Goal: Answer question/provide support

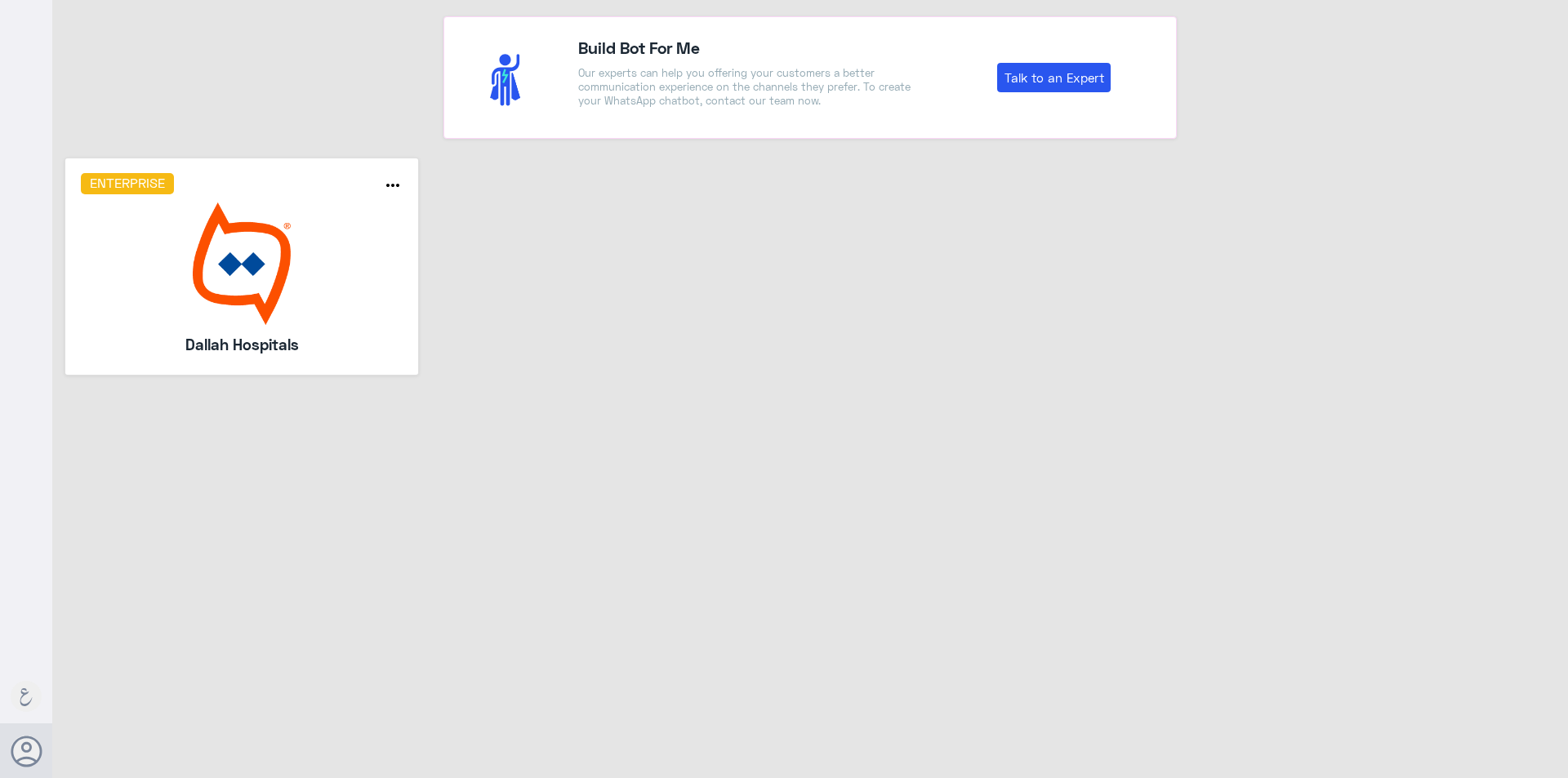
click at [225, 320] on img at bounding box center [242, 264] width 322 height 123
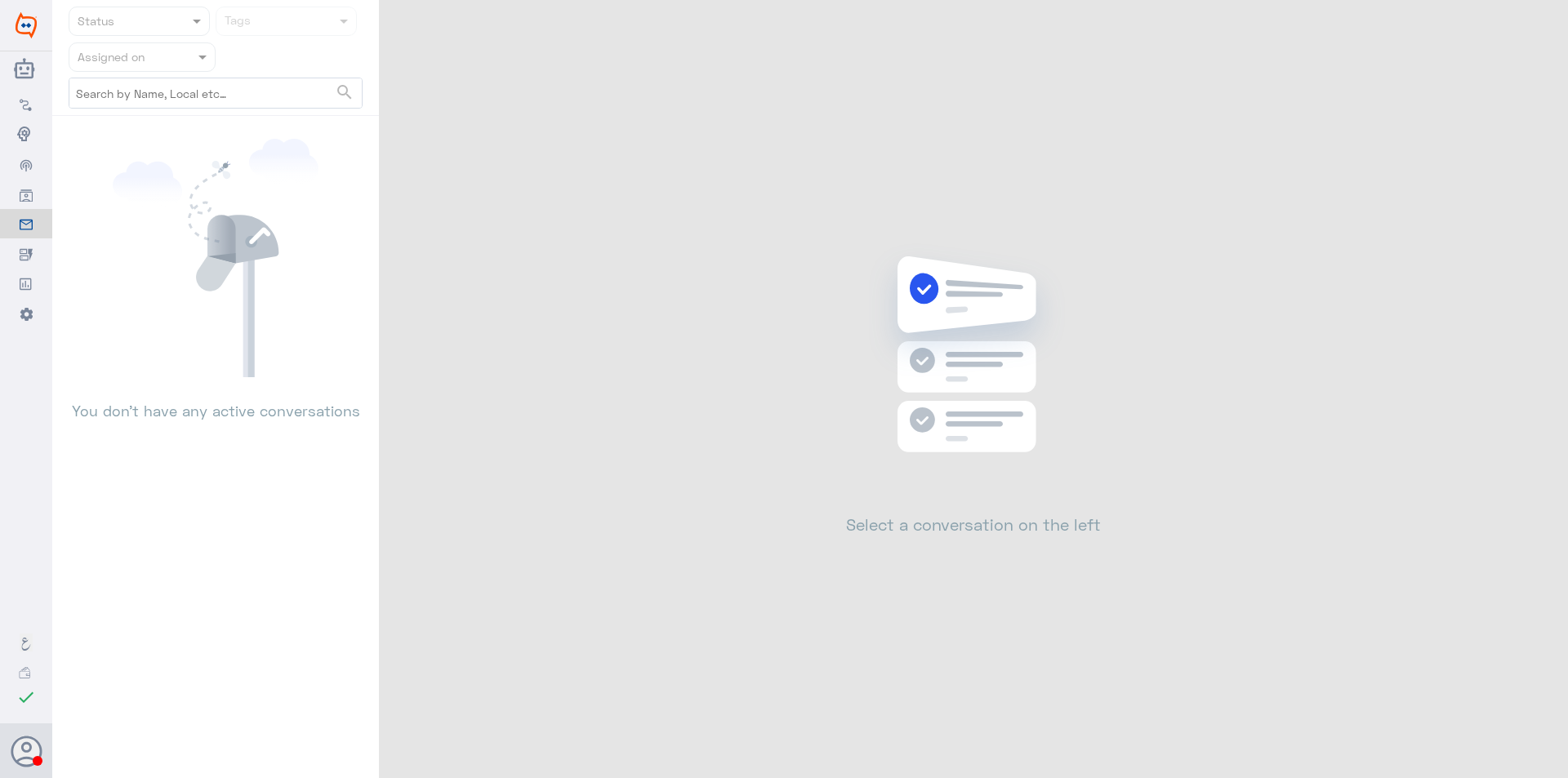
click at [181, 76] on nav "Status Tags Assigned on search" at bounding box center [216, 60] width 327 height 109
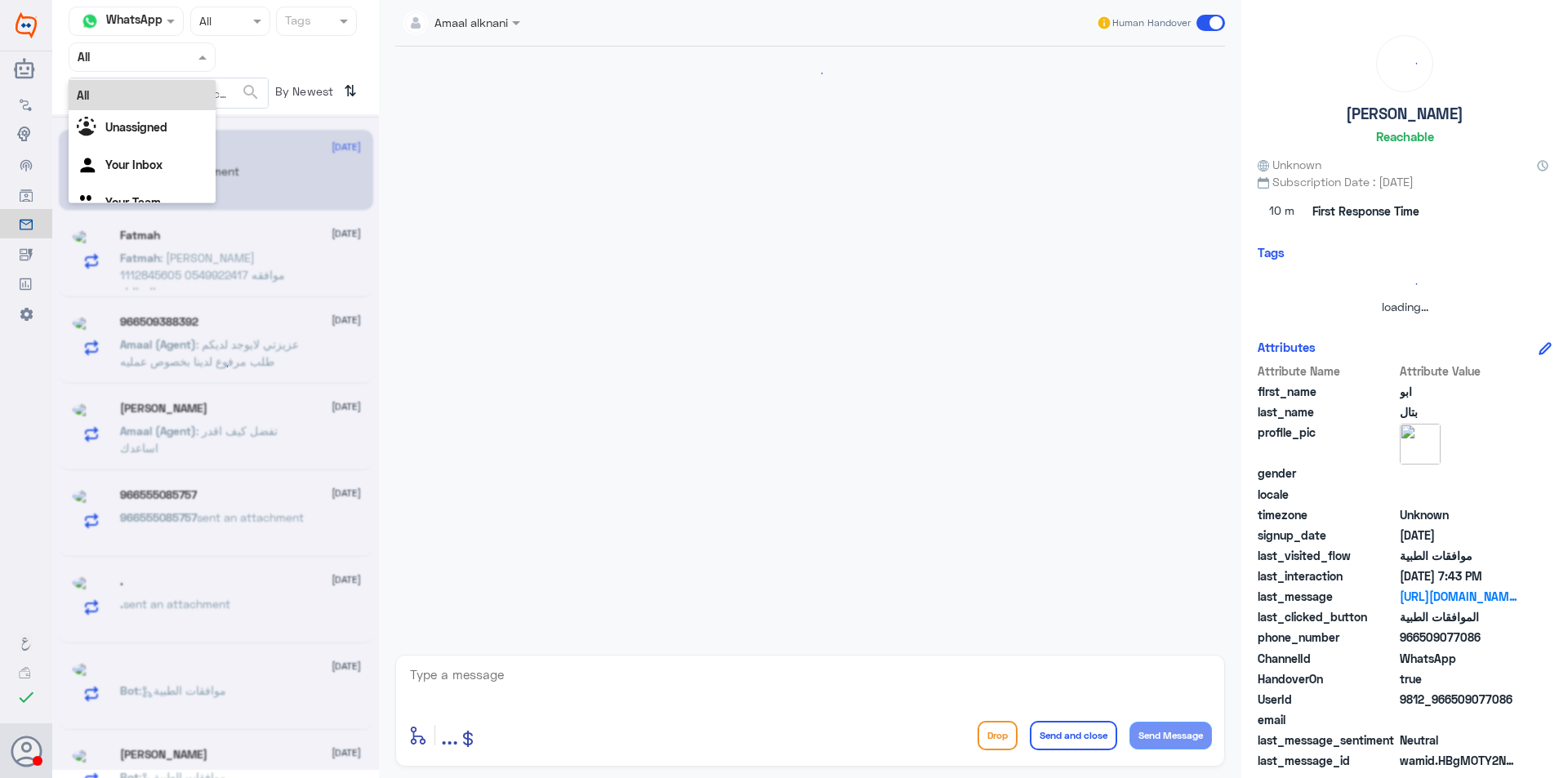
click at [178, 66] on div "Agent Filter All" at bounding box center [142, 57] width 147 height 30
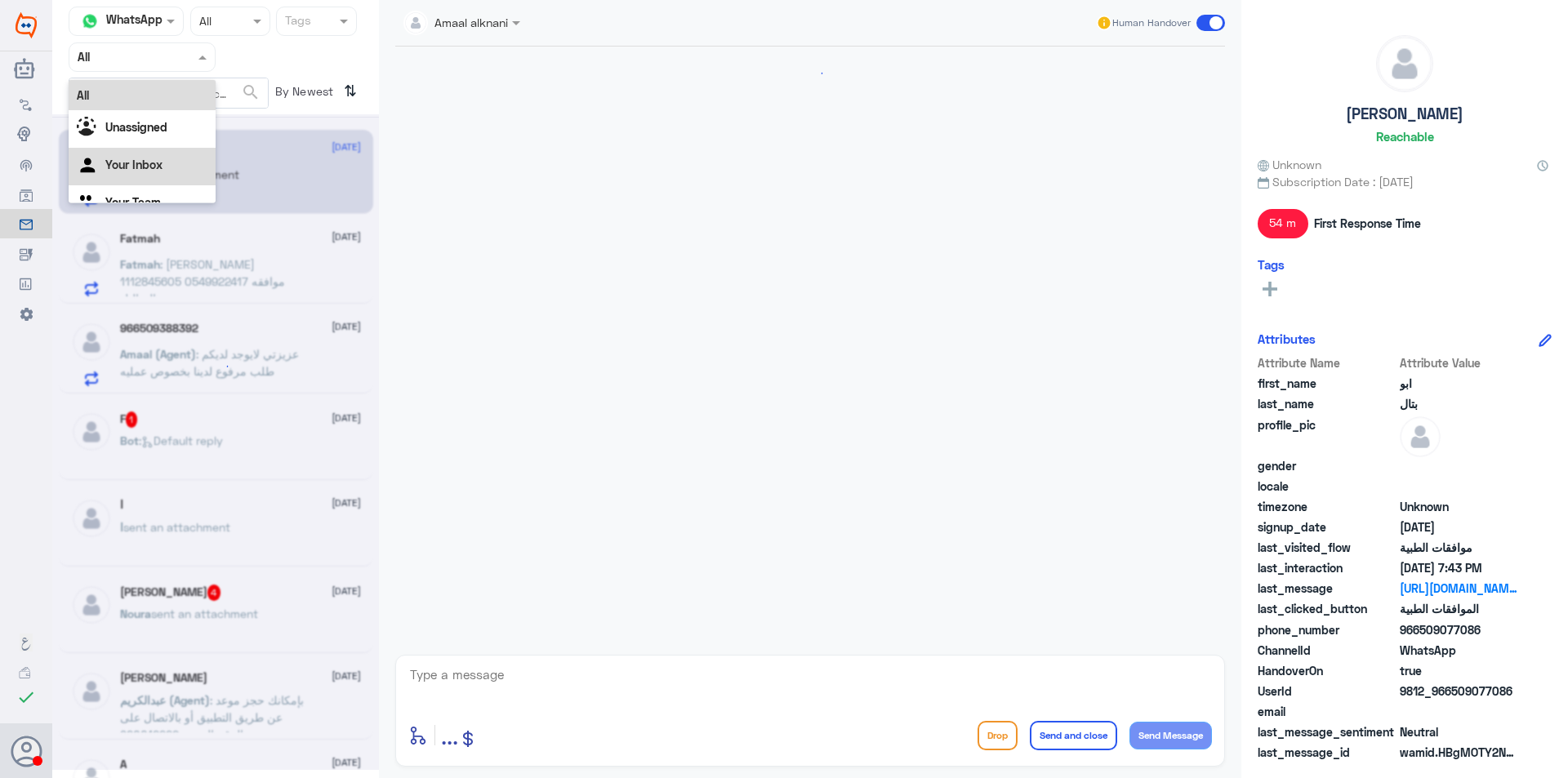
scroll to position [1547, 0]
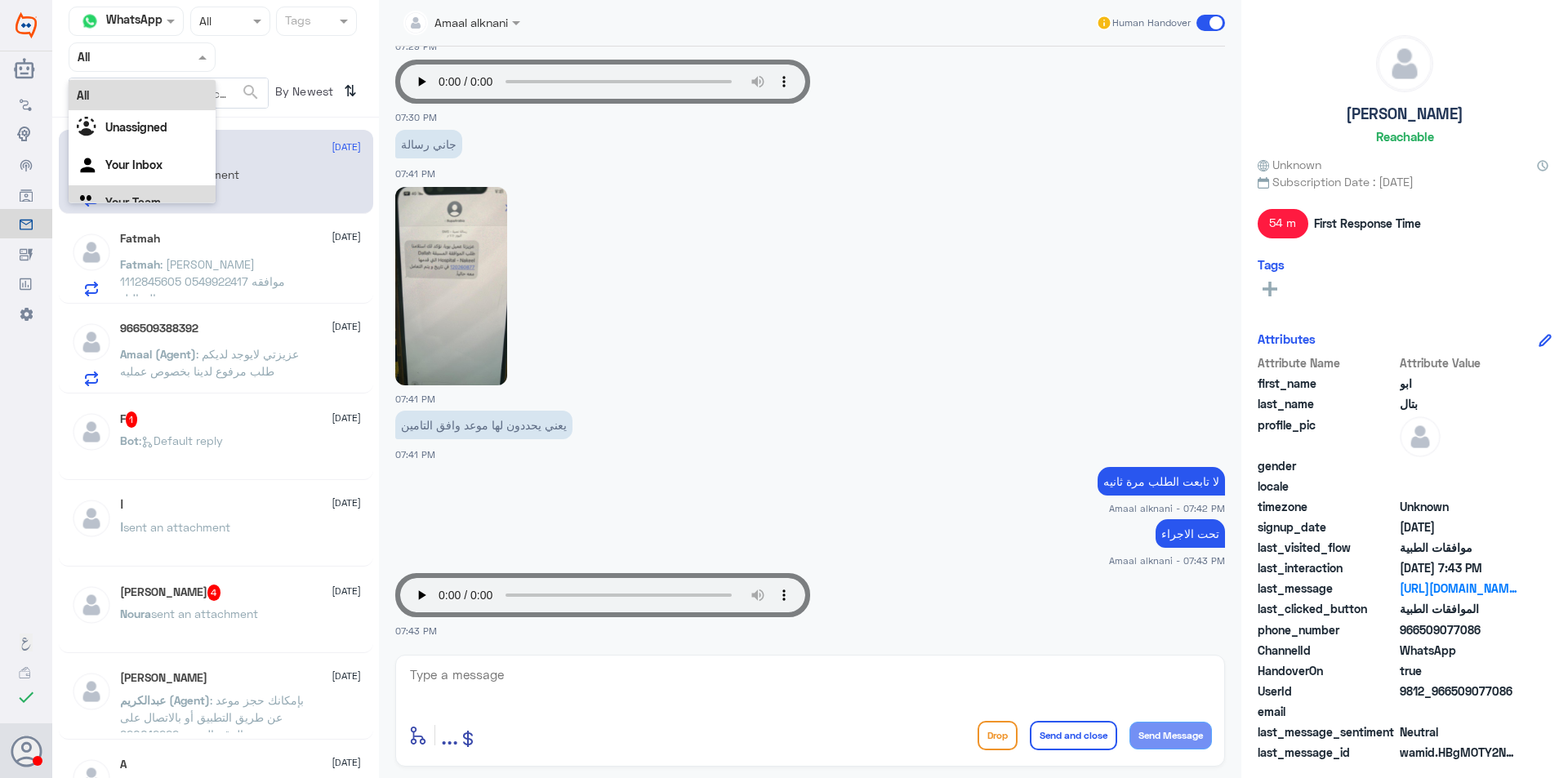
click at [159, 198] on Team "Your Team" at bounding box center [134, 201] width 56 height 14
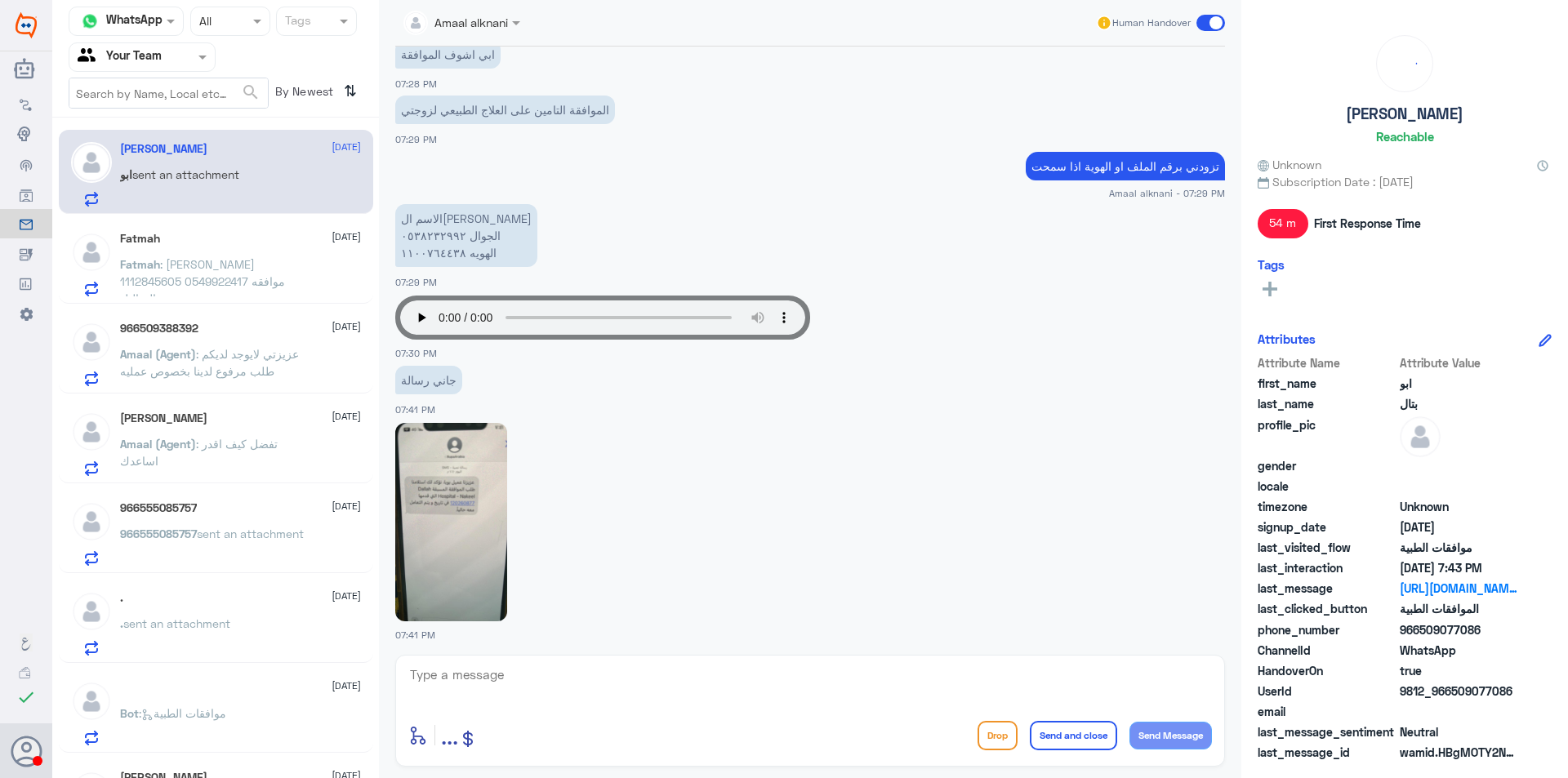
scroll to position [1301, 0]
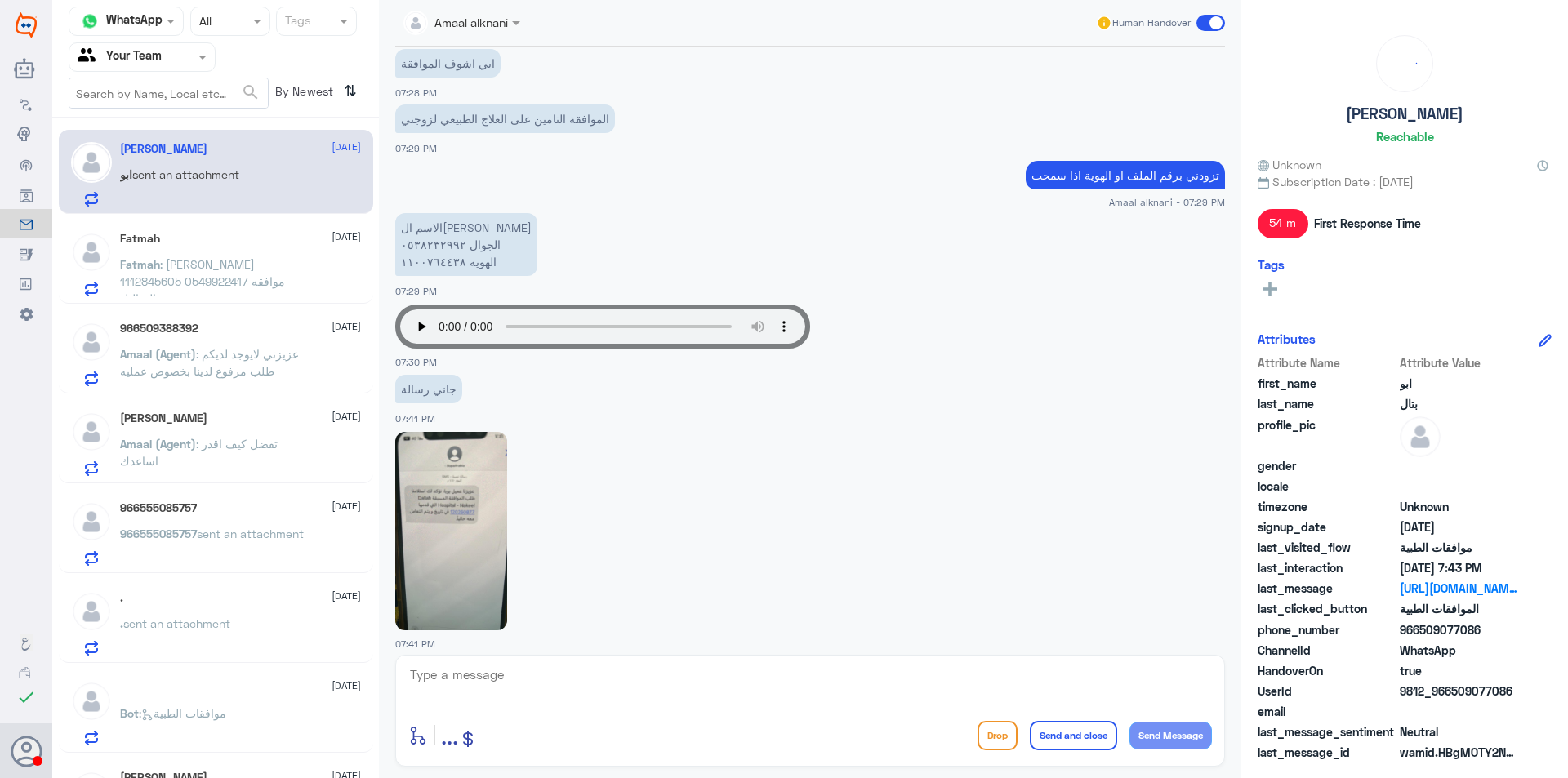
click at [220, 262] on span ": [PERSON_NAME] 1112845605 0549922417 موافقه التحاليل" at bounding box center [202, 281] width 165 height 48
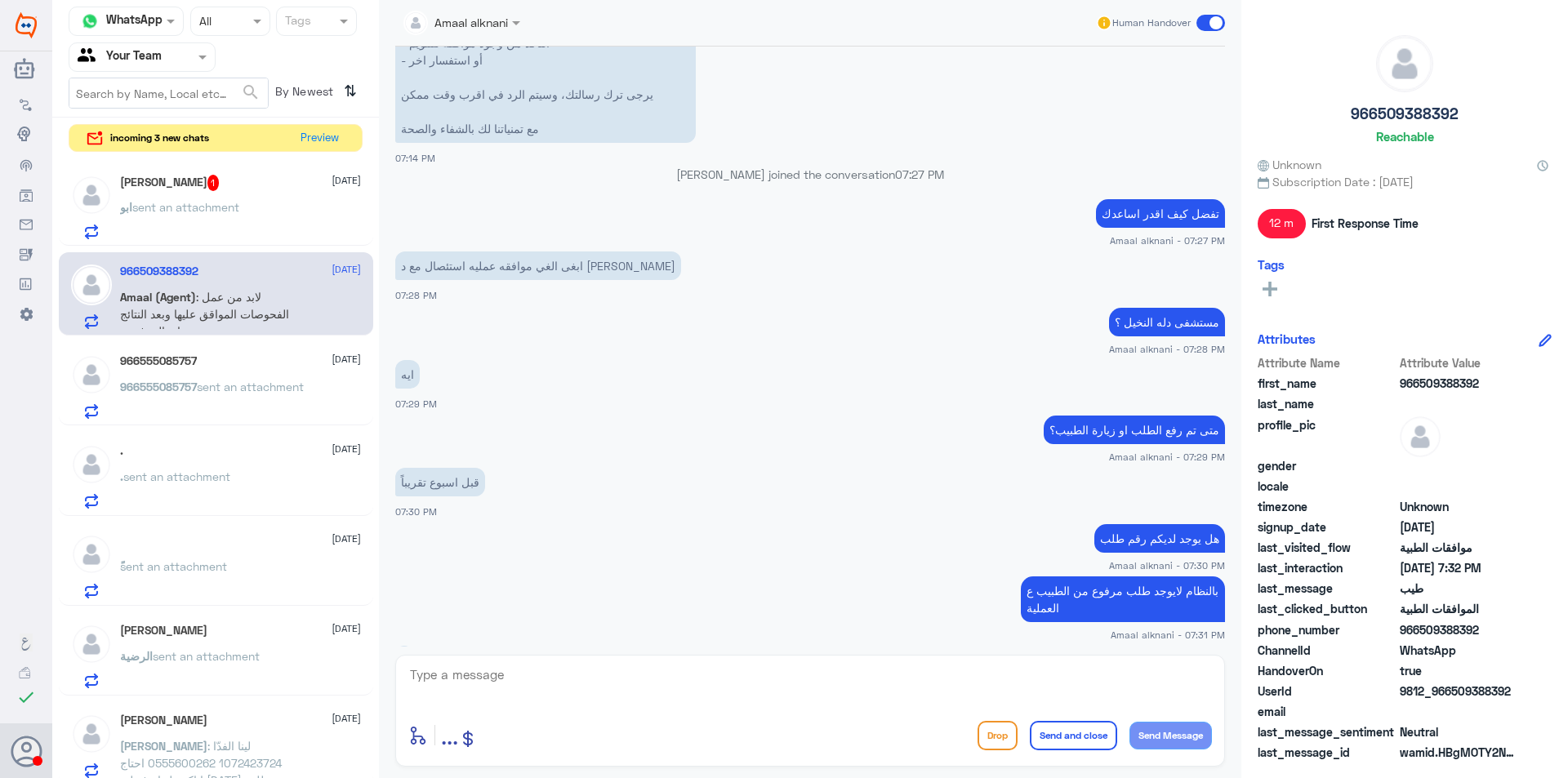
scroll to position [1074, 0]
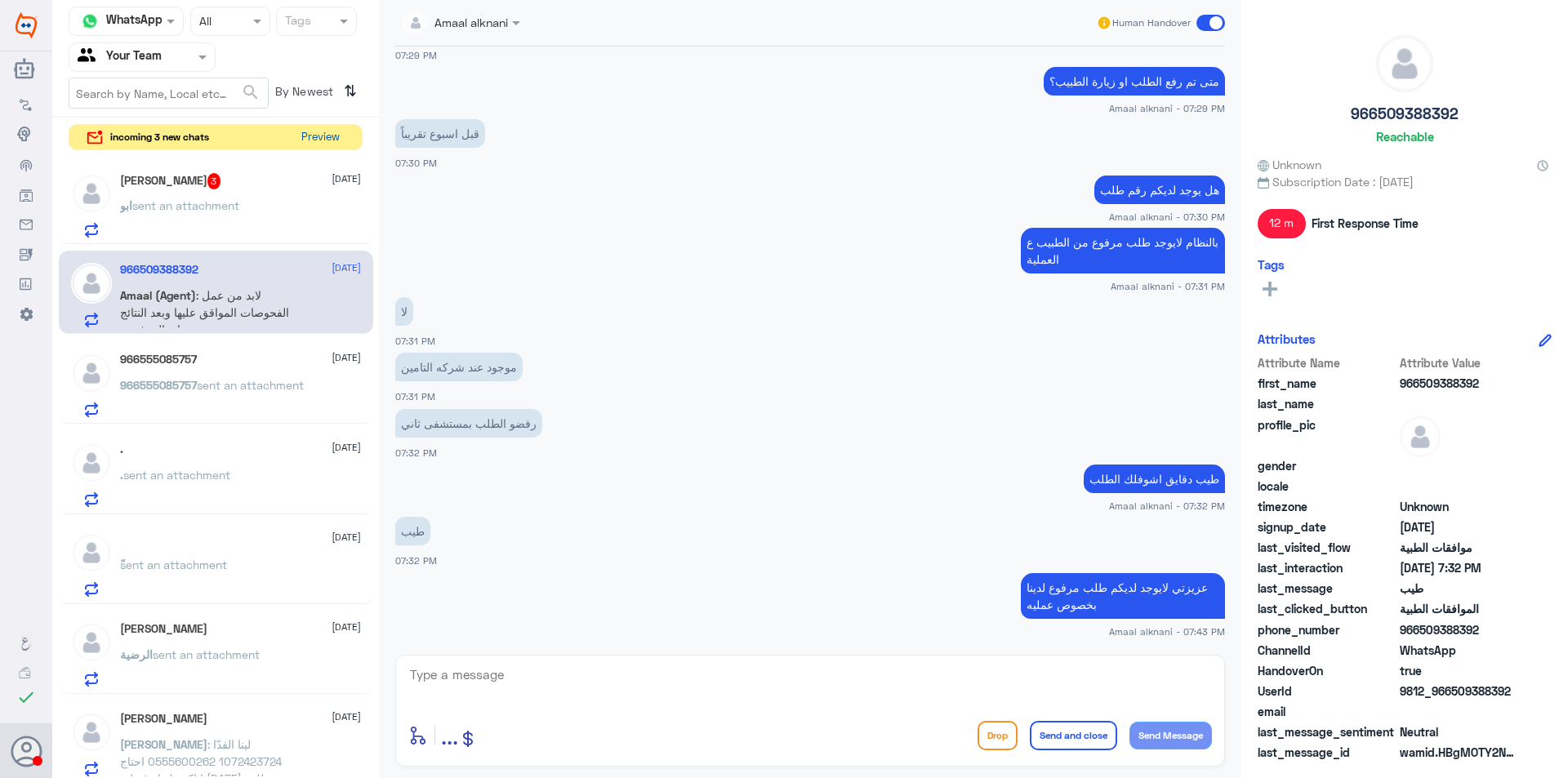
click at [314, 142] on button "Preview" at bounding box center [320, 137] width 51 height 25
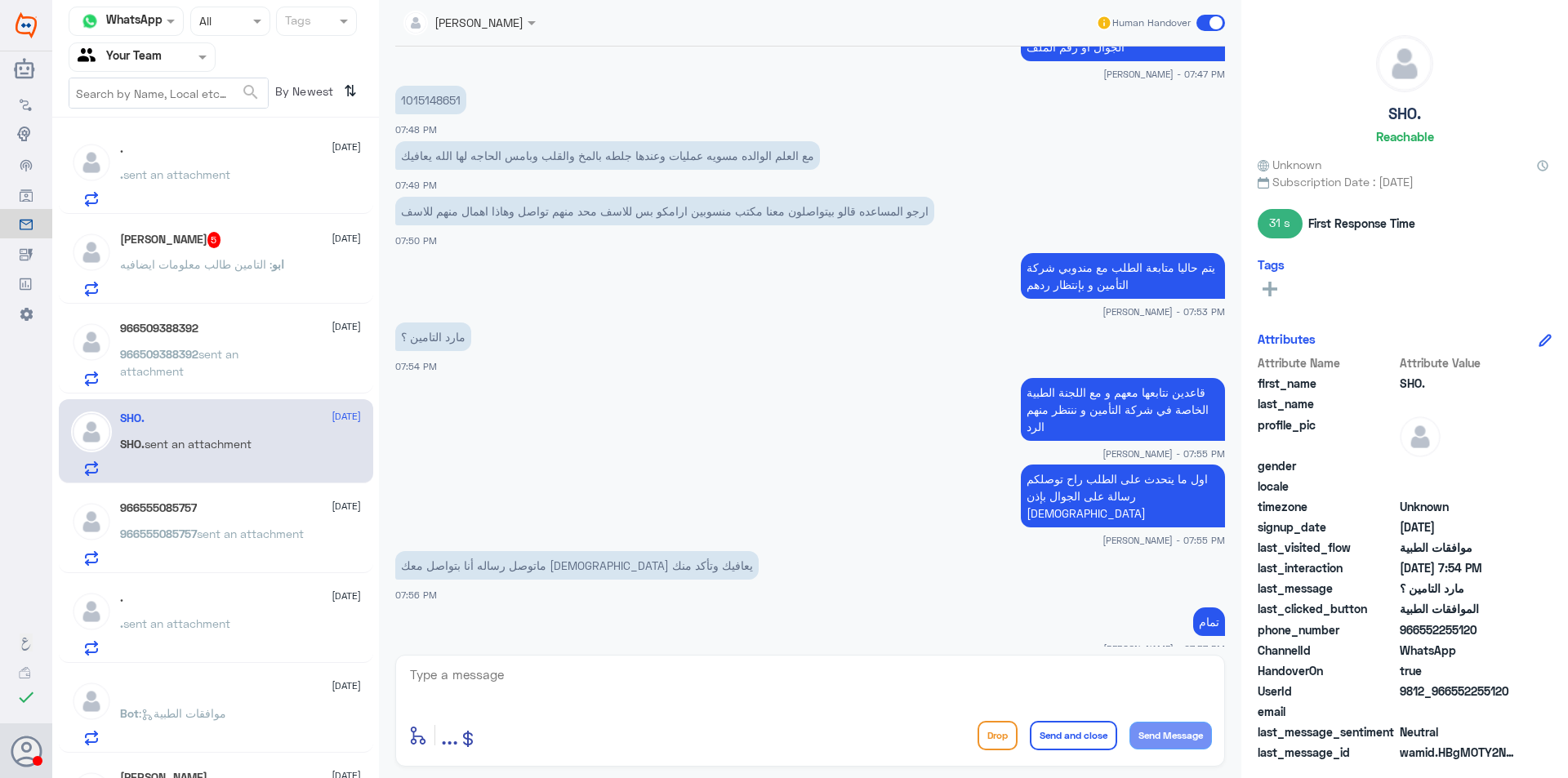
scroll to position [1540, 0]
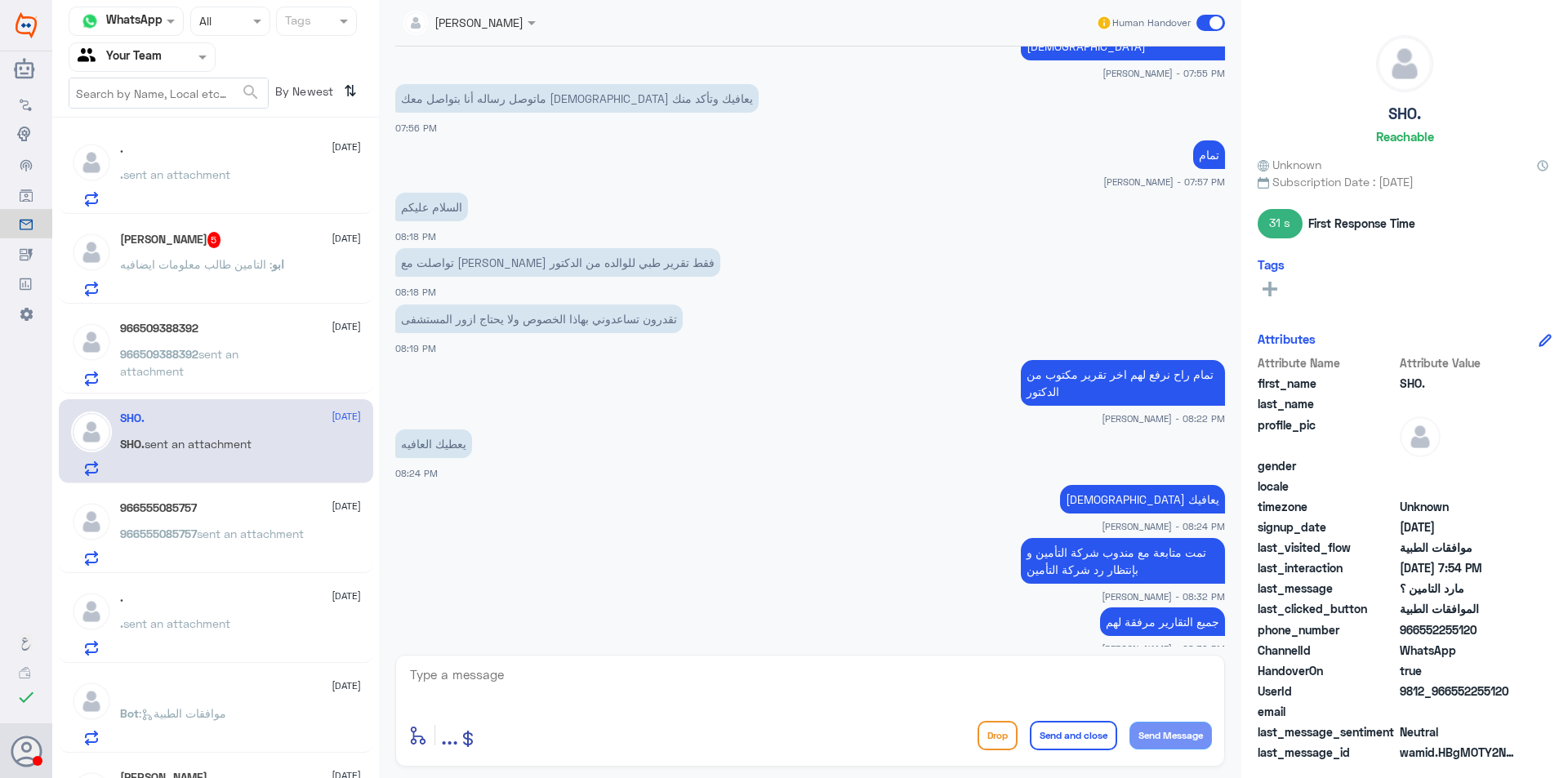
click at [192, 271] on span ": التامين طالب معلومات ايضافيه" at bounding box center [196, 264] width 152 height 14
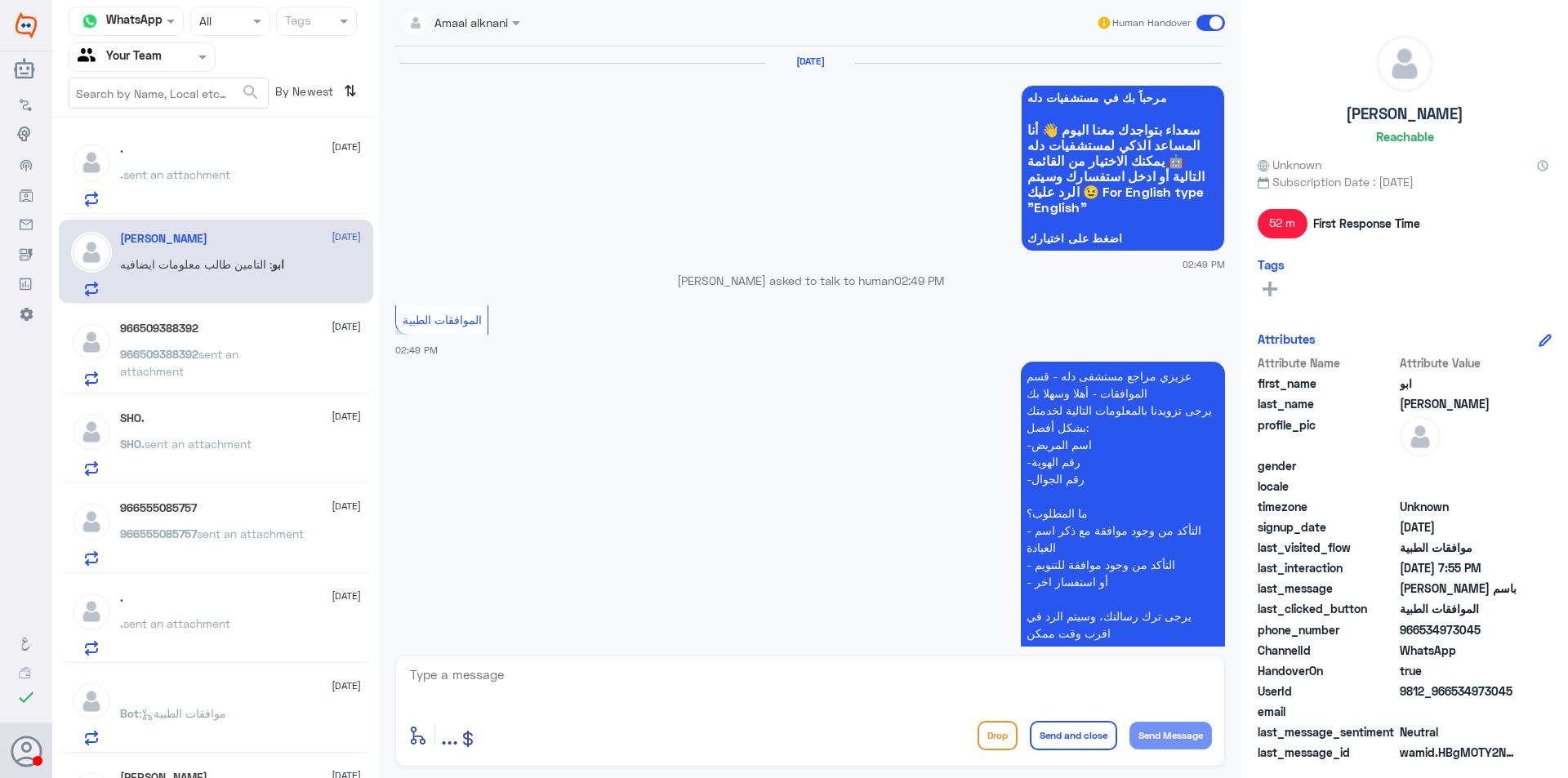
scroll to position [1589, 0]
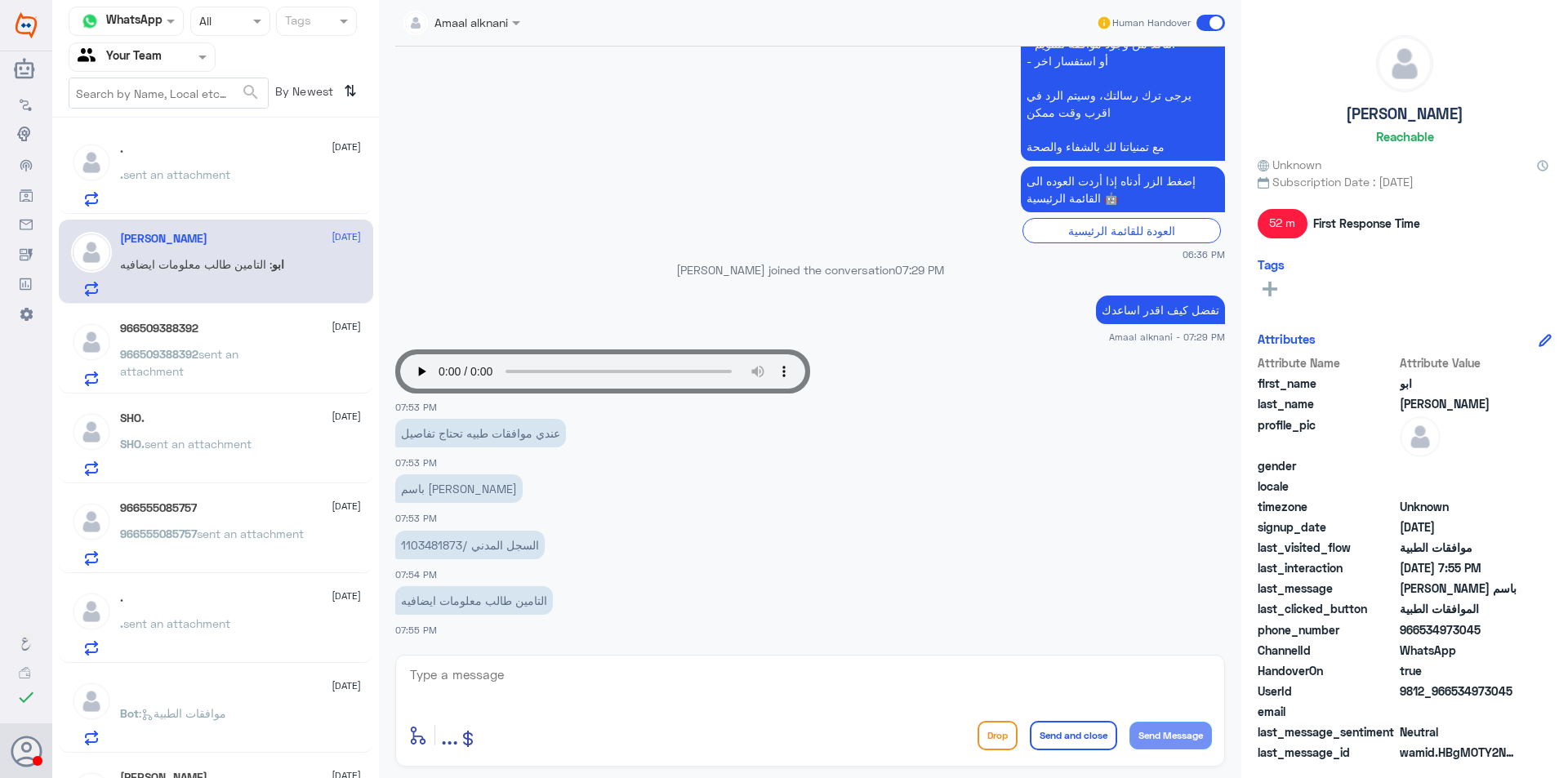
click at [250, 210] on div ". [DATE] . sent an attachment" at bounding box center [216, 171] width 314 height 84
click at [238, 170] on div ". sent an attachment" at bounding box center [240, 188] width 241 height 37
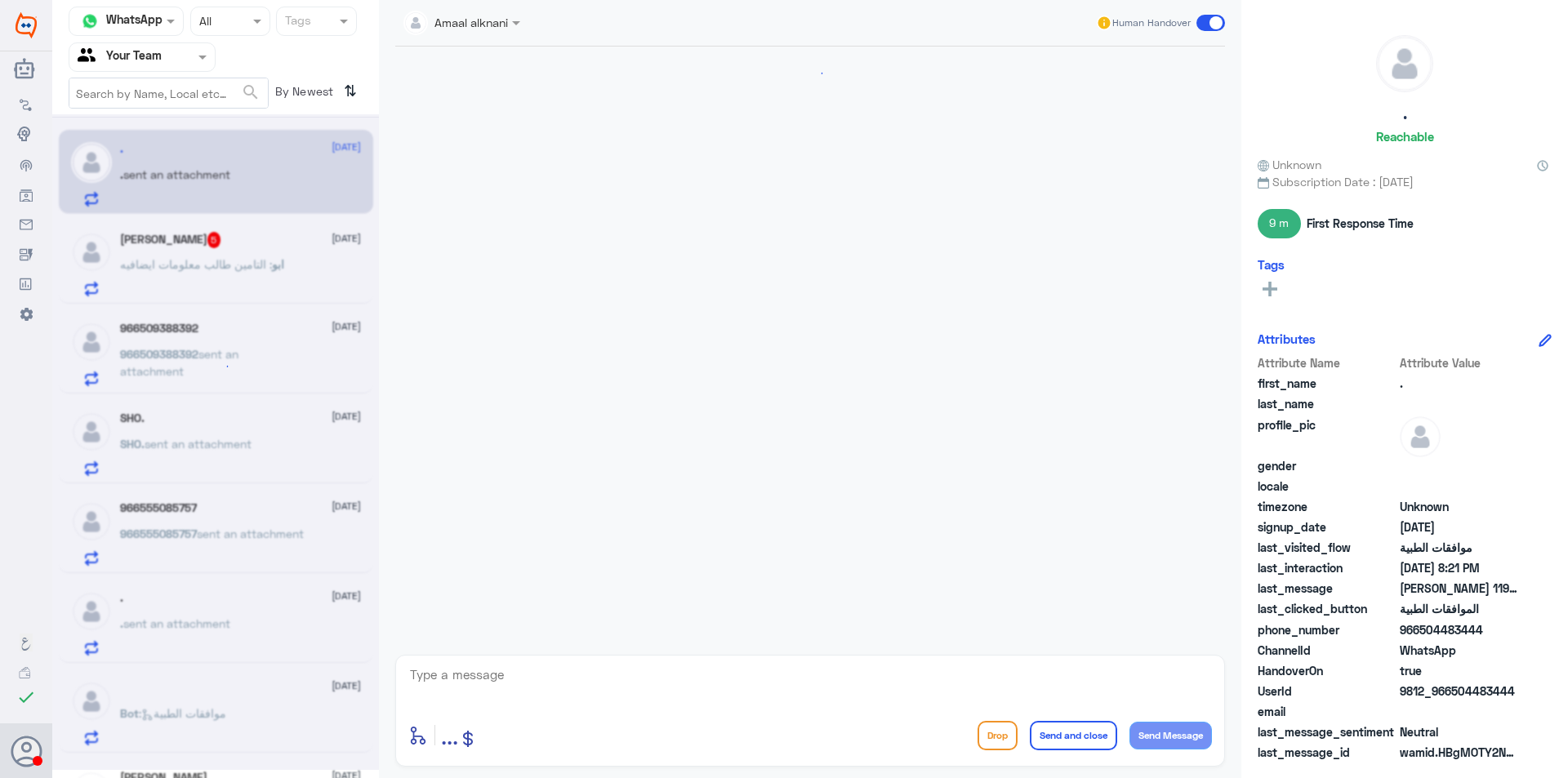
scroll to position [979, 0]
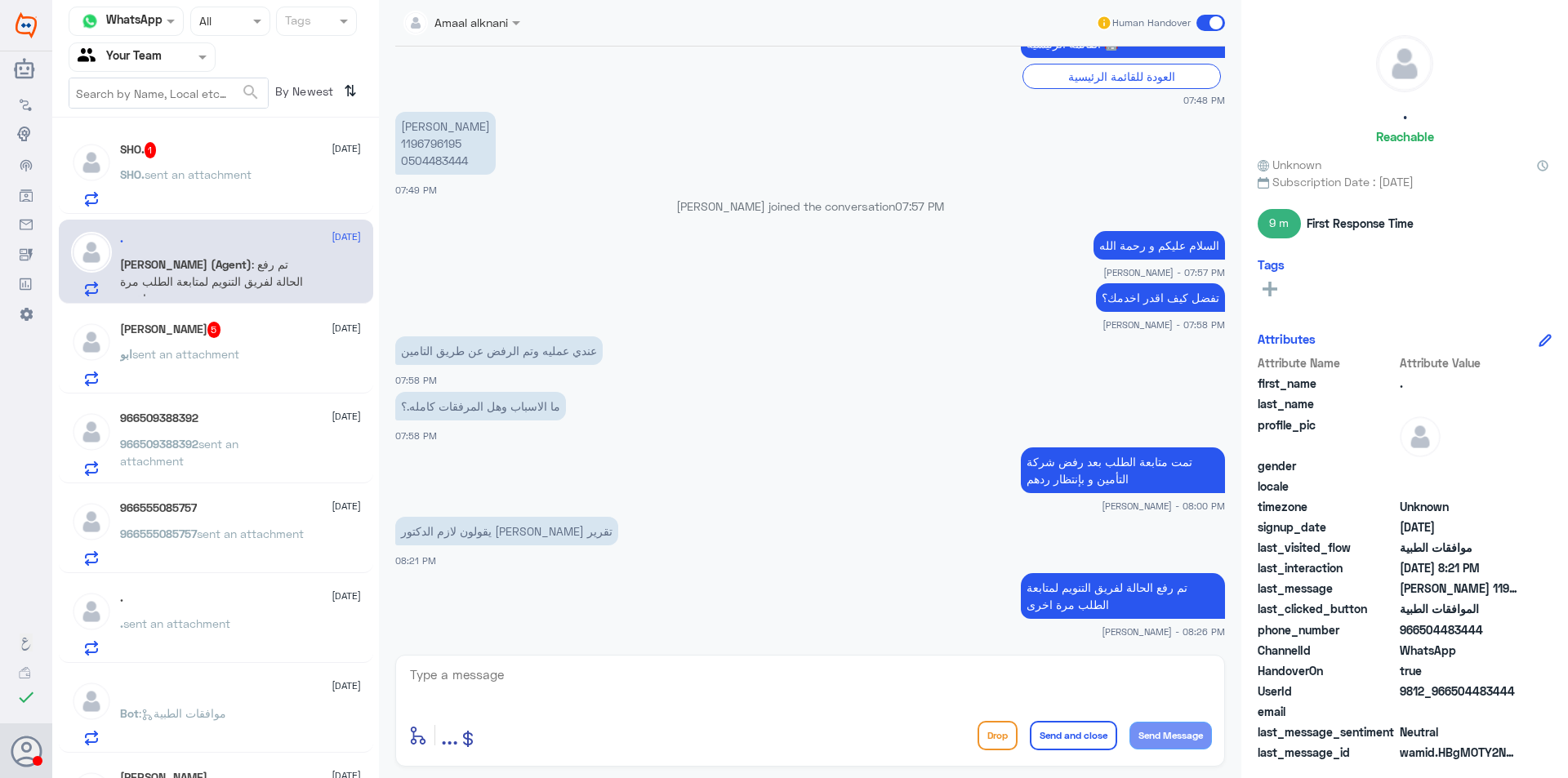
click at [190, 171] on span "sent an attachment" at bounding box center [198, 173] width 107 height 14
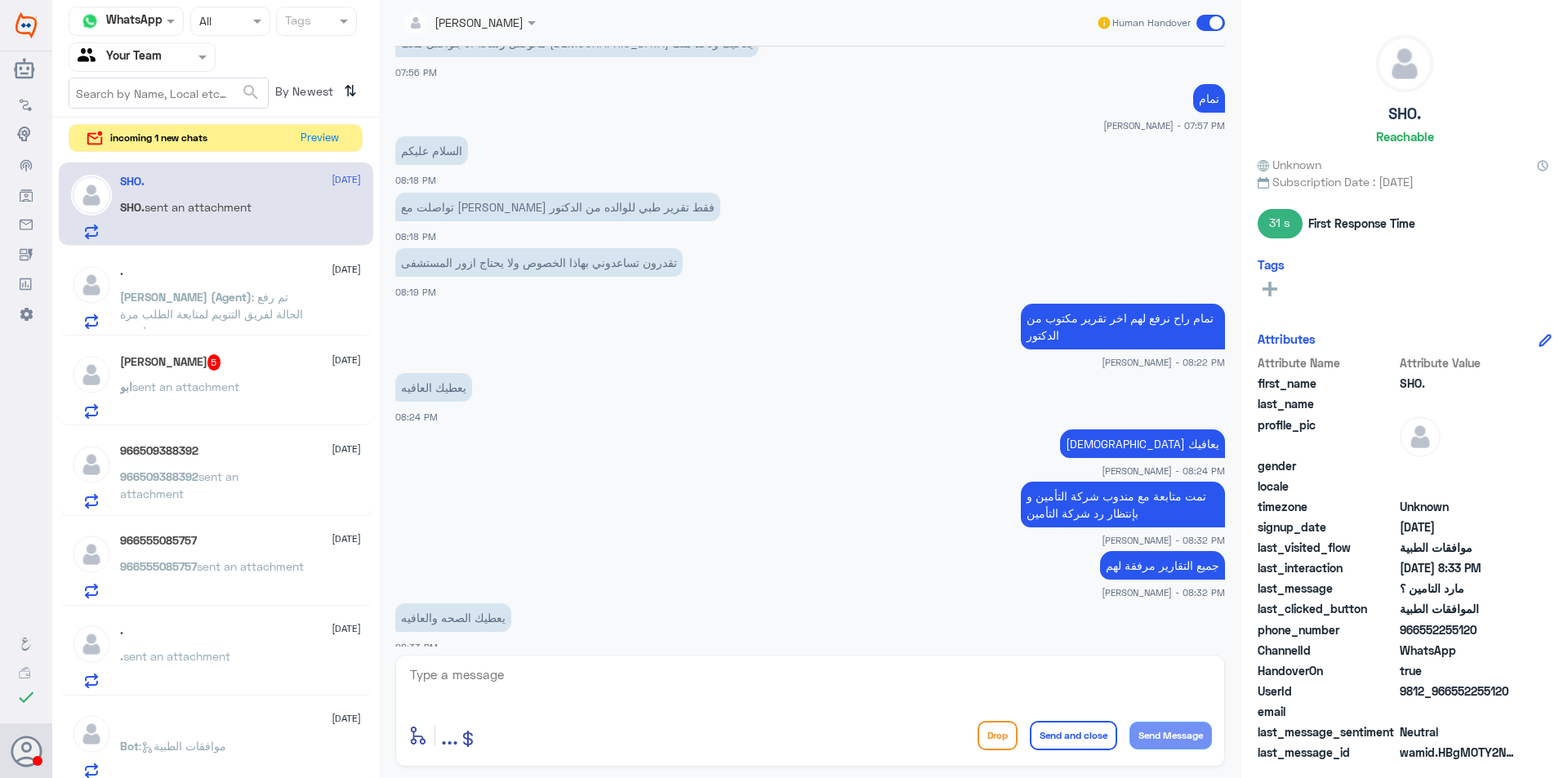
scroll to position [699, 0]
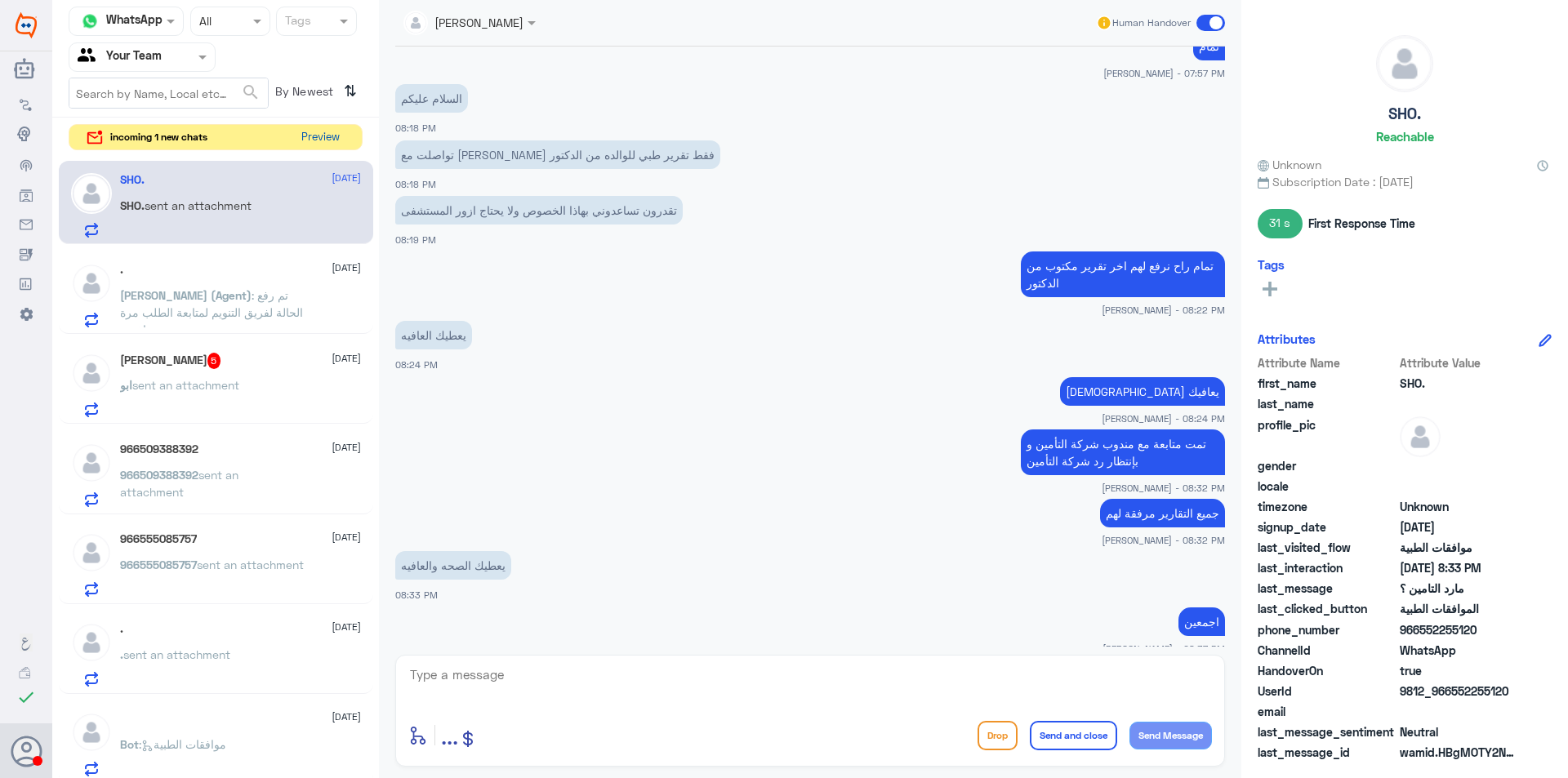
click at [320, 133] on button "Preview" at bounding box center [320, 137] width 51 height 25
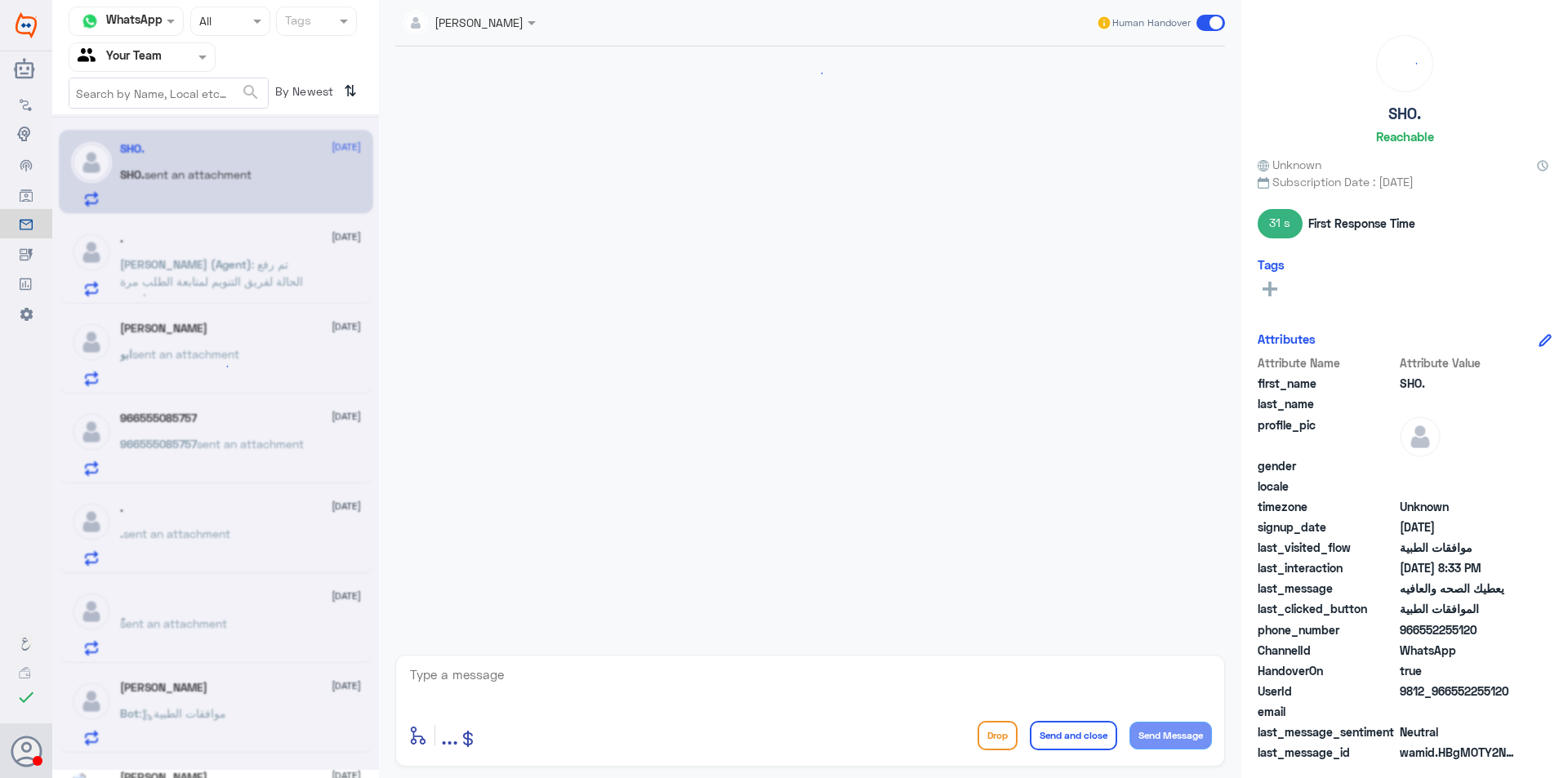
scroll to position [643, 0]
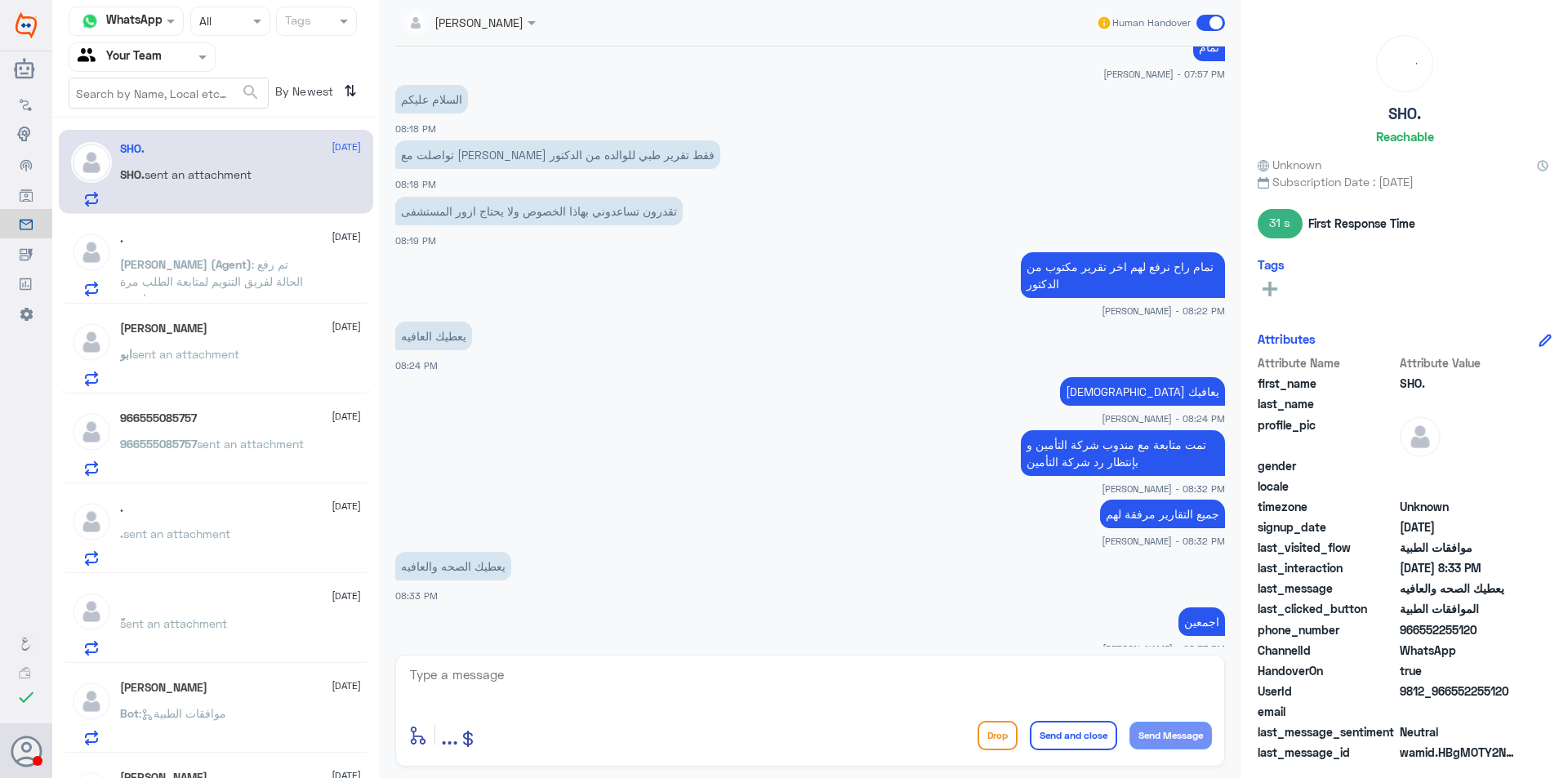
click at [241, 256] on p "[PERSON_NAME] (Agent) : تم رفع الحالة لفريق التنويم لمتابعة الطلب مرة اخرى" at bounding box center [212, 275] width 184 height 41
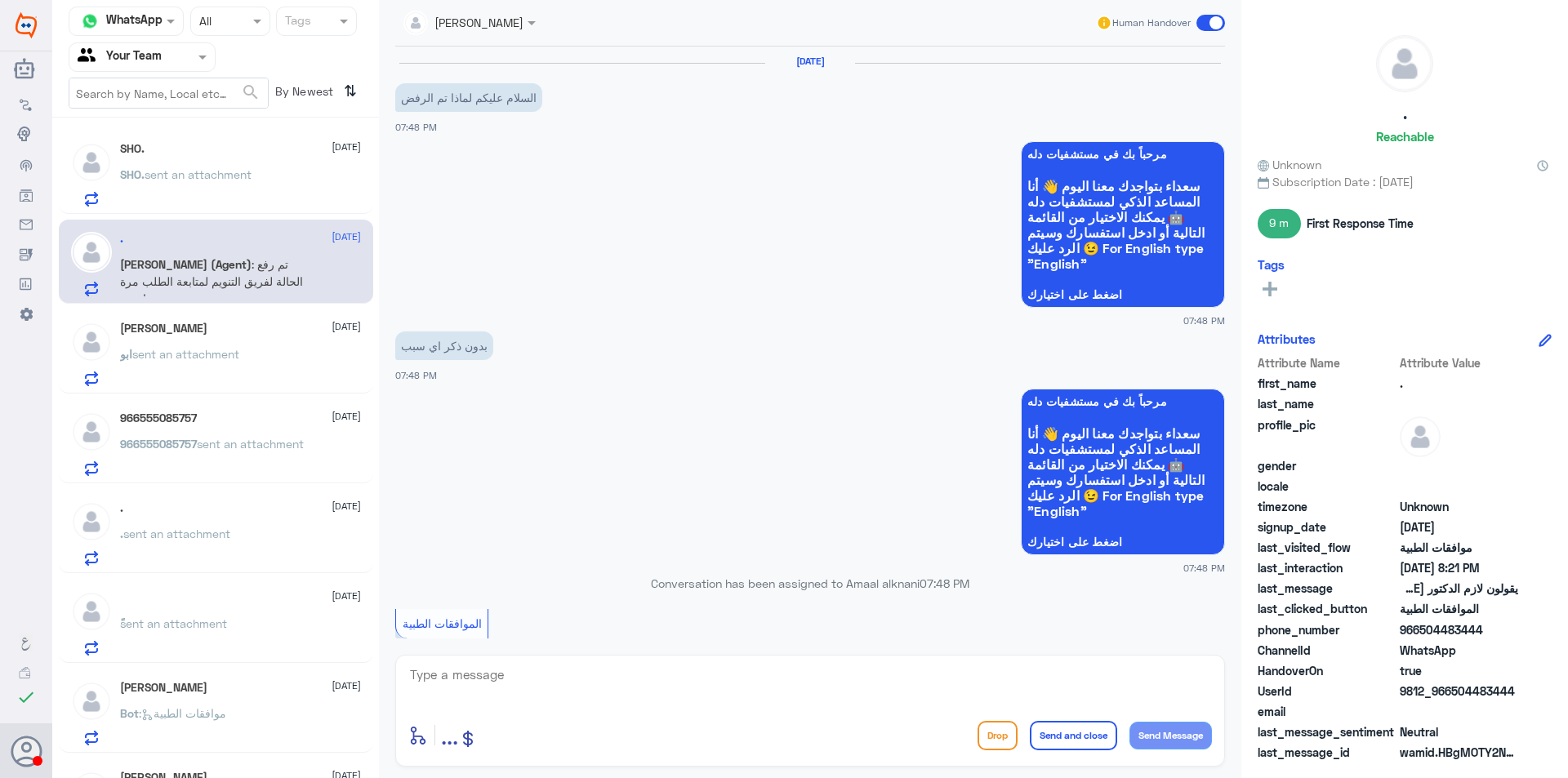
scroll to position [979, 0]
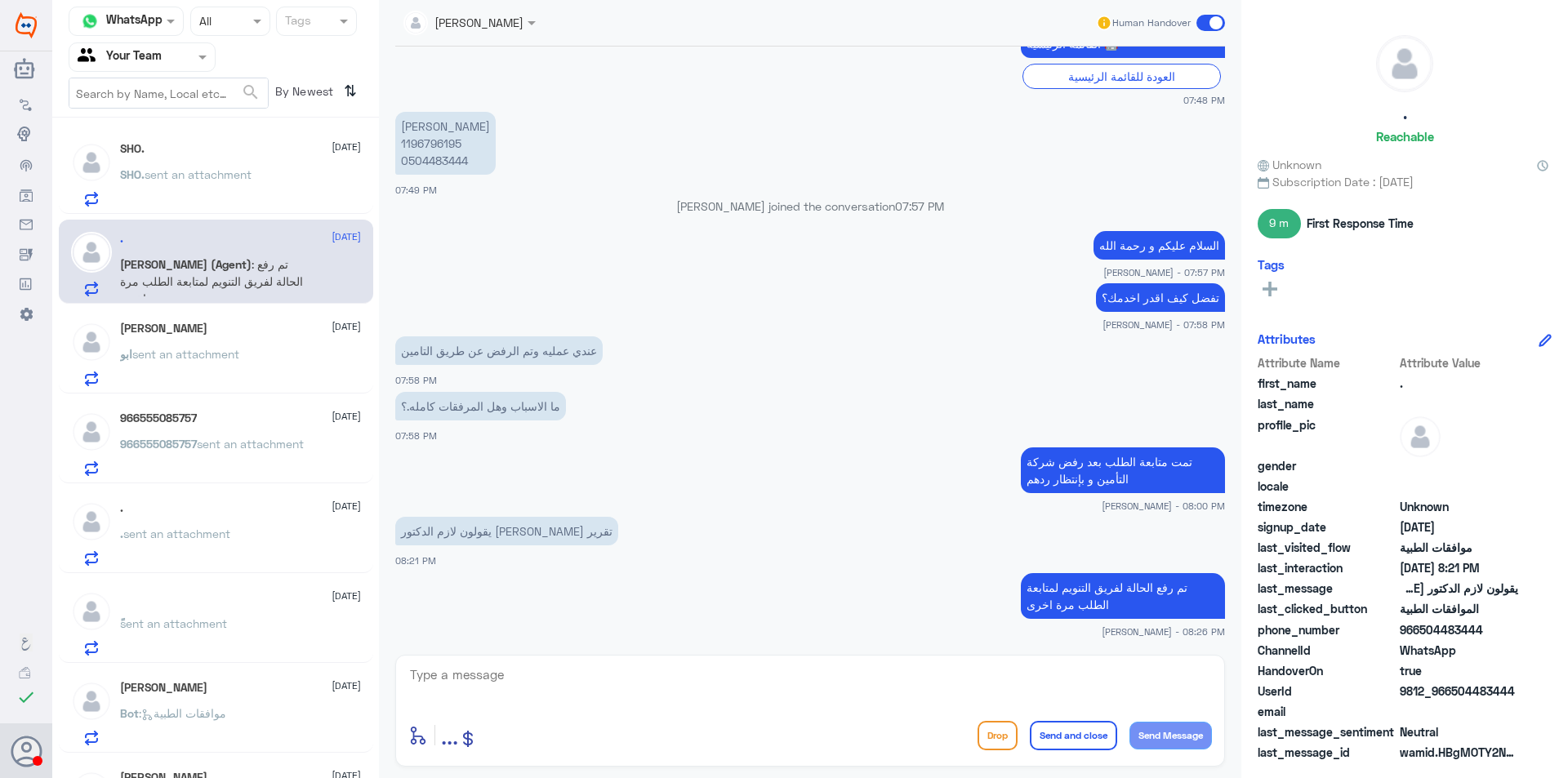
click at [255, 345] on div "[PERSON_NAME] [DATE][PERSON_NAME] sent an attachment" at bounding box center [240, 353] width 241 height 64
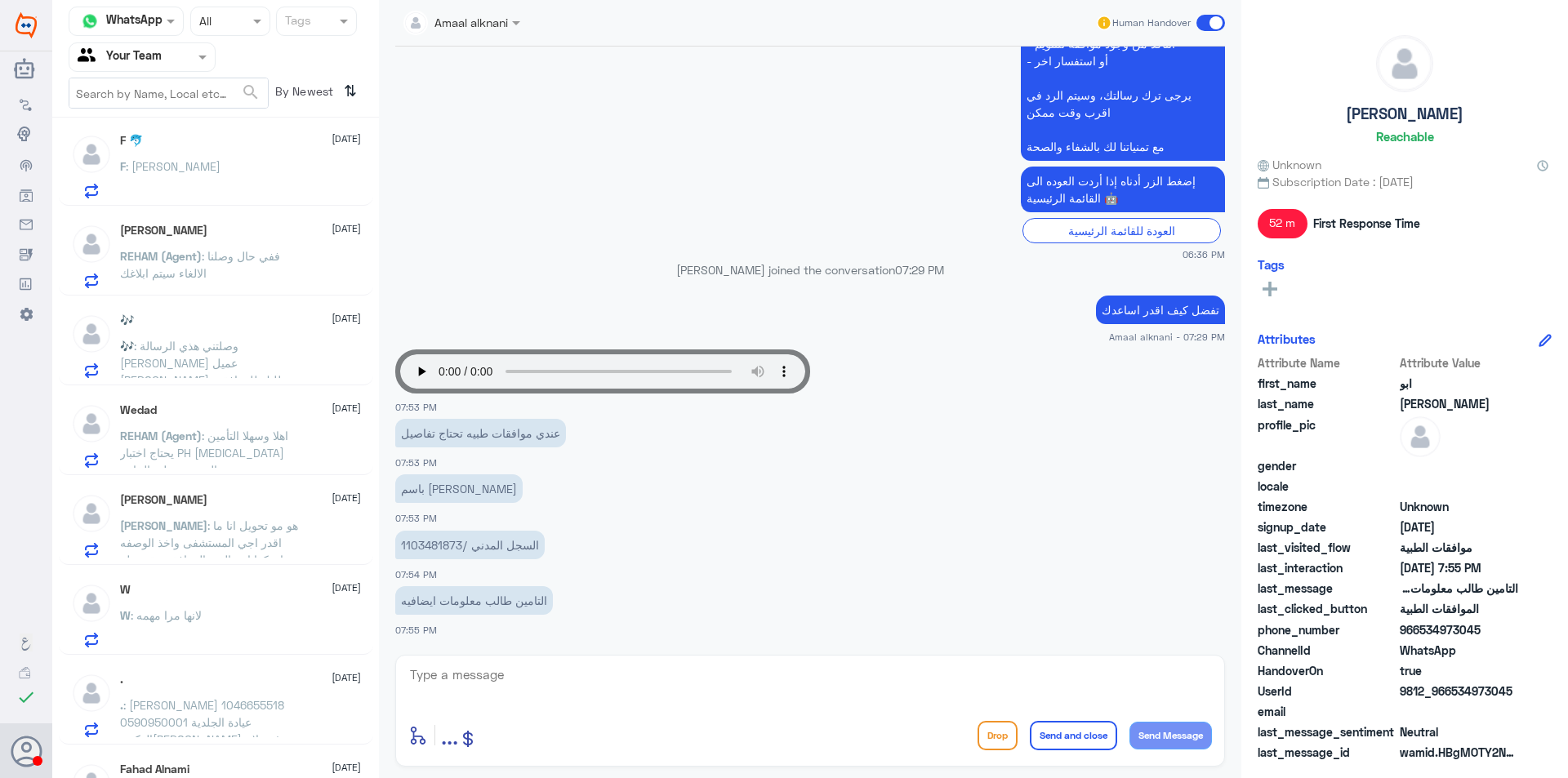
scroll to position [980, 0]
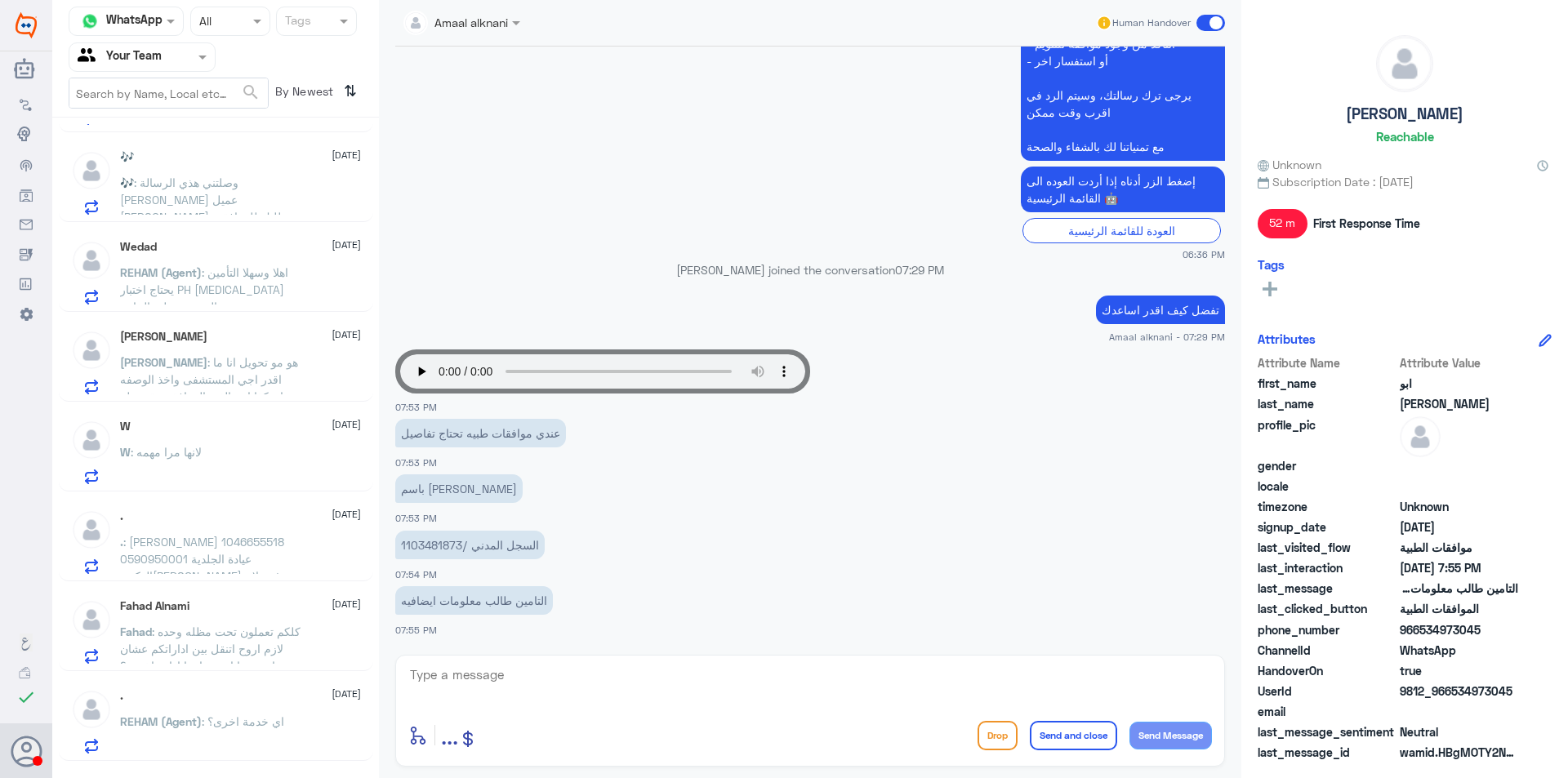
click at [214, 204] on span ": وصلتني هذي الرسالة [PERSON_NAME] عميل [PERSON_NAME]، طلبك للموافقة المسبقة ال…" at bounding box center [208, 277] width 175 height 202
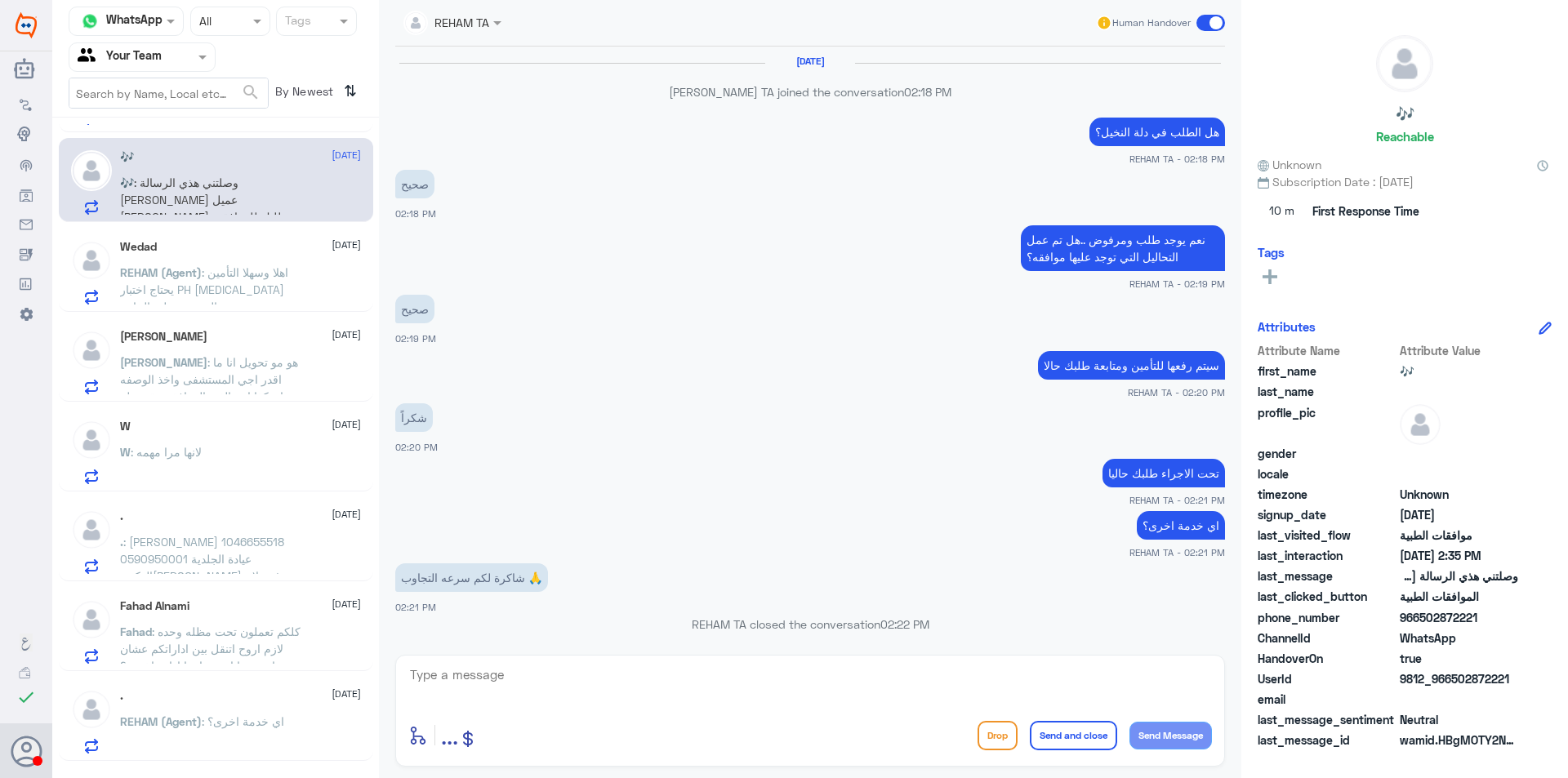
scroll to position [1068, 0]
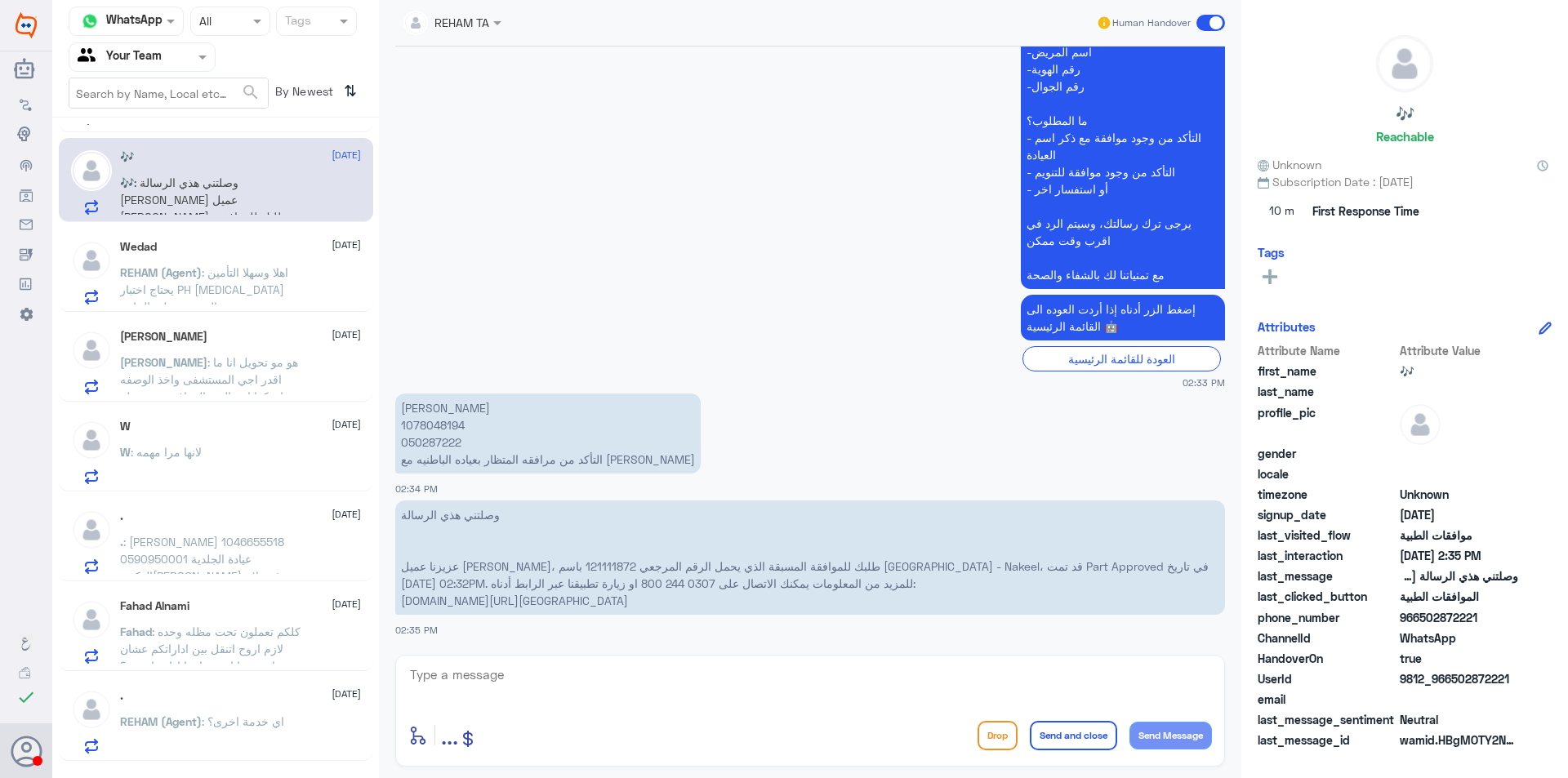
click at [469, 572] on p "وصلتني هذي الرسالة [PERSON_NAME] عميل [PERSON_NAME]، طلبك للموافقة المسبقة الذي…" at bounding box center [810, 558] width 830 height 115
copy p "121111872"
click at [267, 354] on p "[PERSON_NAME] : هو مو تحويل انا ما اقدر اجي المستشفى واخذ الوصفه عشان كذا ابي ا…" at bounding box center [212, 374] width 184 height 41
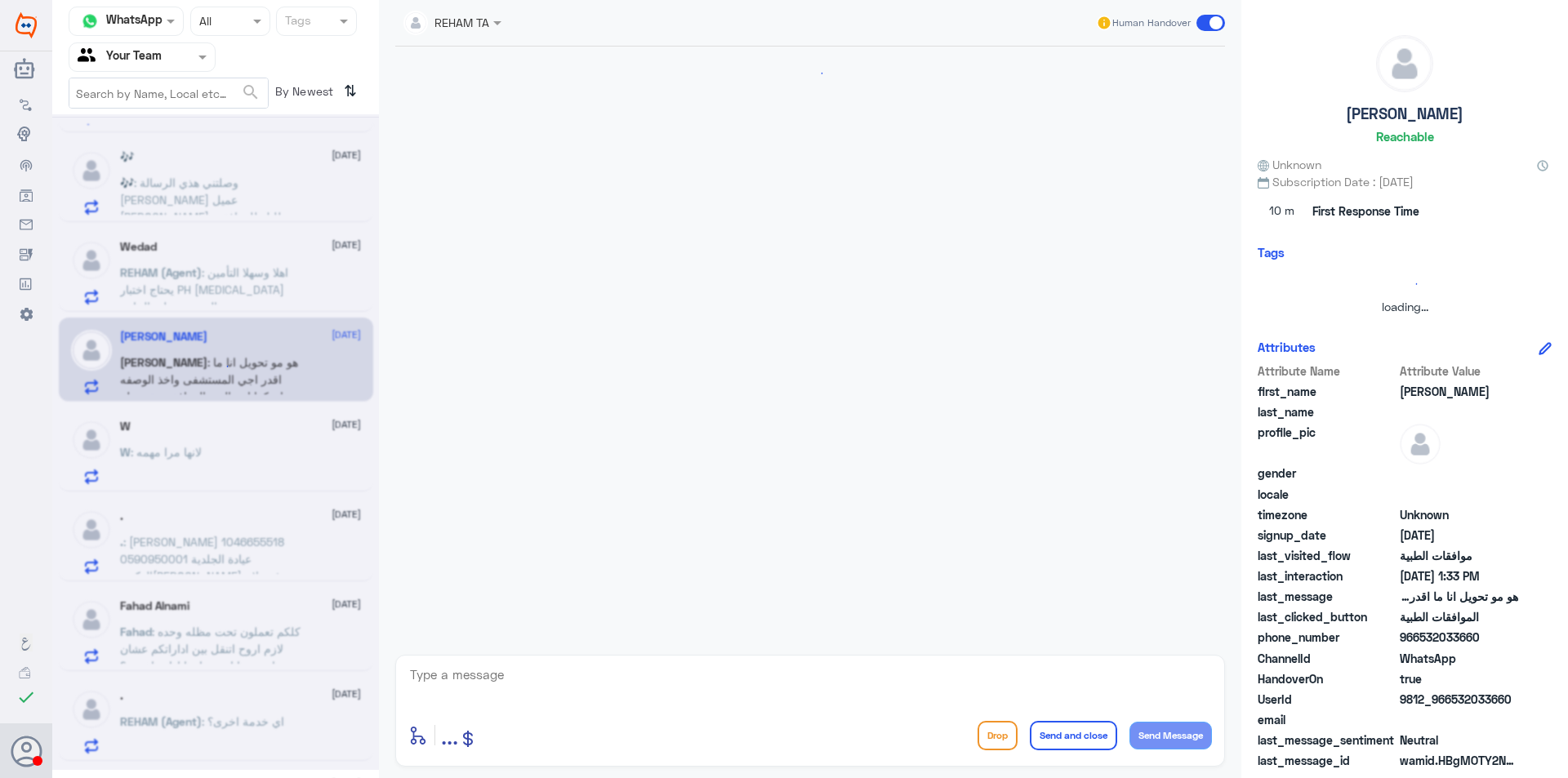
scroll to position [1045, 0]
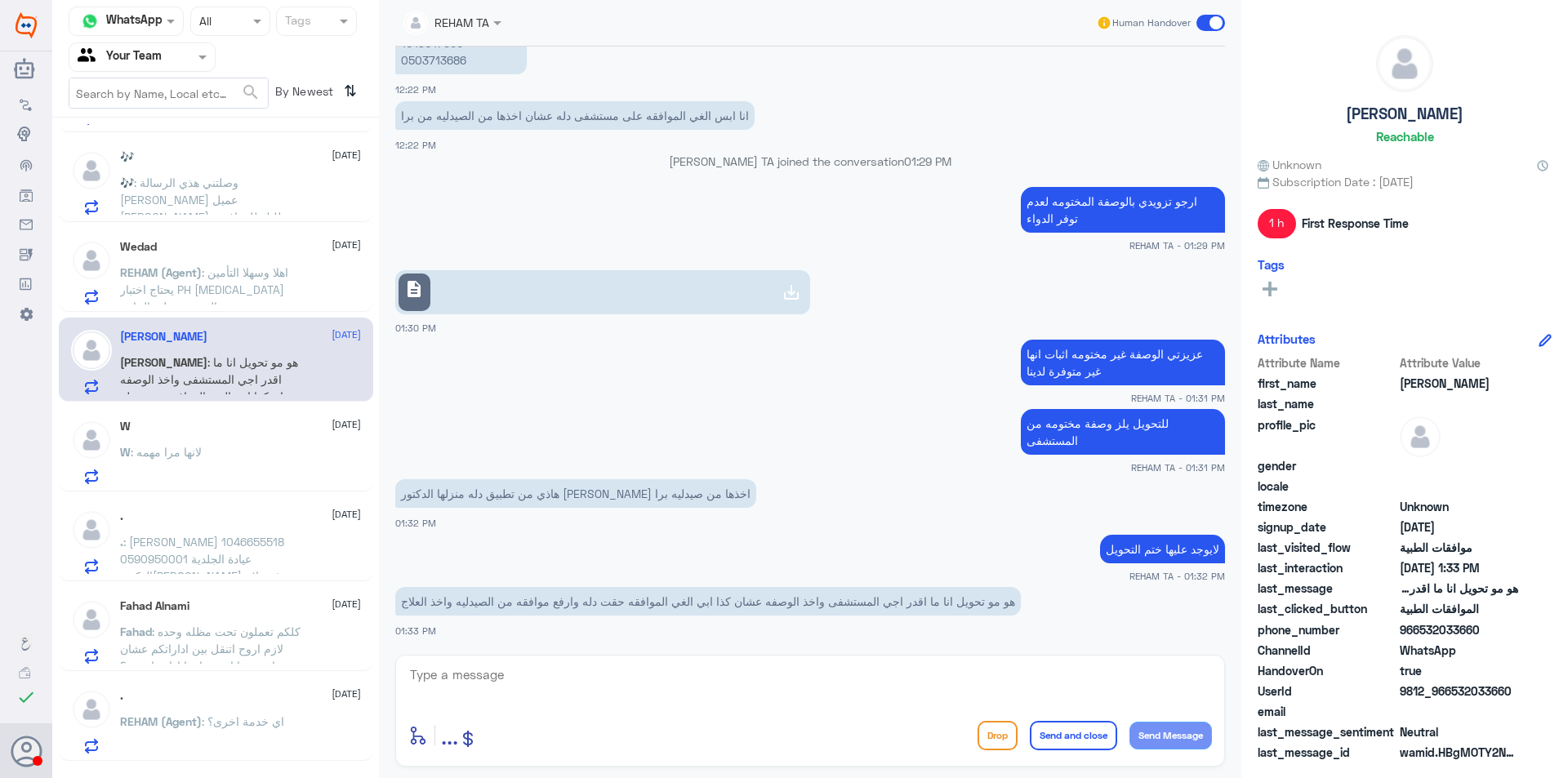
click at [549, 297] on link "description" at bounding box center [603, 292] width 415 height 44
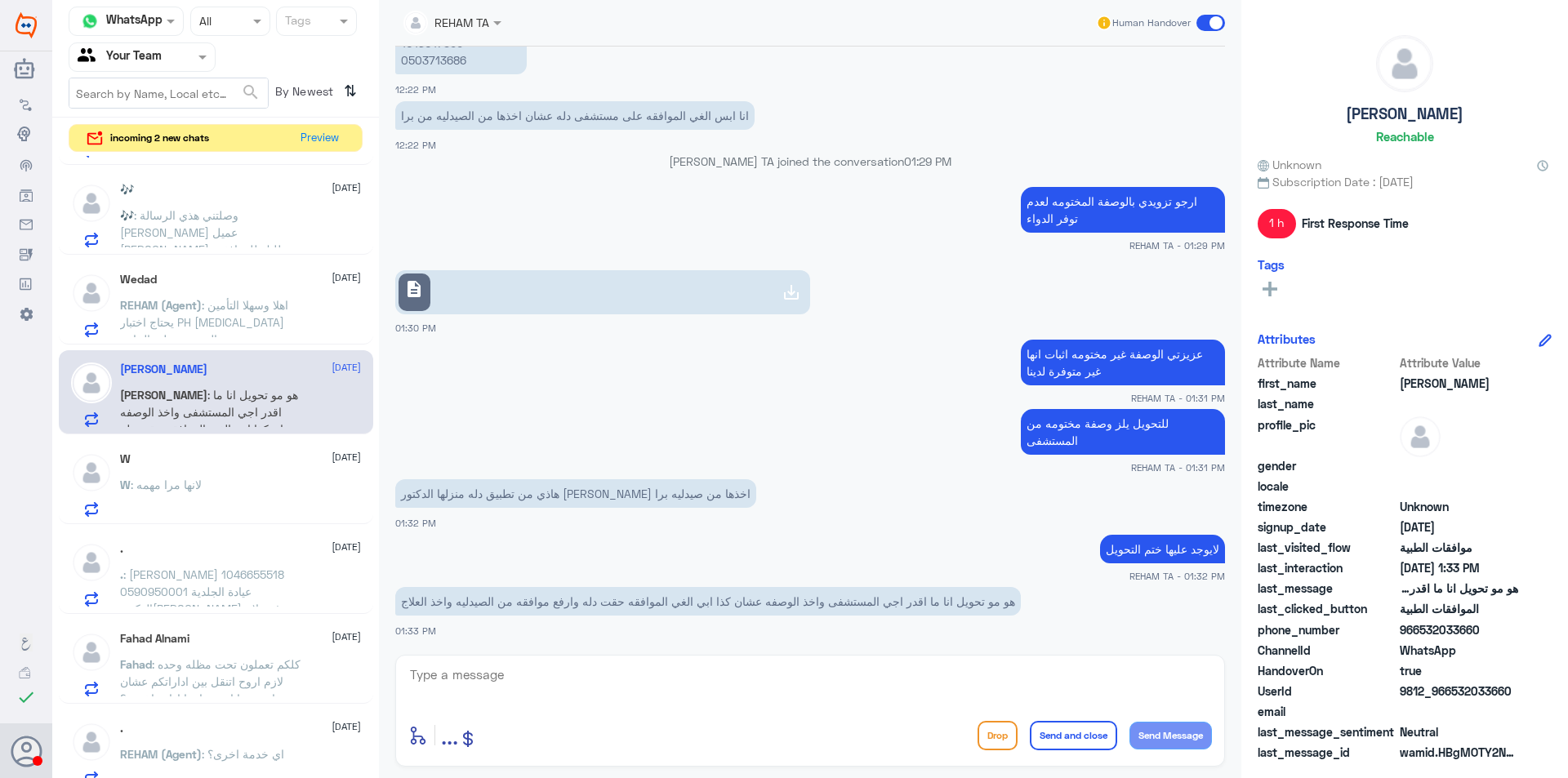
click at [656, 298] on link "description" at bounding box center [603, 292] width 415 height 44
click at [608, 681] on textarea at bounding box center [810, 684] width 803 height 40
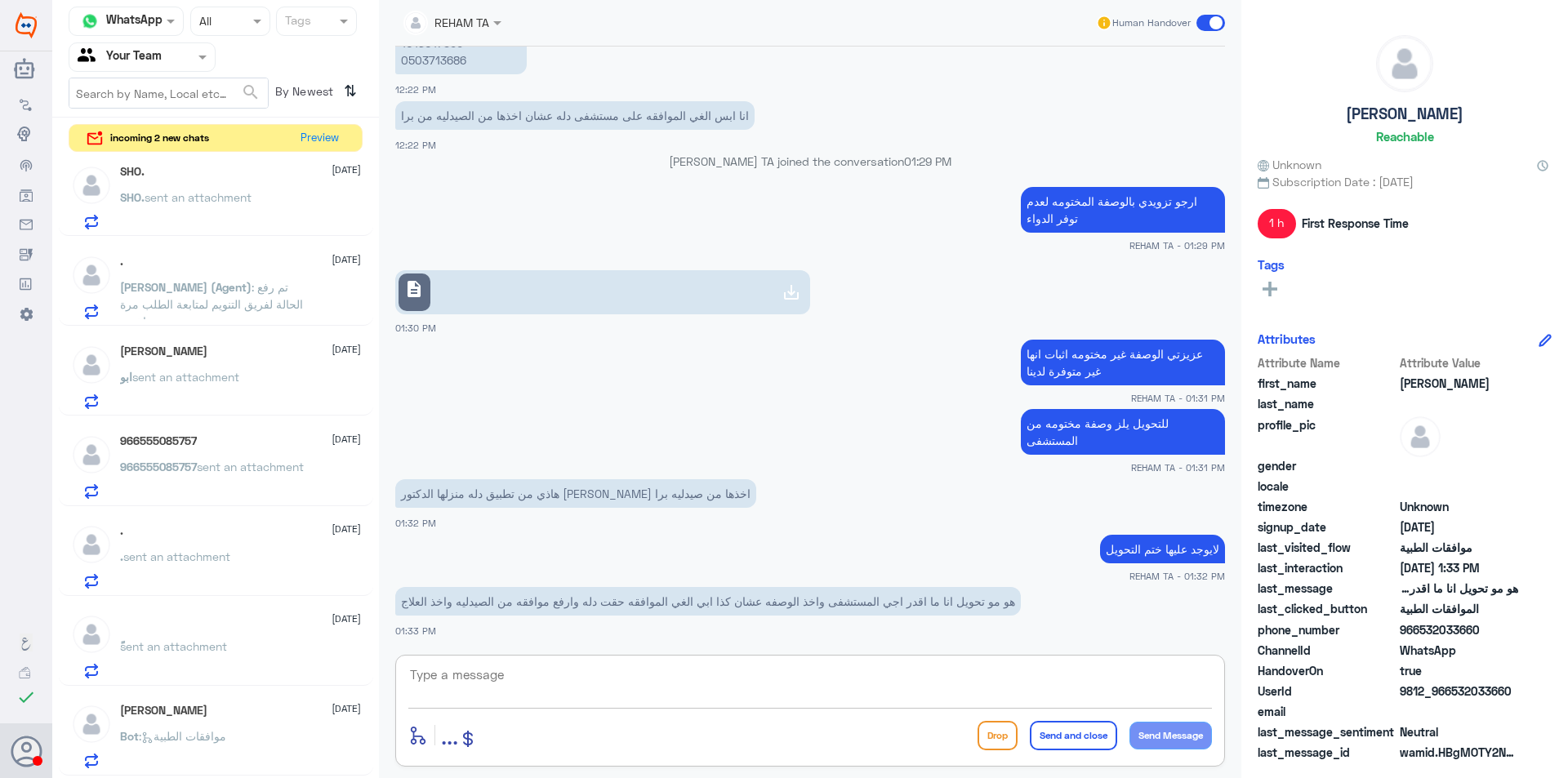
scroll to position [0, 0]
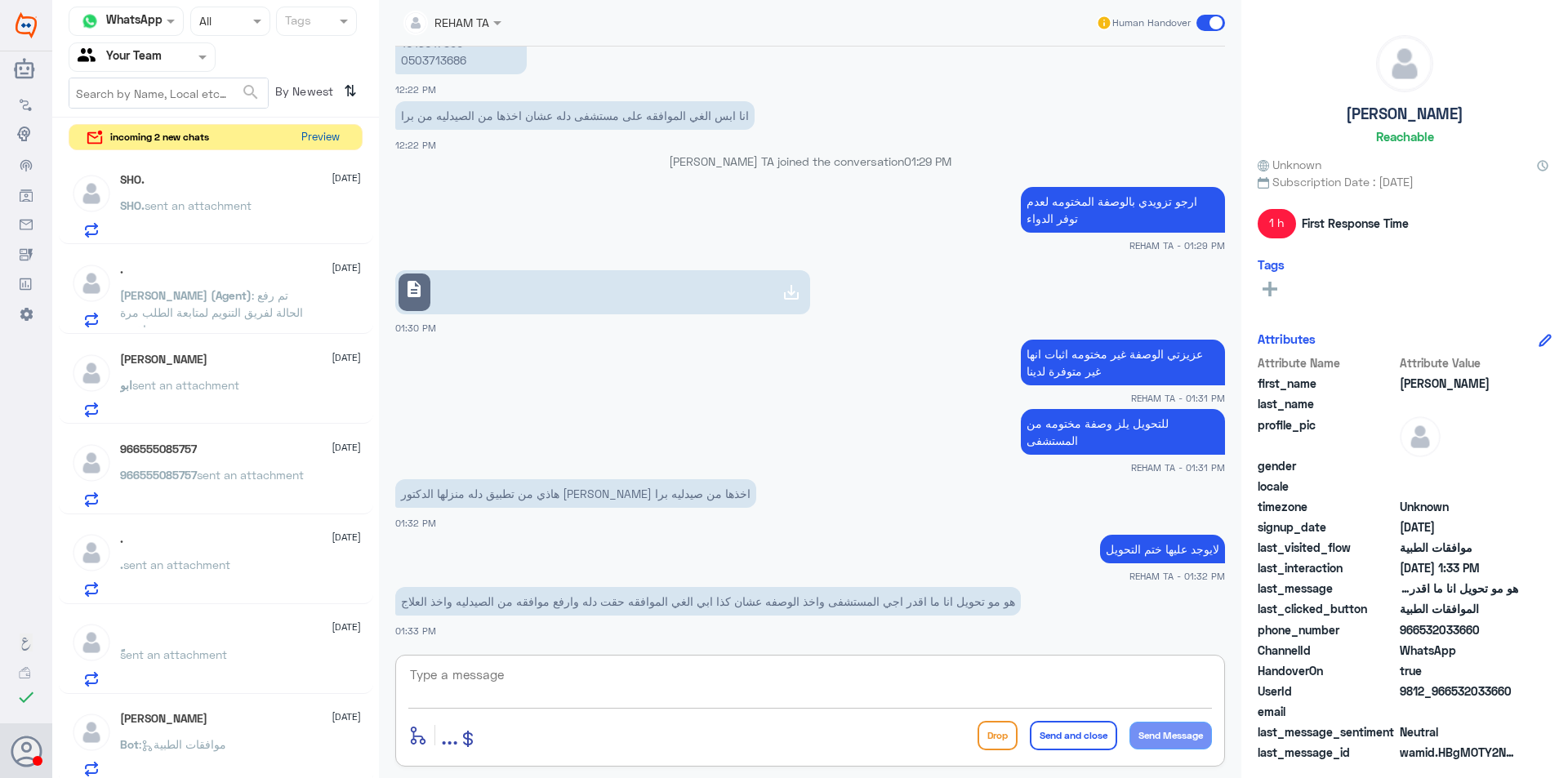
click at [337, 129] on button "Preview" at bounding box center [320, 137] width 51 height 25
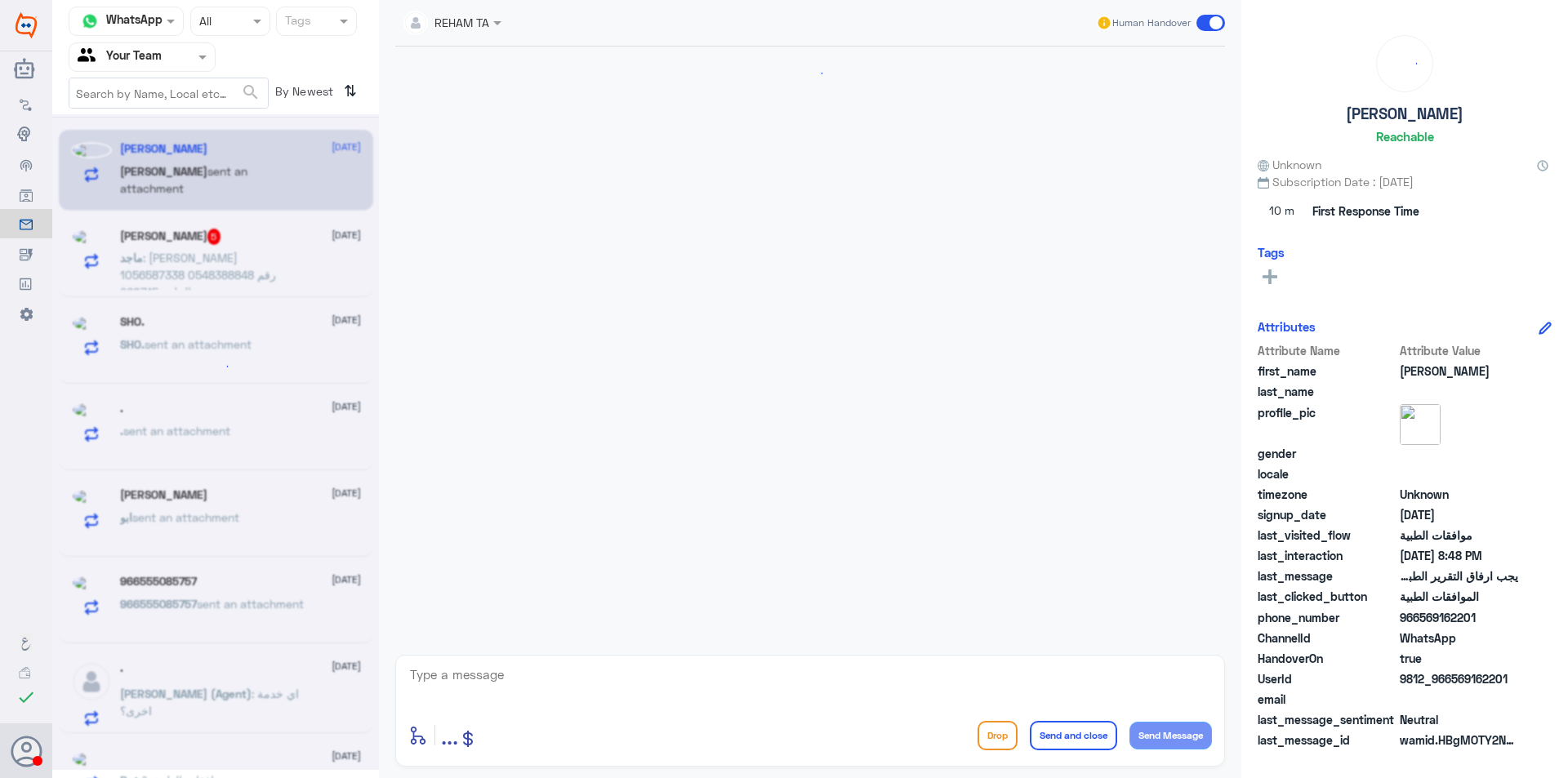
scroll to position [1328, 0]
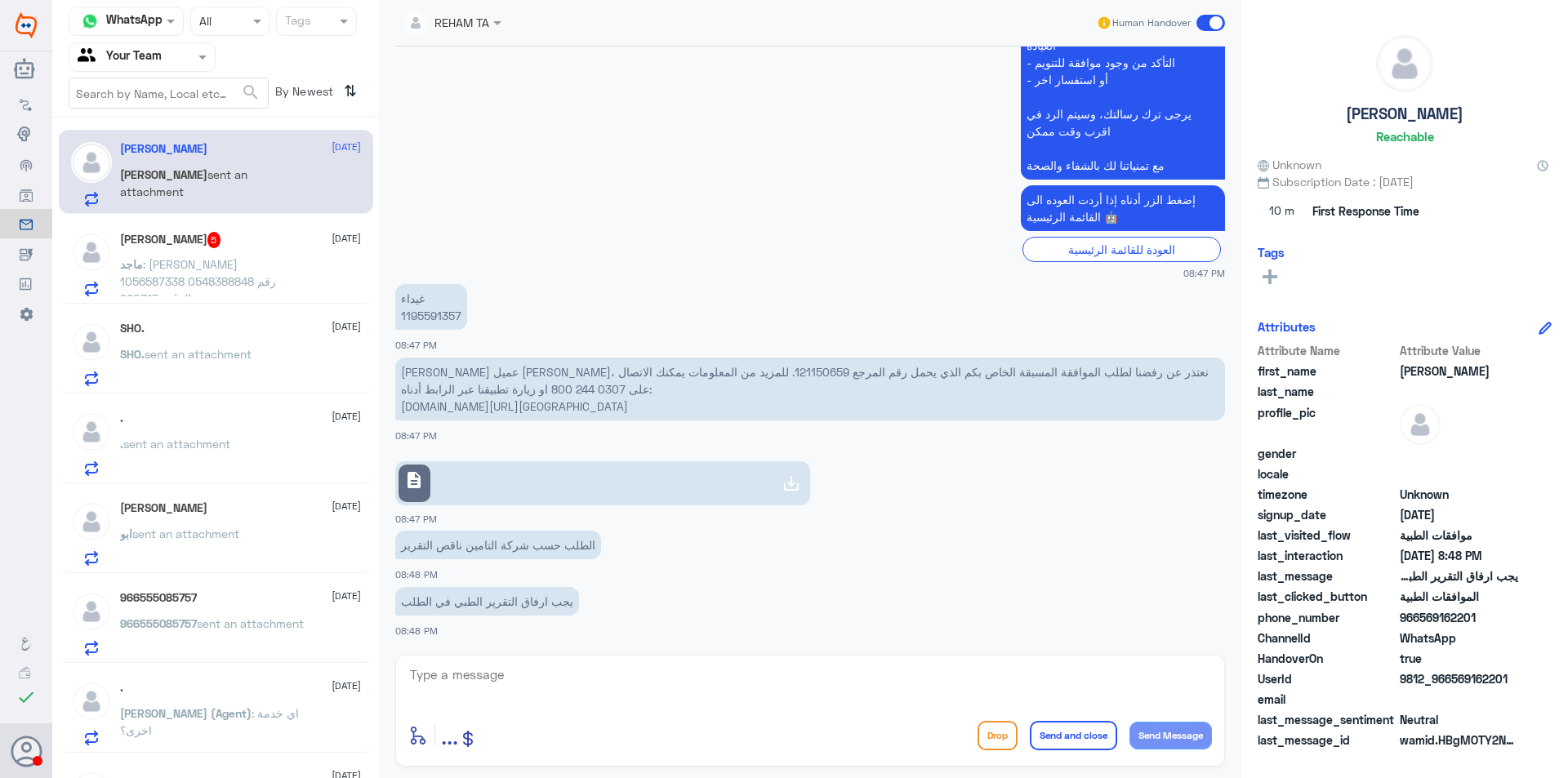
click at [273, 262] on p "ماجد : [PERSON_NAME] 1056587338 0548388848 رقم الملف 960715" at bounding box center [212, 275] width 184 height 41
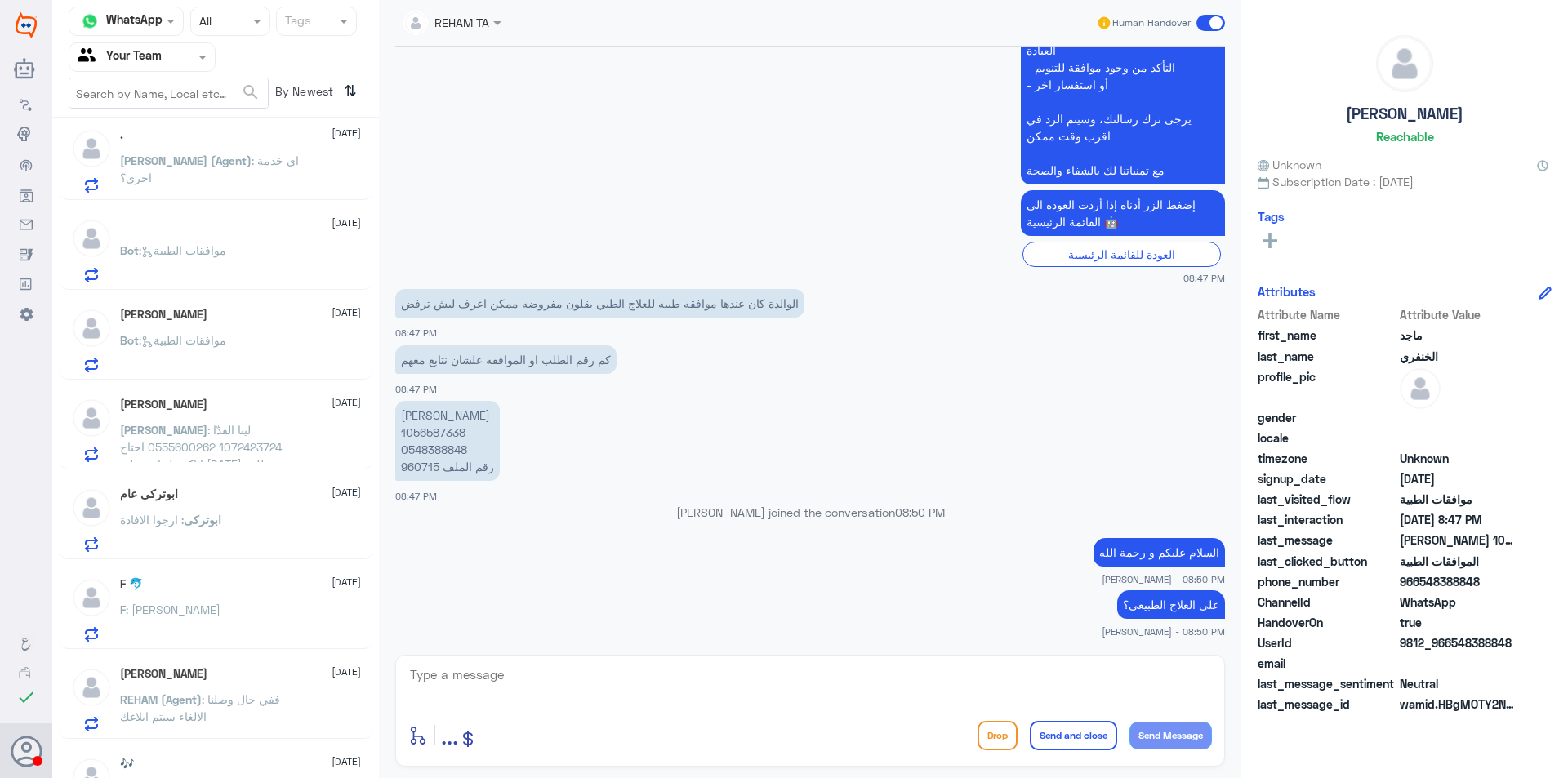
scroll to position [571, 0]
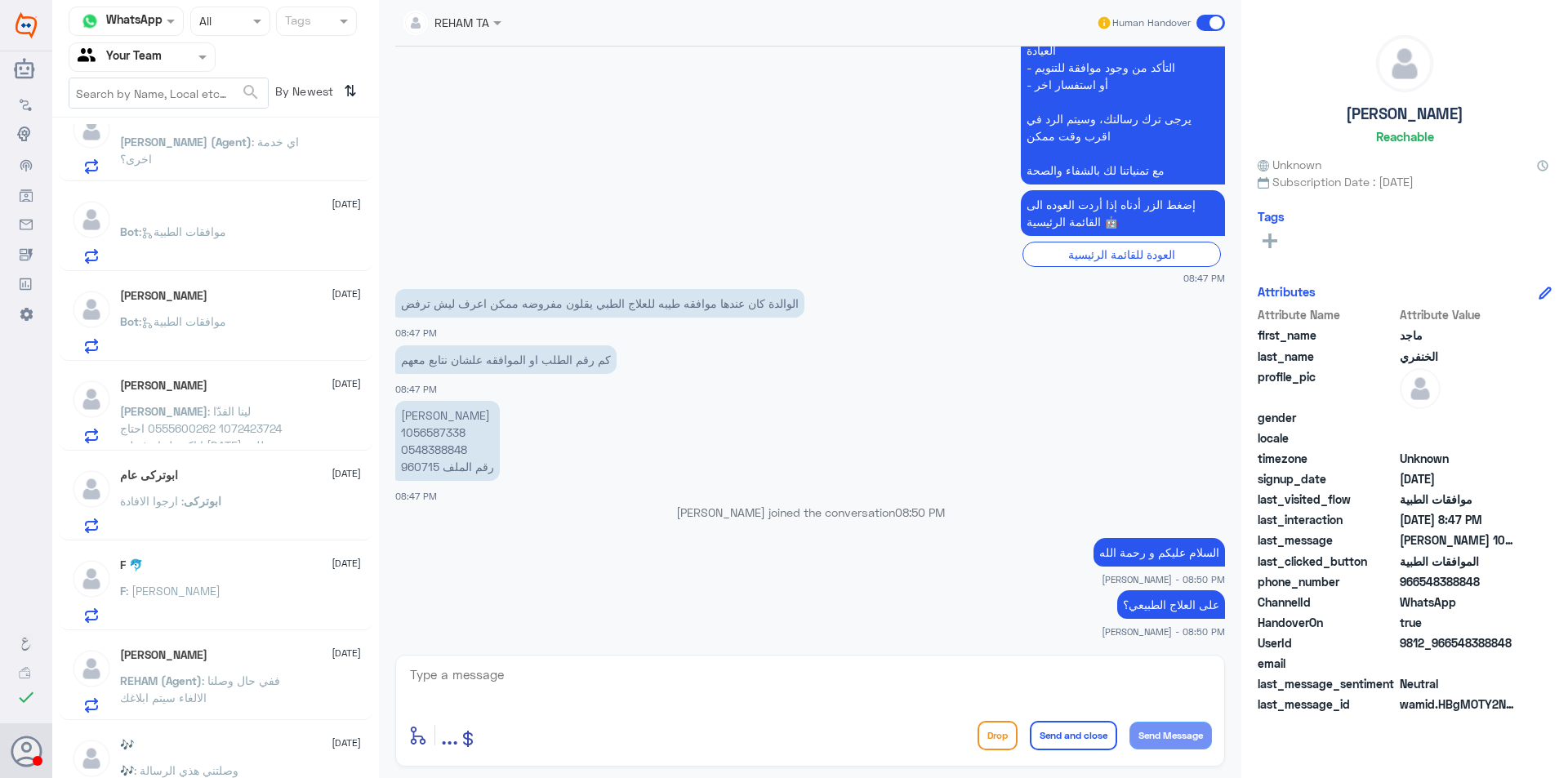
click at [252, 743] on div "🎶 [DATE]" at bounding box center [240, 745] width 241 height 14
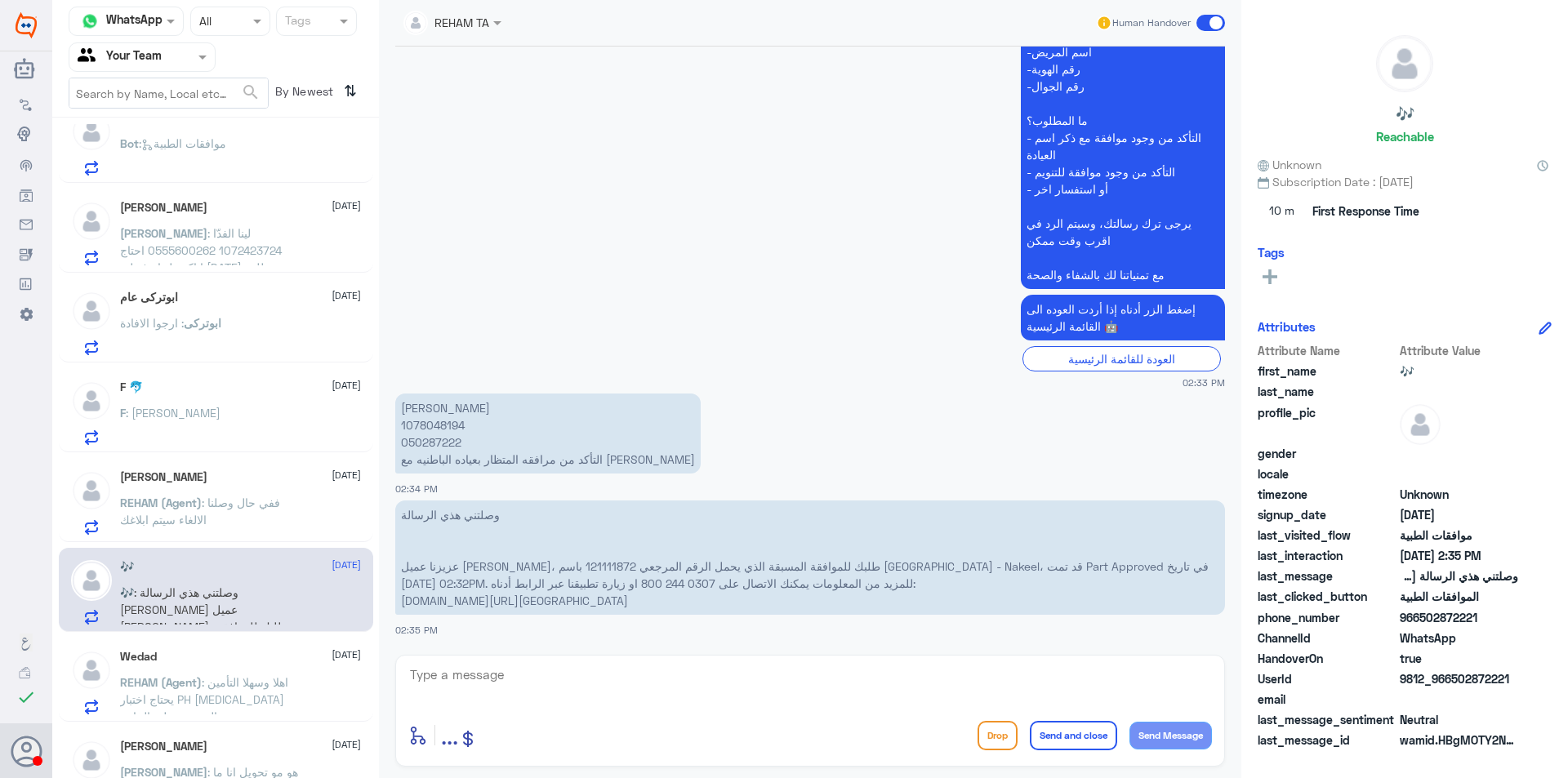
scroll to position [817, 0]
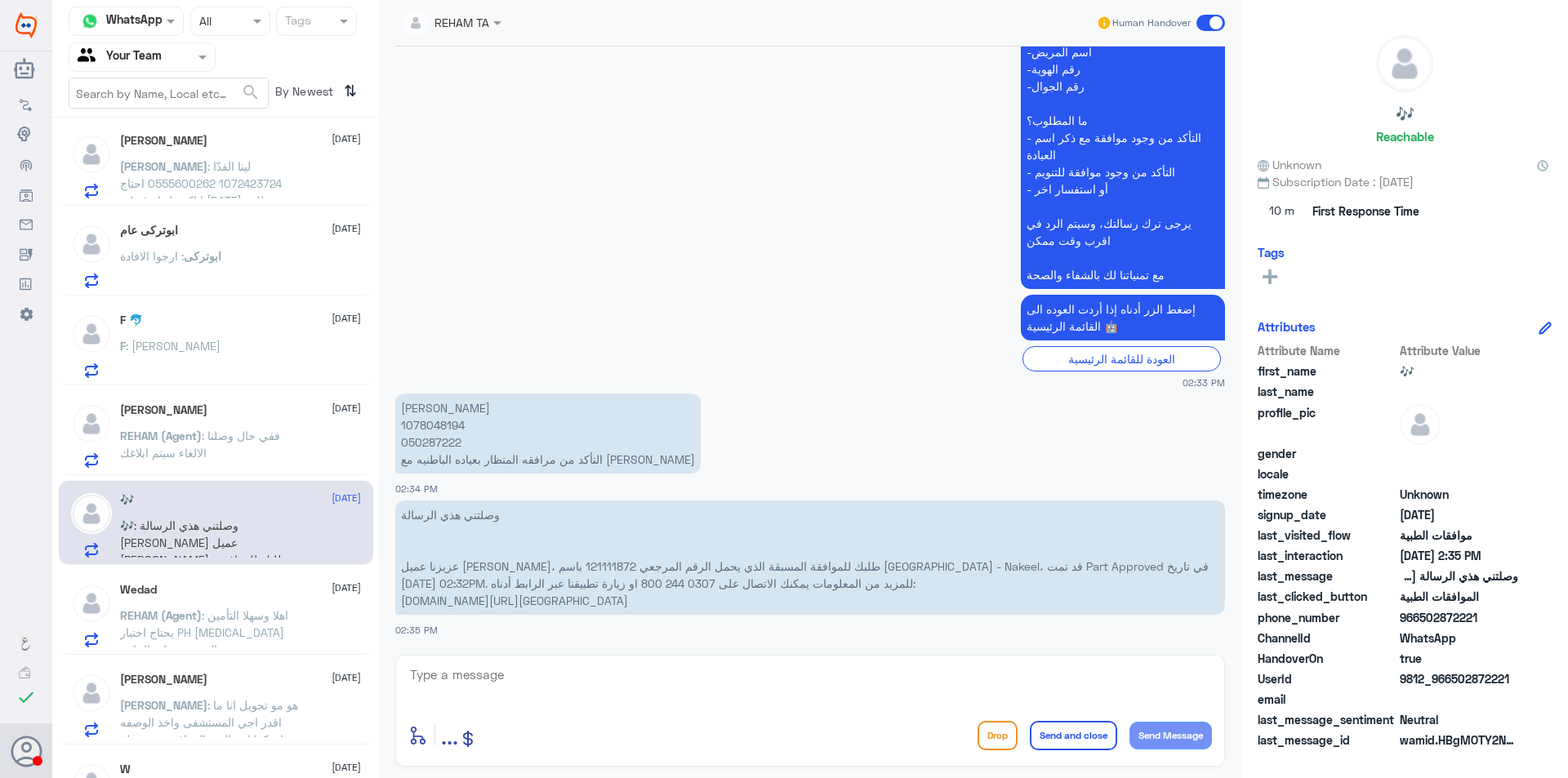
click at [249, 428] on p "REHAM (Agent) : ففي حال وصلنا الالغاء سيتم ابلاغك" at bounding box center [212, 447] width 184 height 41
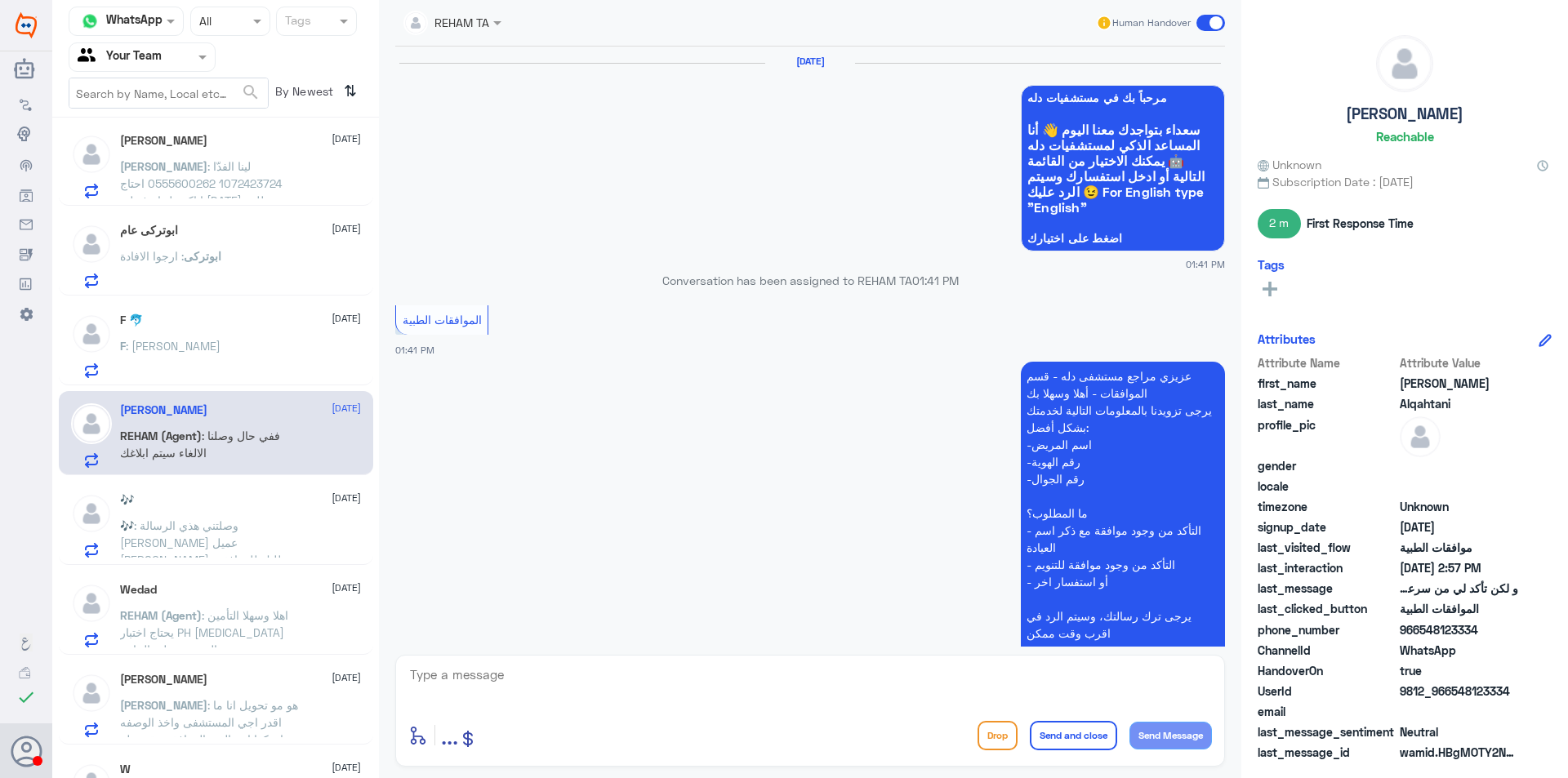
scroll to position [1616, 0]
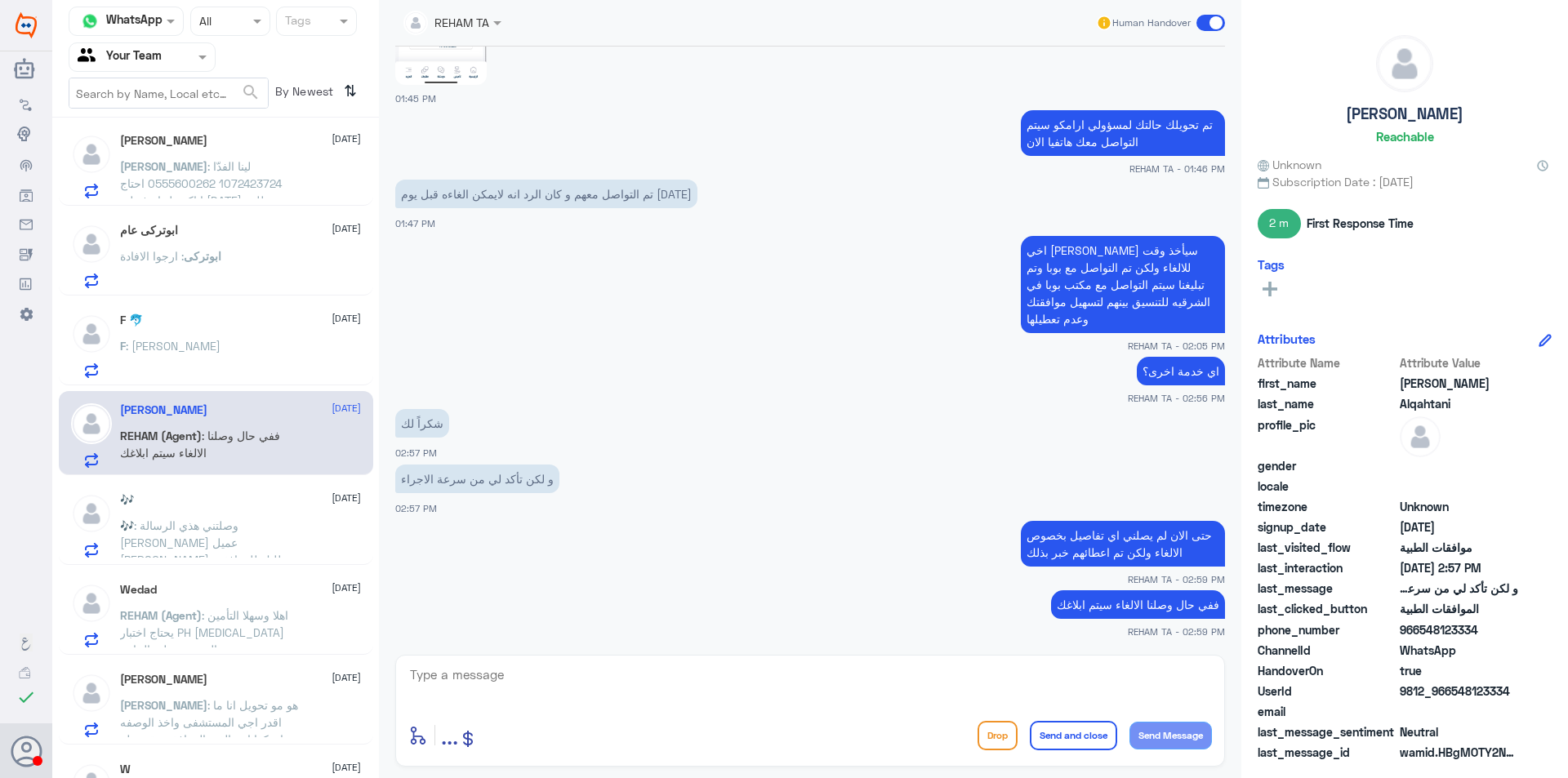
click at [232, 349] on div "F : [PERSON_NAME]" at bounding box center [240, 359] width 241 height 37
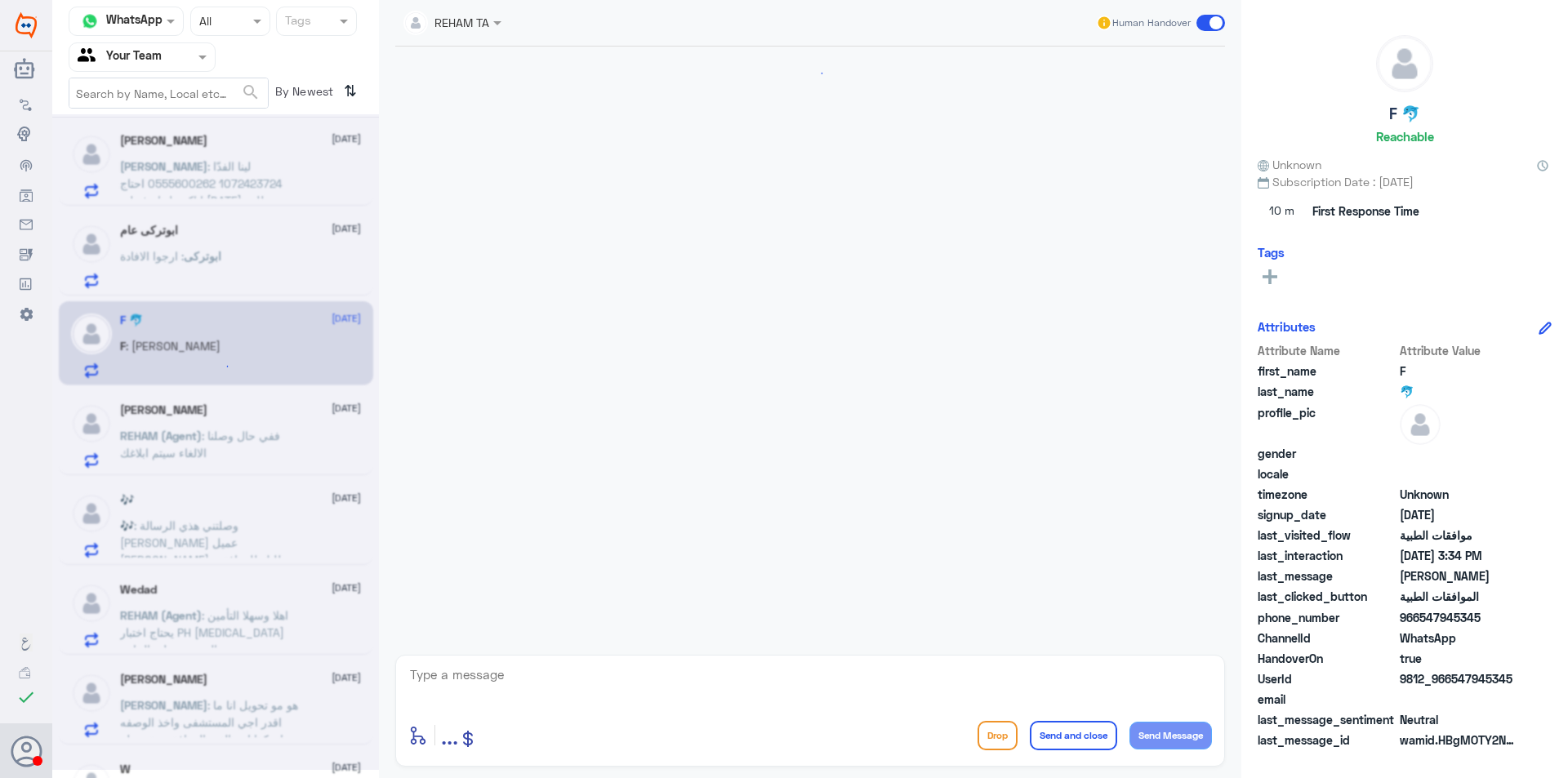
scroll to position [1837, 0]
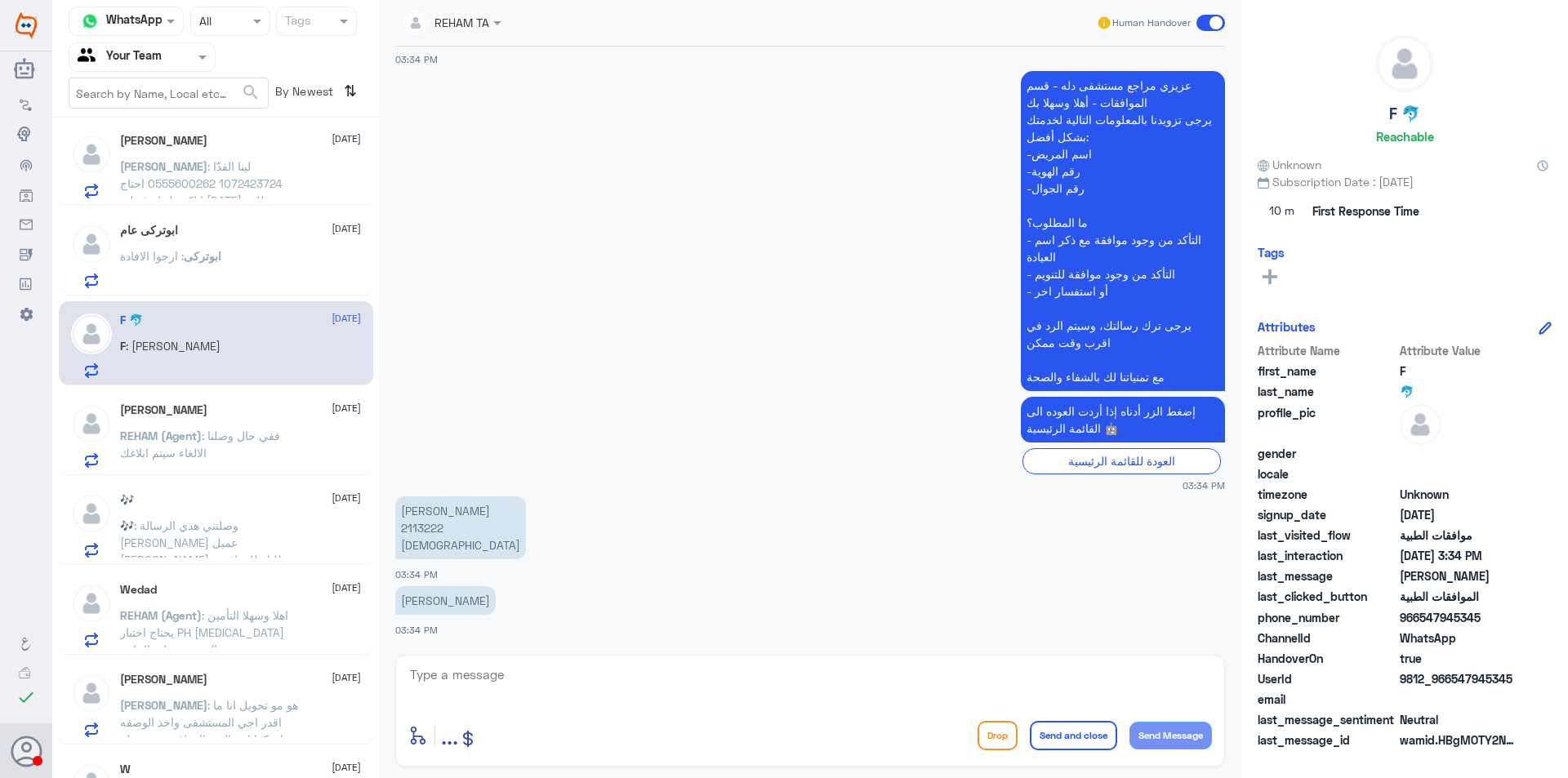
click at [211, 260] on span "ابوتركى" at bounding box center [203, 255] width 38 height 14
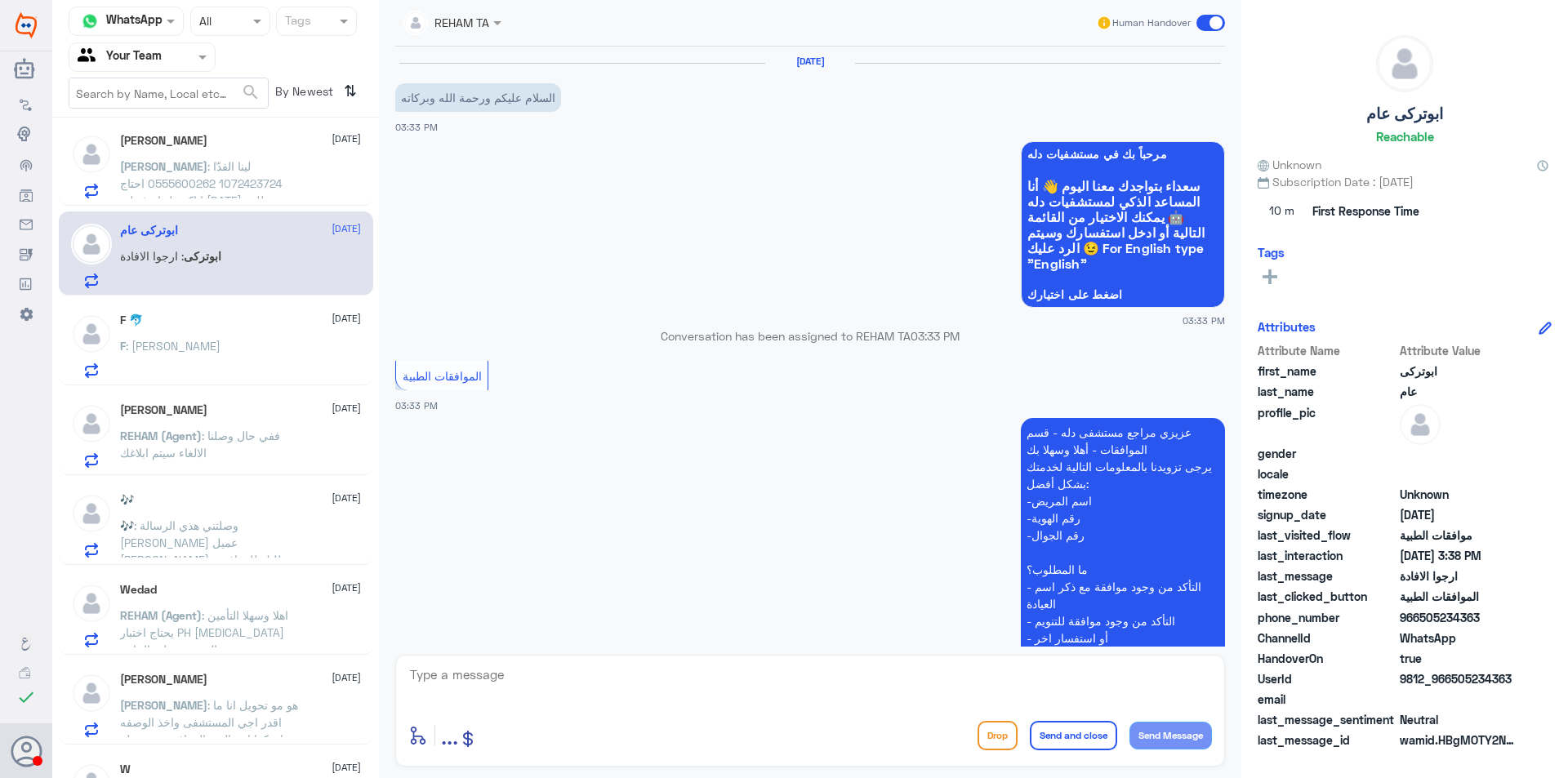
scroll to position [580, 0]
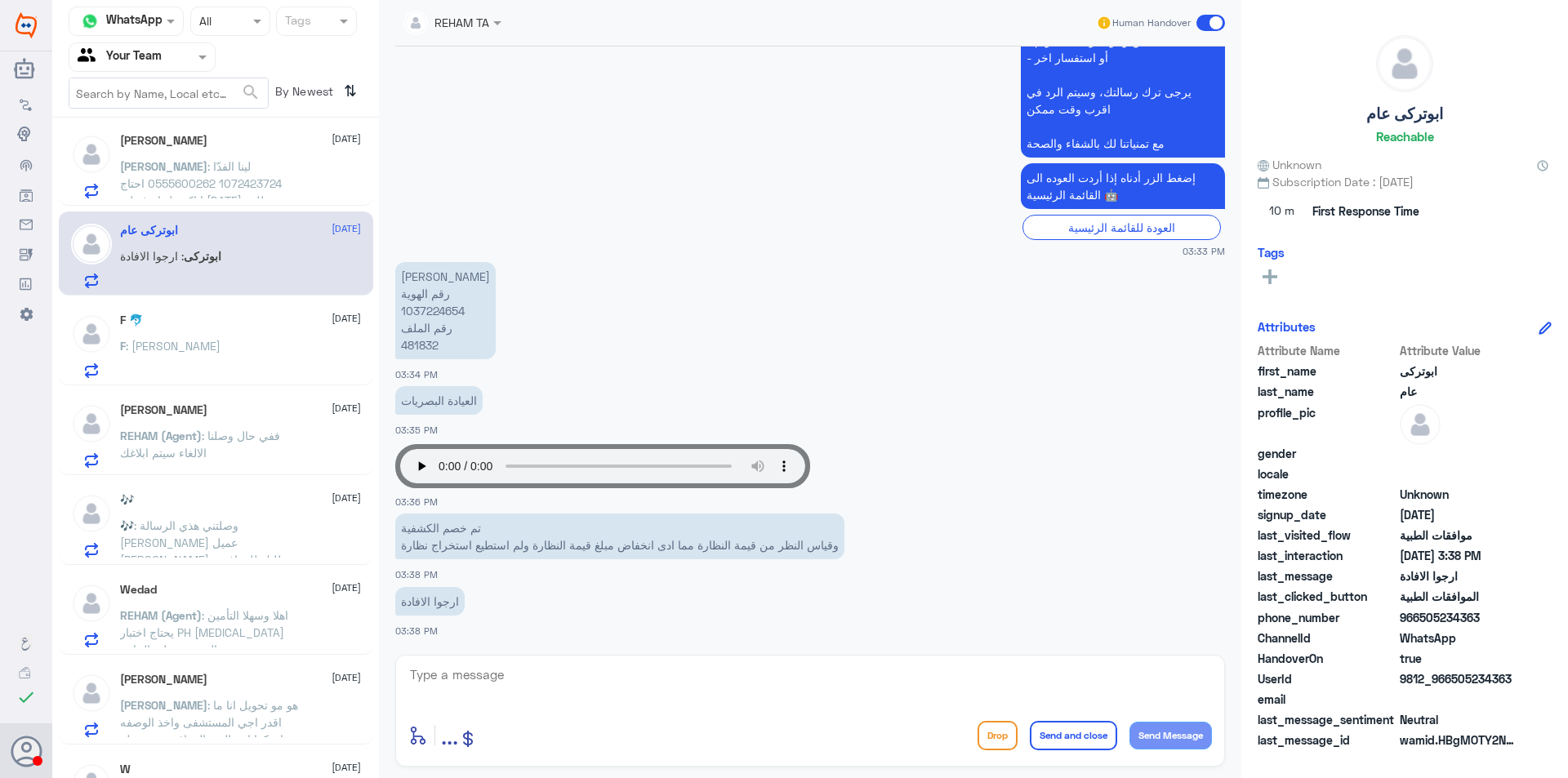
click at [416, 302] on p "[PERSON_NAME] رقم الهوية 1037224654 رقم الملف 481832" at bounding box center [445, 310] width 100 height 97
click at [420, 340] on p "[PERSON_NAME] رقم الهوية 1037224654 رقم الملف 481832" at bounding box center [445, 310] width 100 height 97
copy p "481832"
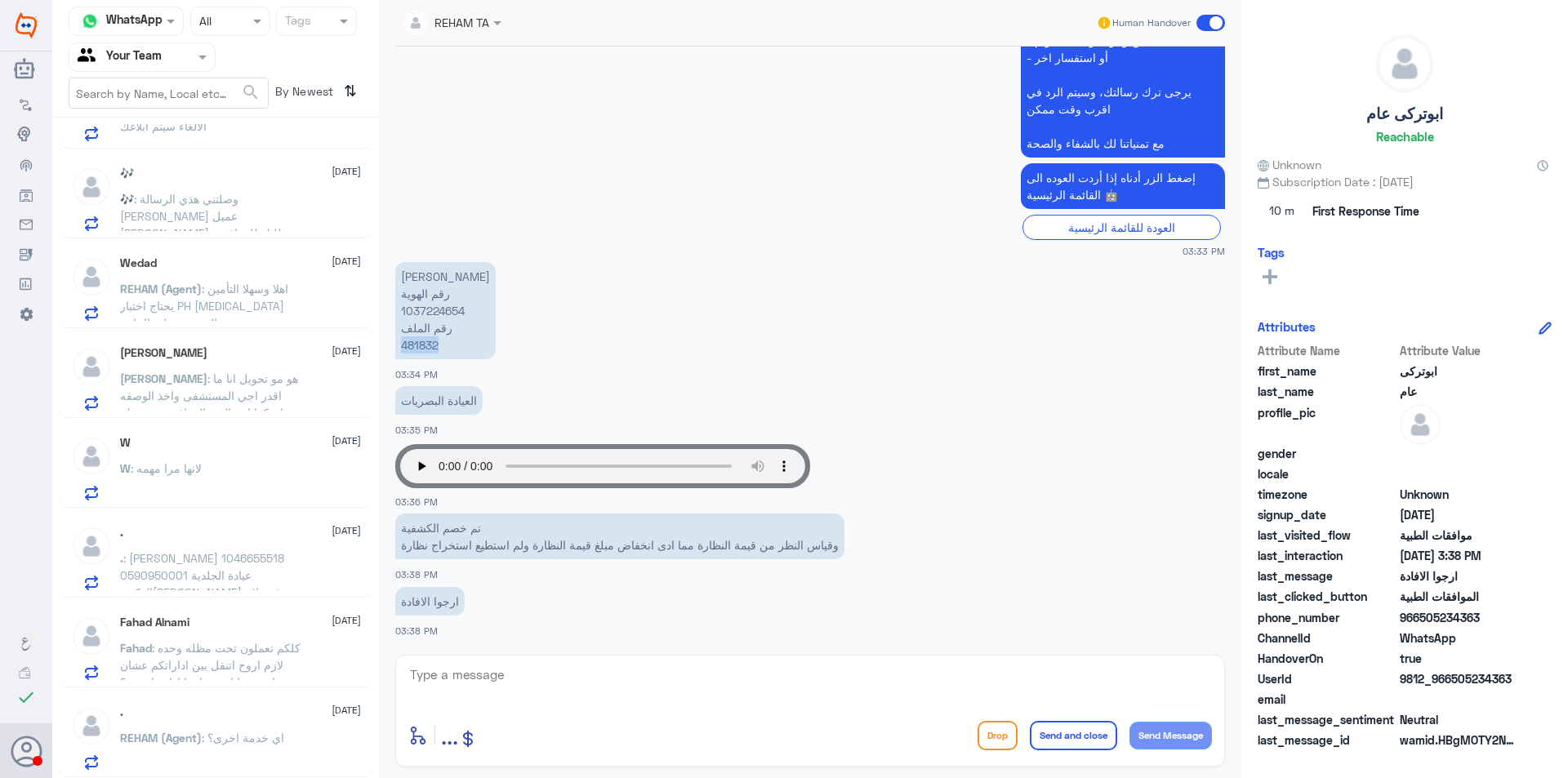
scroll to position [8, 0]
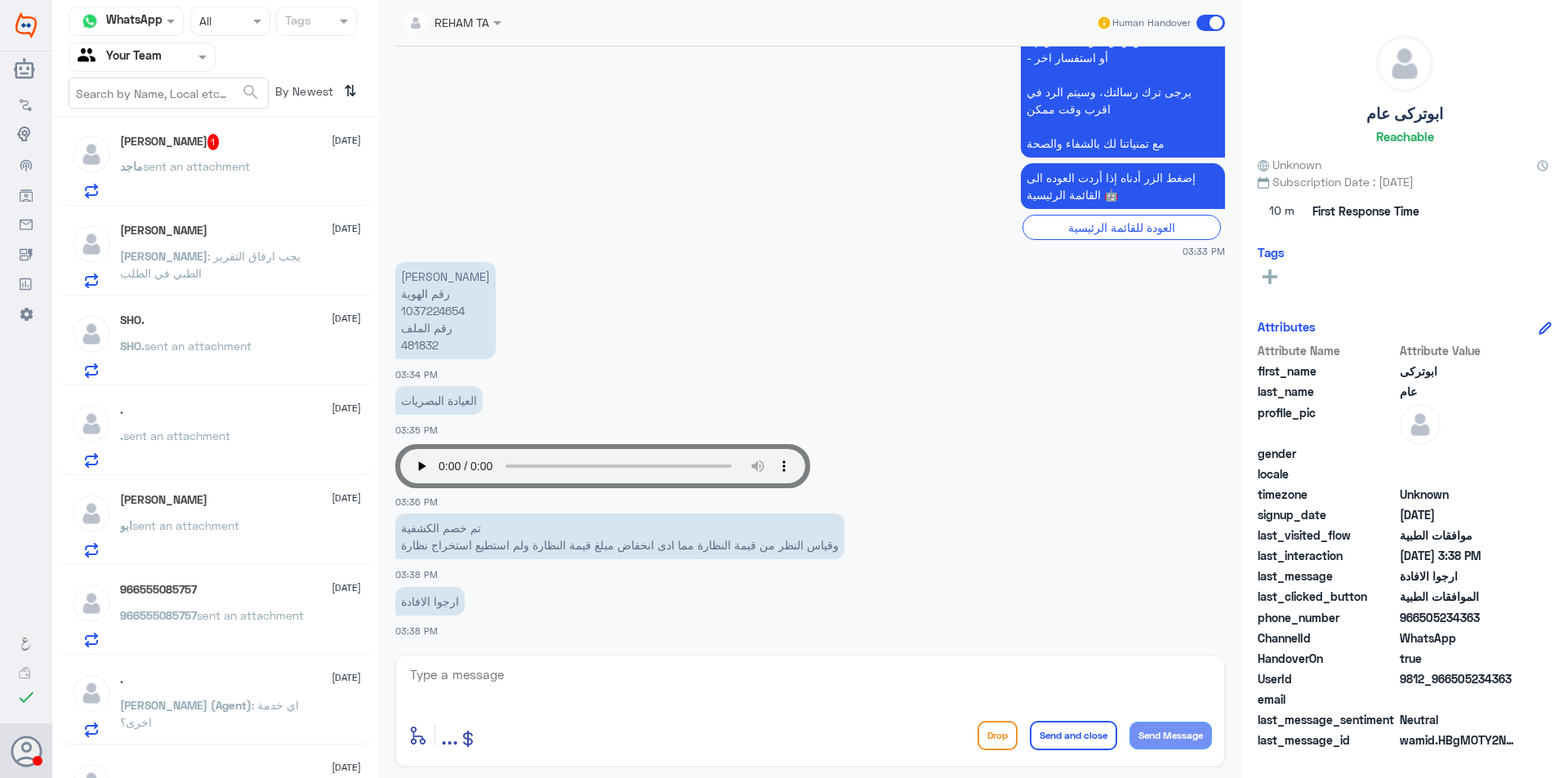
click at [227, 164] on span "sent an attachment" at bounding box center [196, 165] width 107 height 14
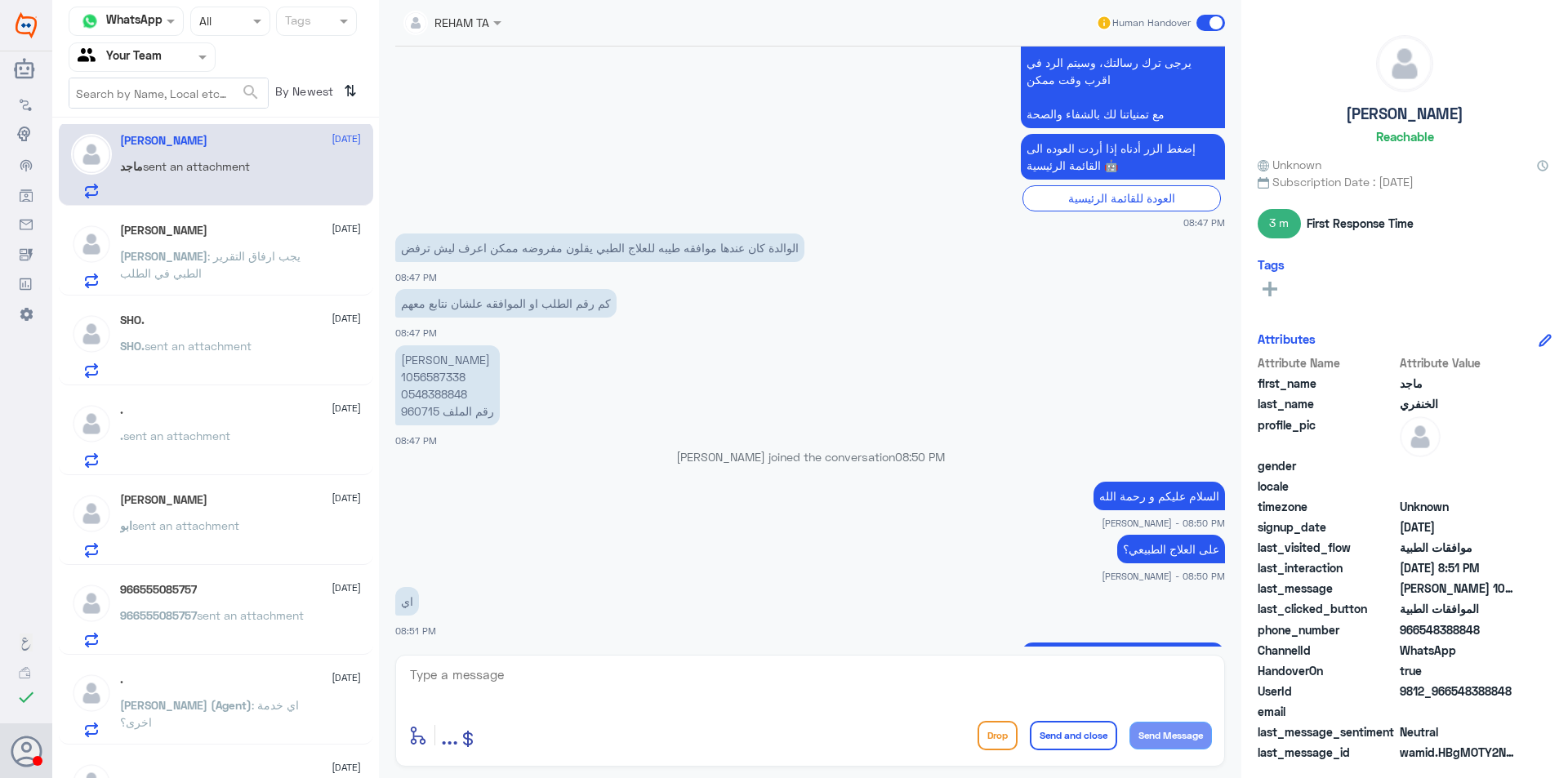
scroll to position [1093, 0]
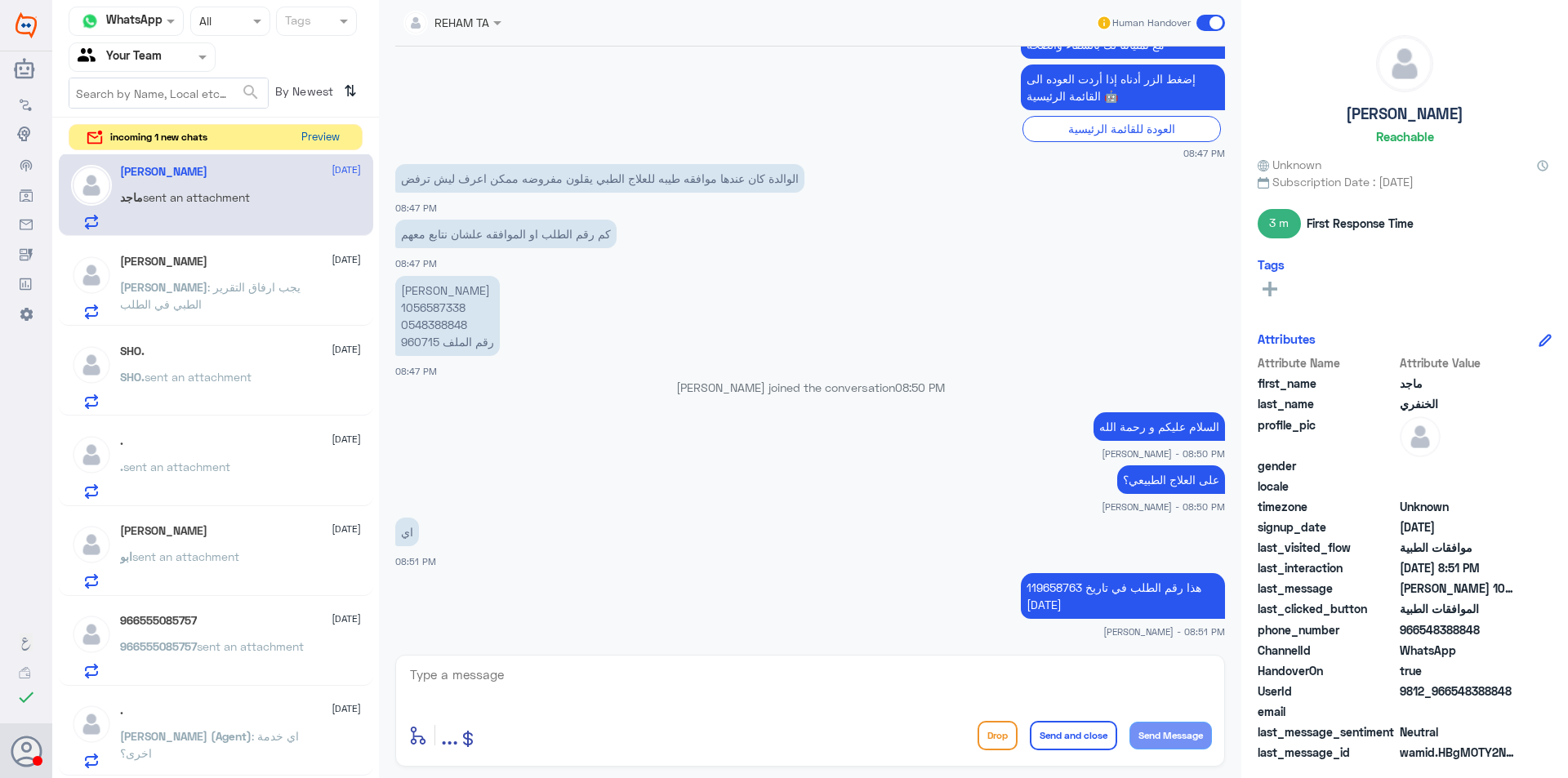
click at [311, 135] on button "Preview" at bounding box center [320, 137] width 51 height 25
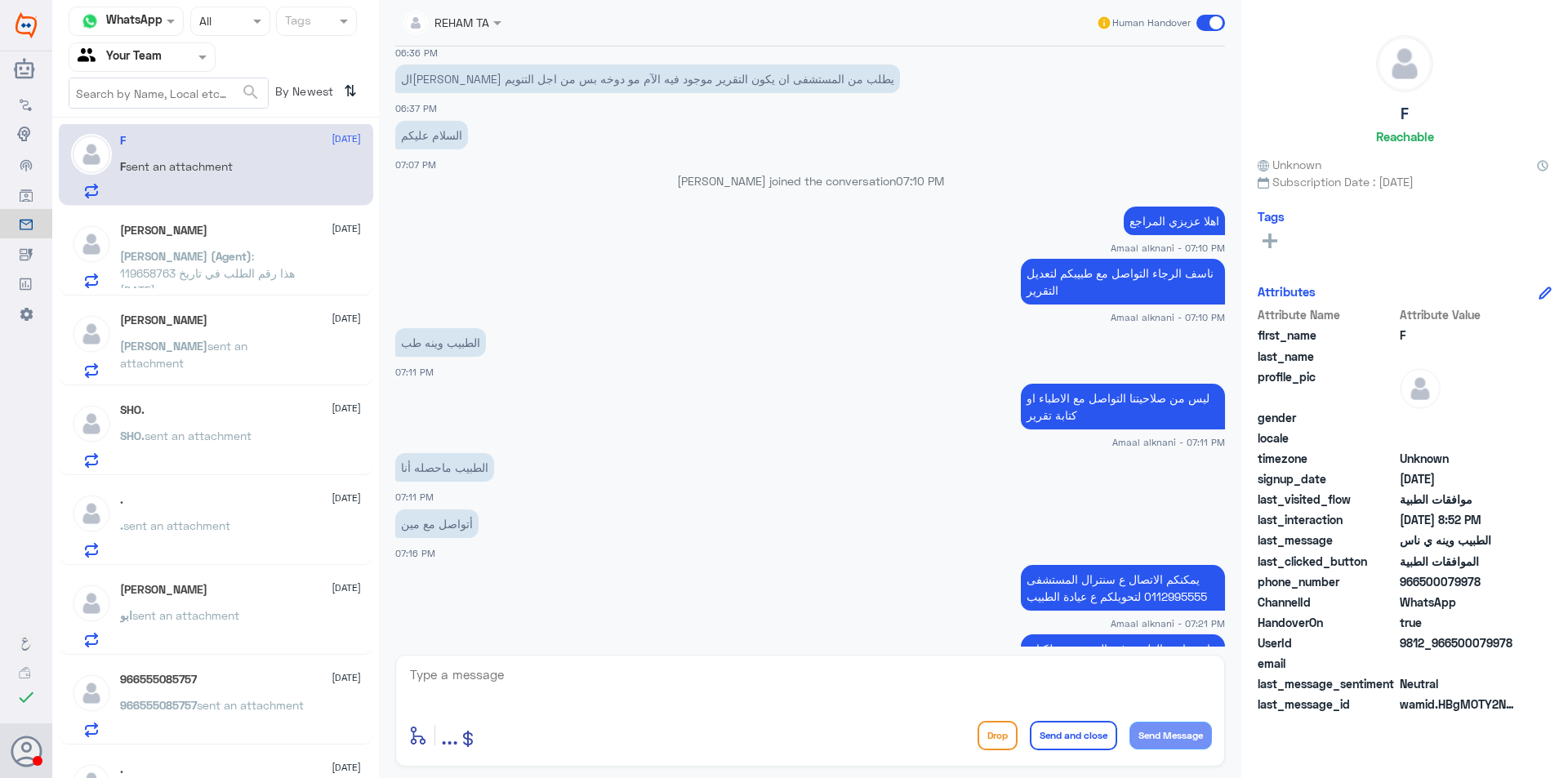
scroll to position [542, 0]
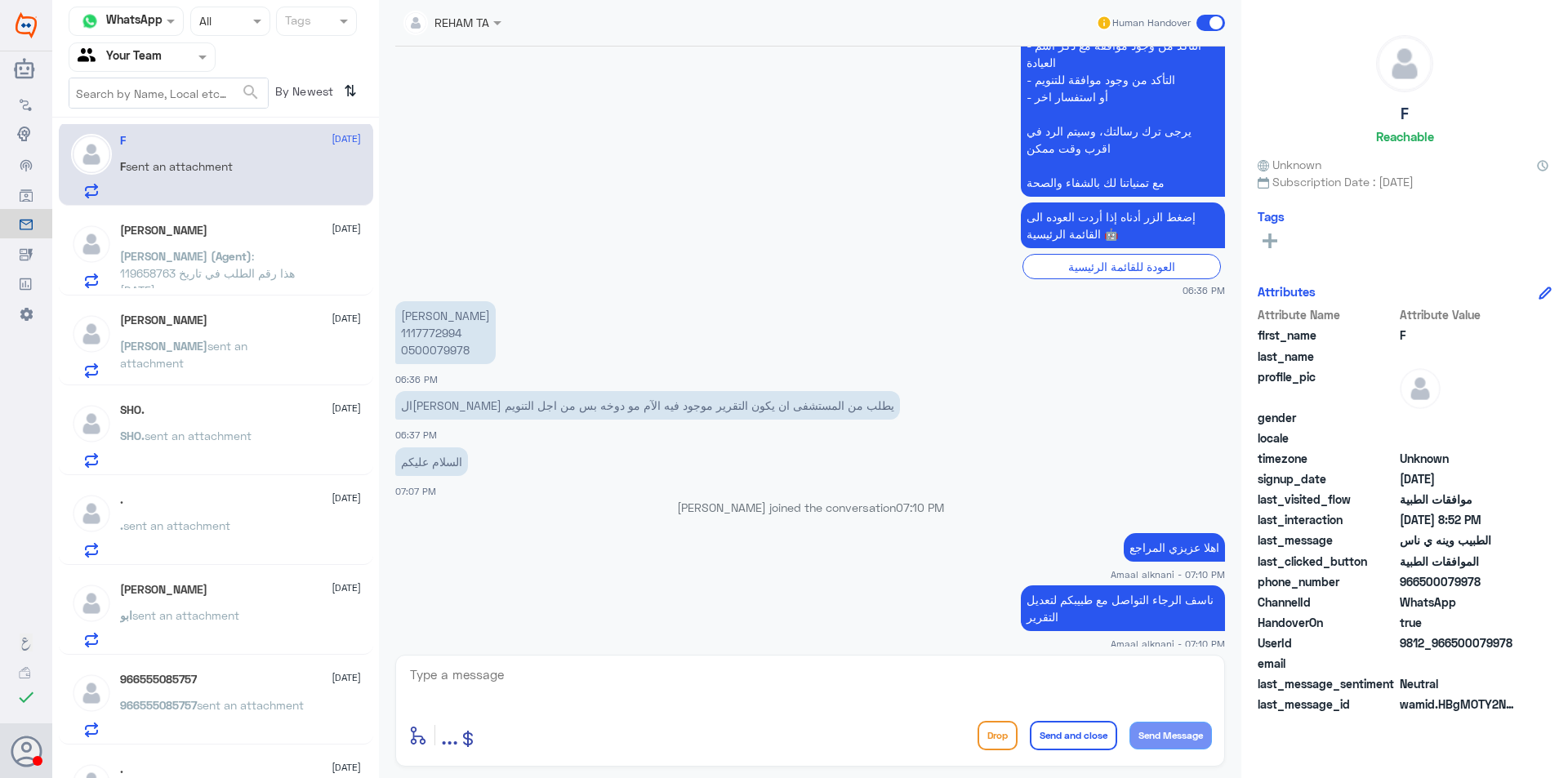
click at [443, 356] on p "[PERSON_NAME] 1117772994 0500079978" at bounding box center [445, 333] width 100 height 63
copy p "0500079978"
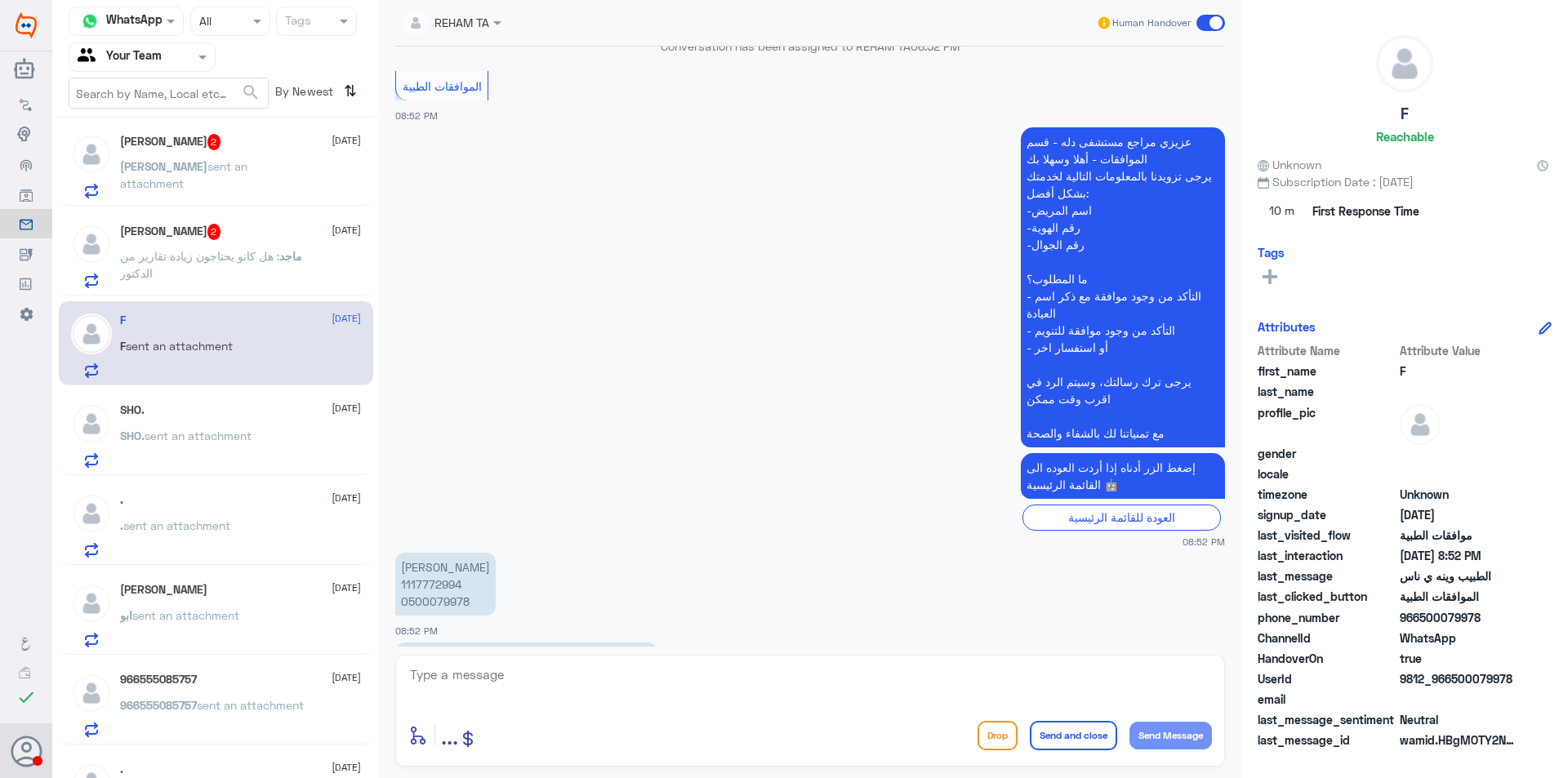
scroll to position [2080, 0]
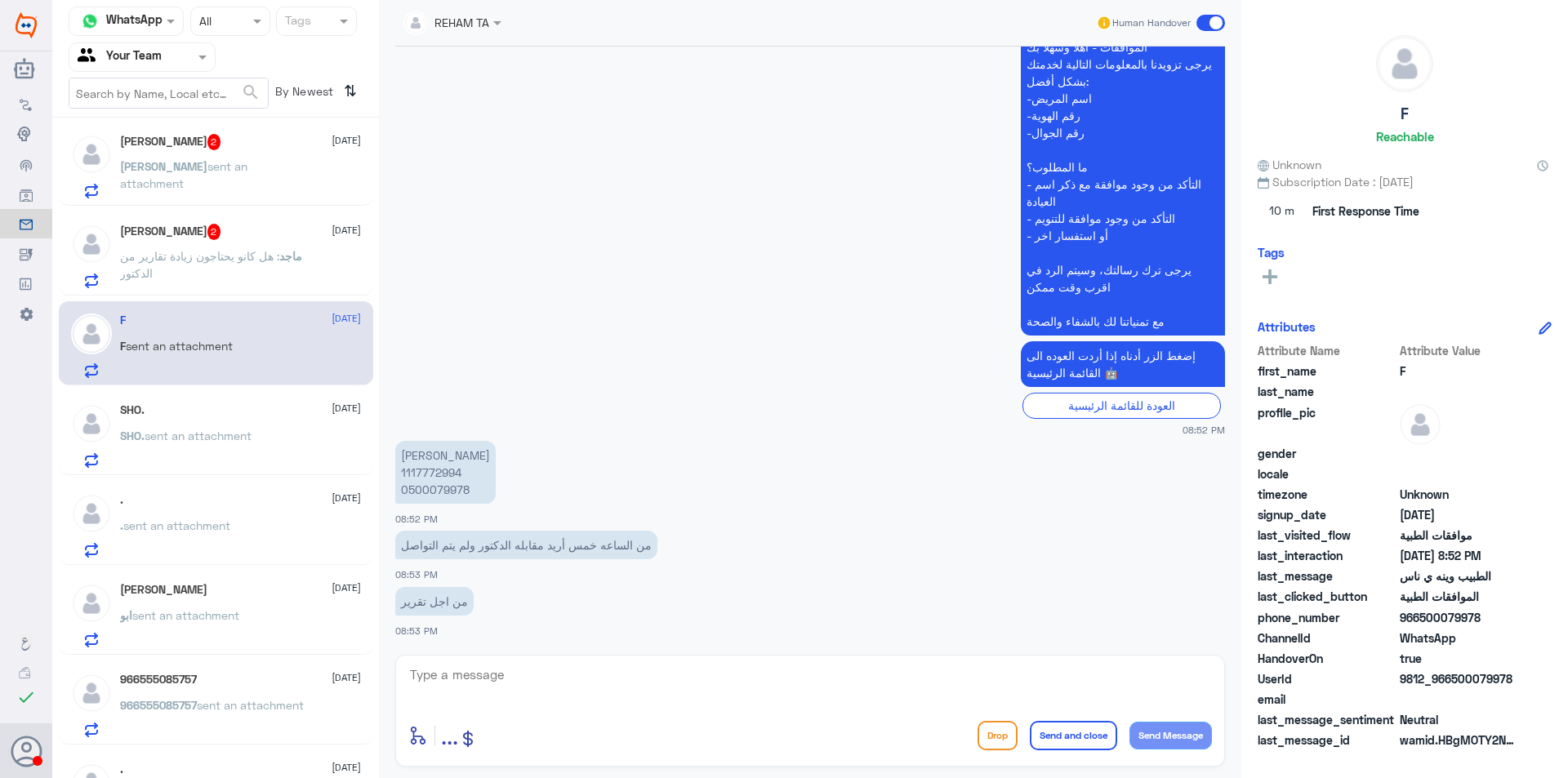
click at [219, 170] on span "sent an attachment" at bounding box center [183, 174] width 127 height 31
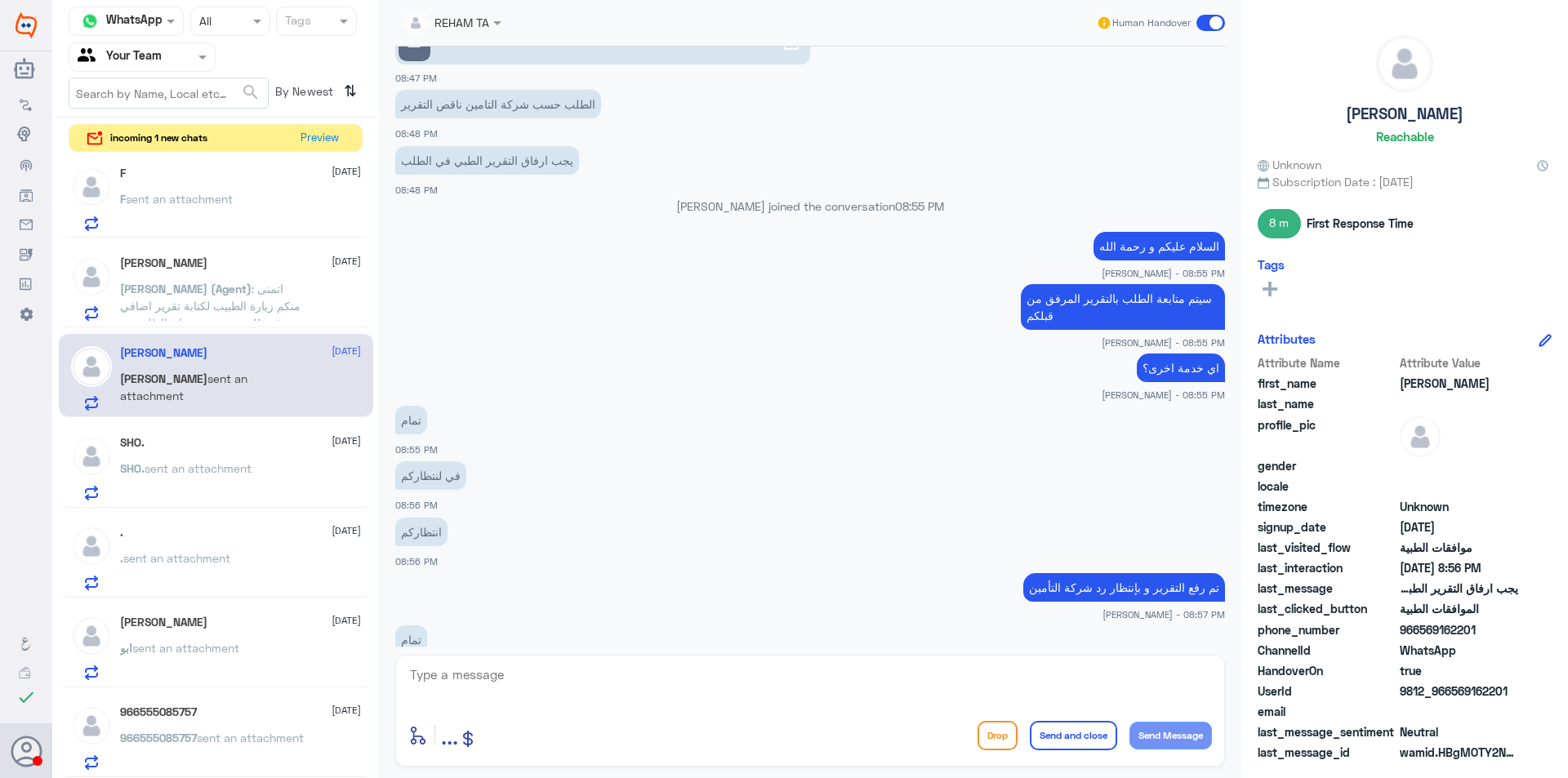
scroll to position [1788, 0]
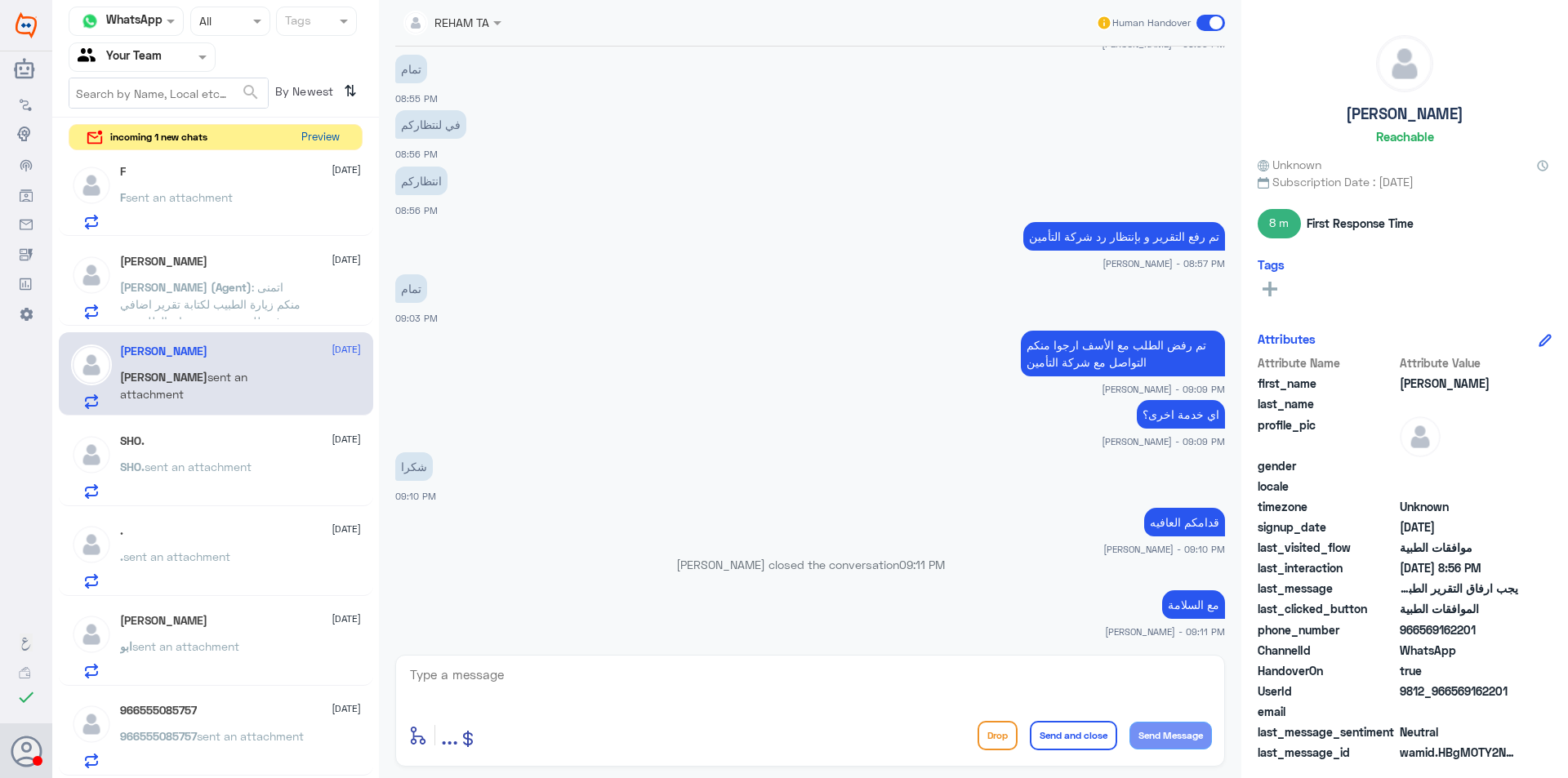
click at [321, 135] on button "Preview" at bounding box center [320, 137] width 51 height 25
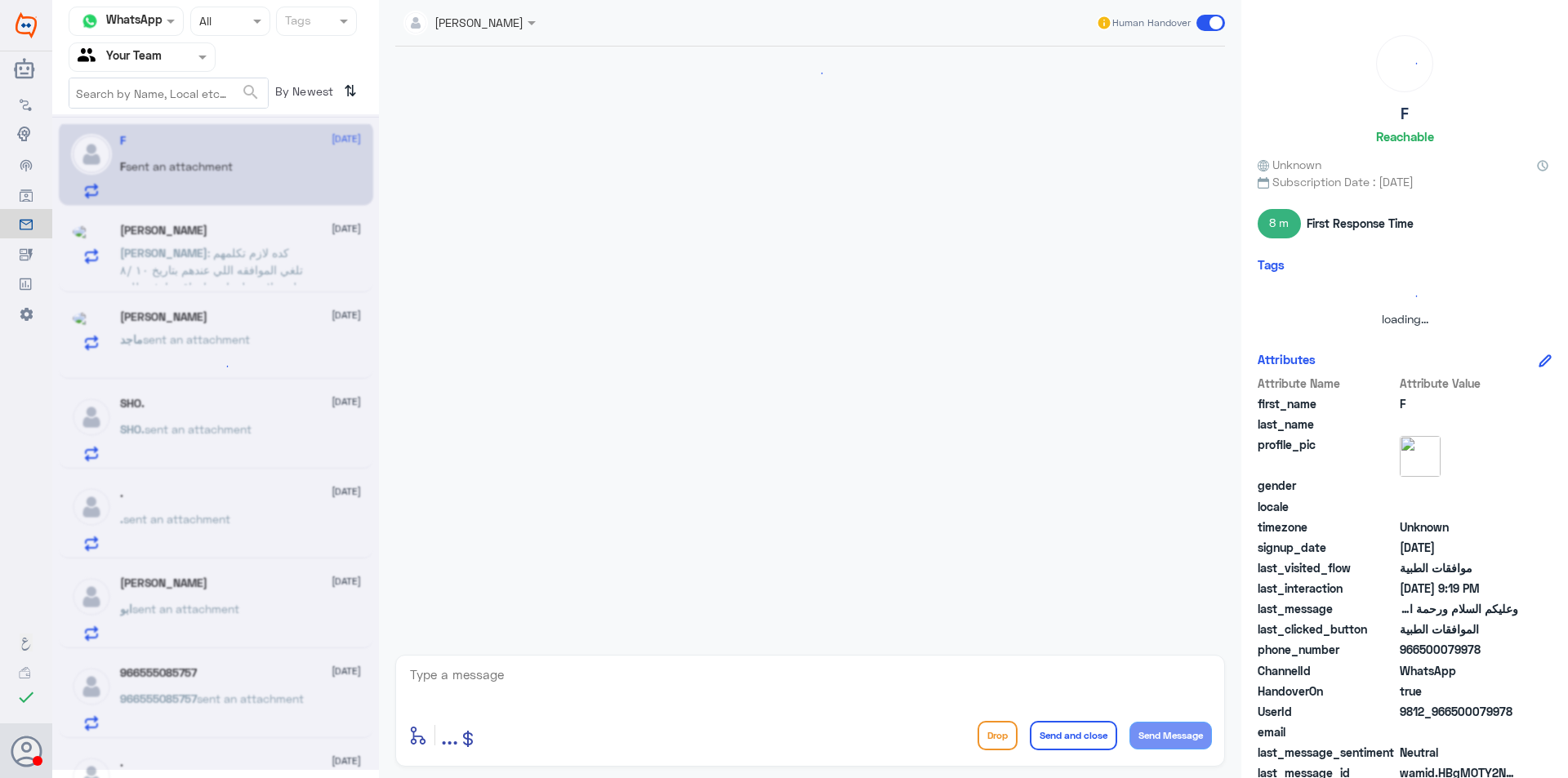
scroll to position [1012, 0]
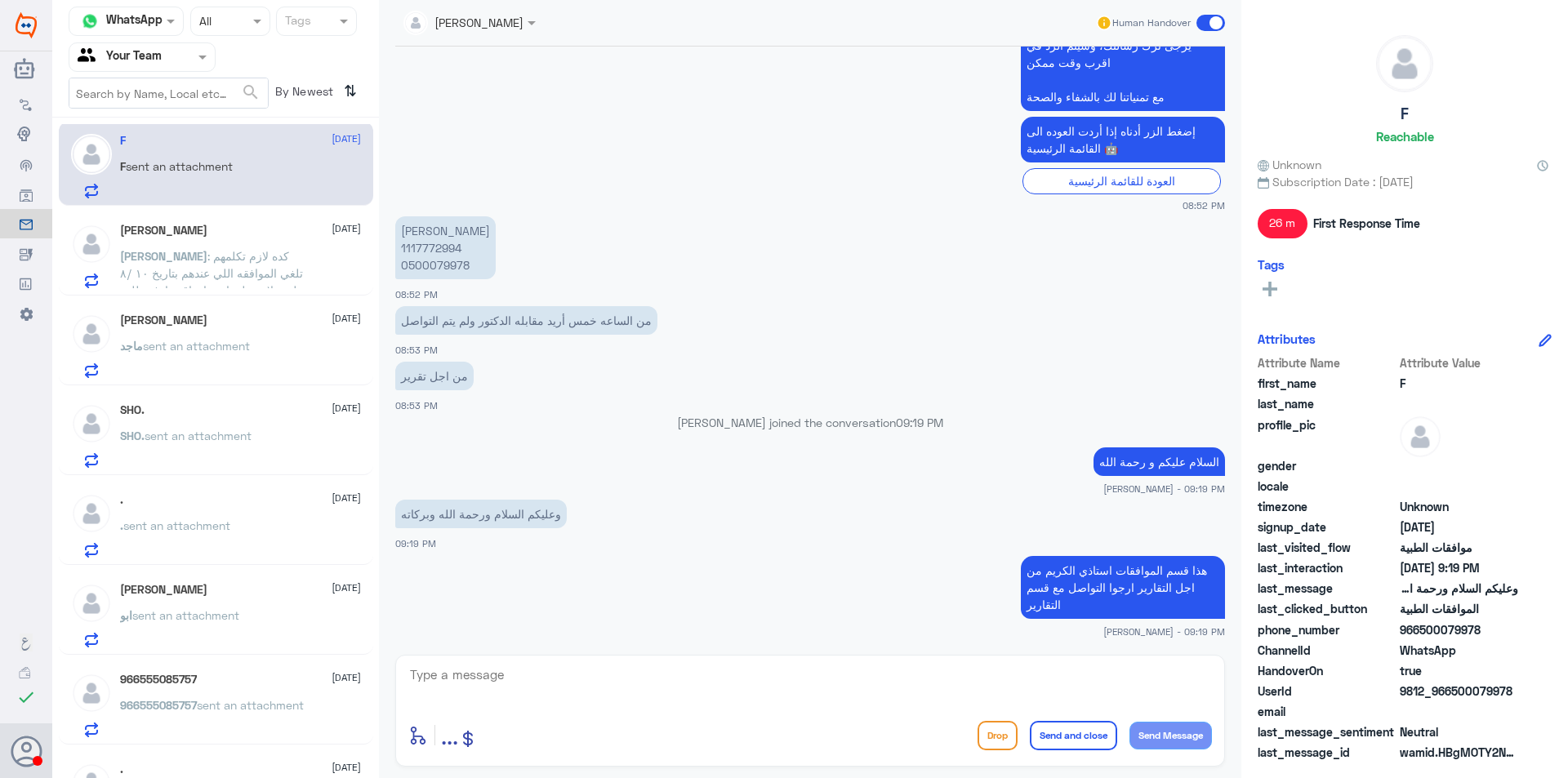
click at [431, 265] on p "[PERSON_NAME] 1117772994 0500079978" at bounding box center [445, 248] width 100 height 63
click at [432, 252] on p "[PERSON_NAME] 1117772994 0500079978" at bounding box center [445, 248] width 100 height 63
copy p "1117772994"
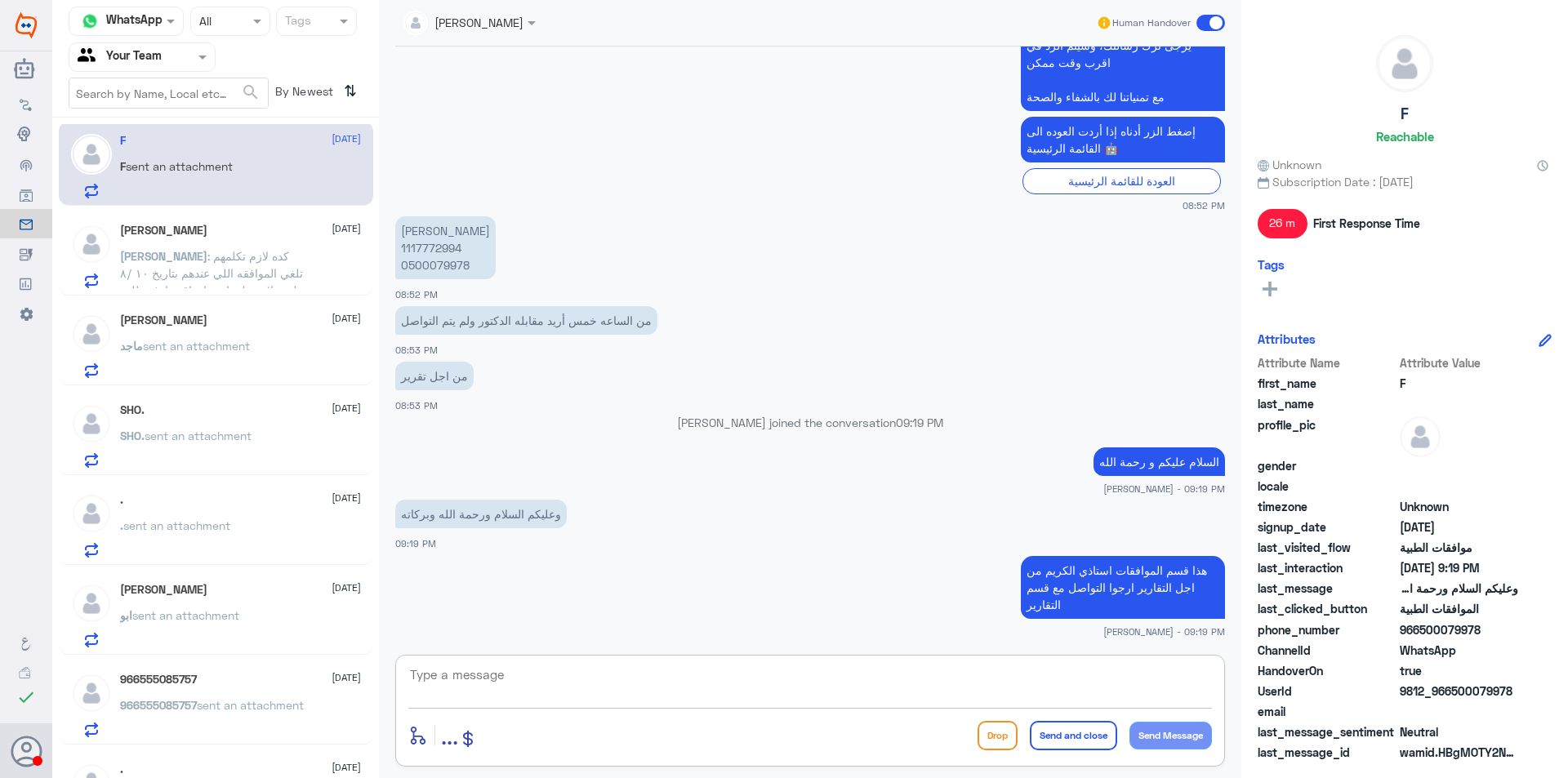
click at [569, 671] on textarea at bounding box center [810, 684] width 803 height 40
click at [441, 246] on p "[PERSON_NAME] 1117772994 0500079978" at bounding box center [445, 248] width 100 height 63
click at [650, 686] on textarea at bounding box center [810, 684] width 803 height 40
type textarea "t"
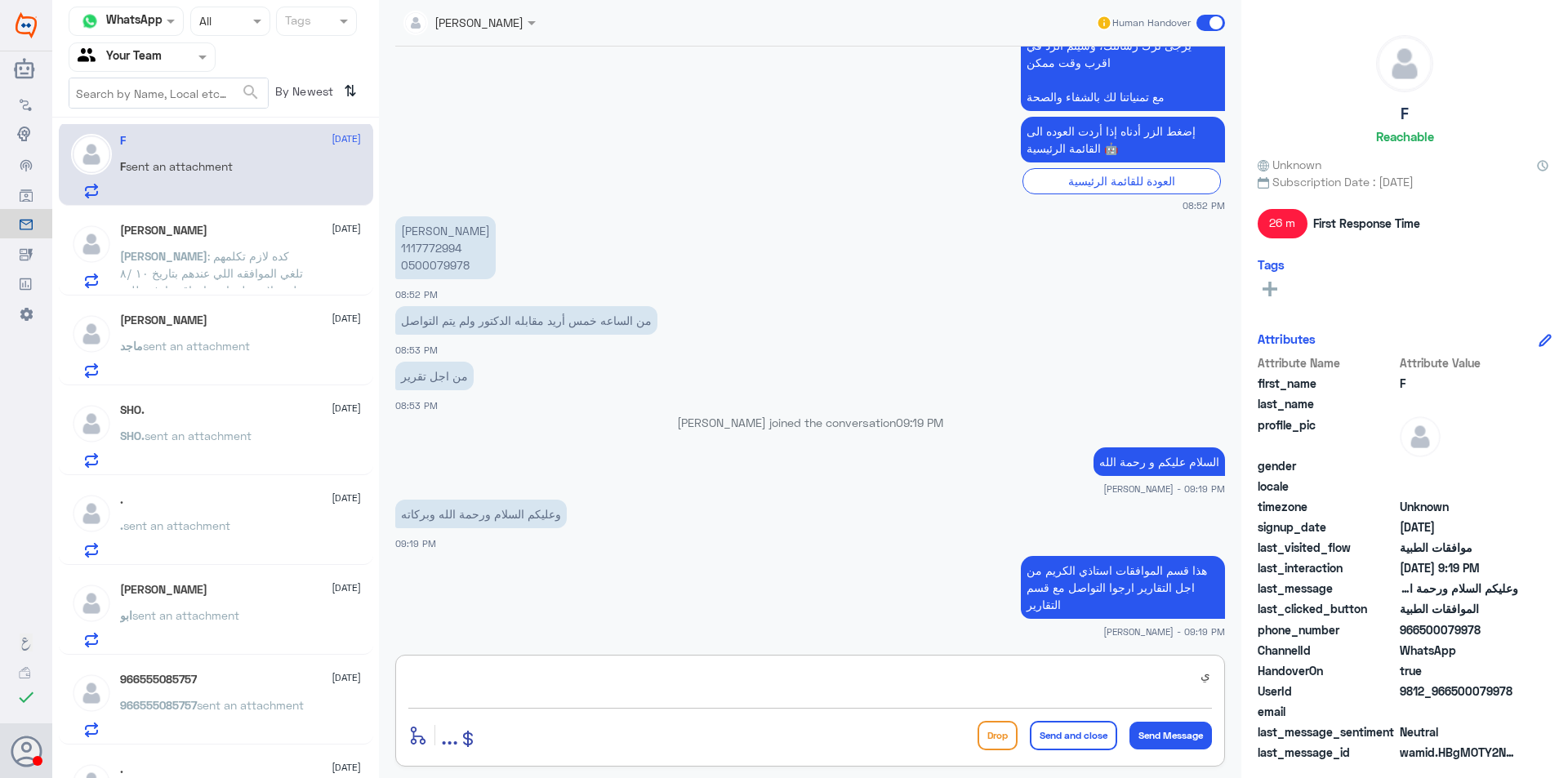
type textarea "ي"
type textarea "لتقارير التنويم ، يكون في طبيب نائب مع التمريض للمتابعه من اجل رفع تقارير جديده…"
click at [1185, 681] on textarea "لتقارير التنويم ، يكون في طبيب نائب مع التمريض للمتابعه من اجل رفع تقارير جديده…" at bounding box center [810, 684] width 803 height 40
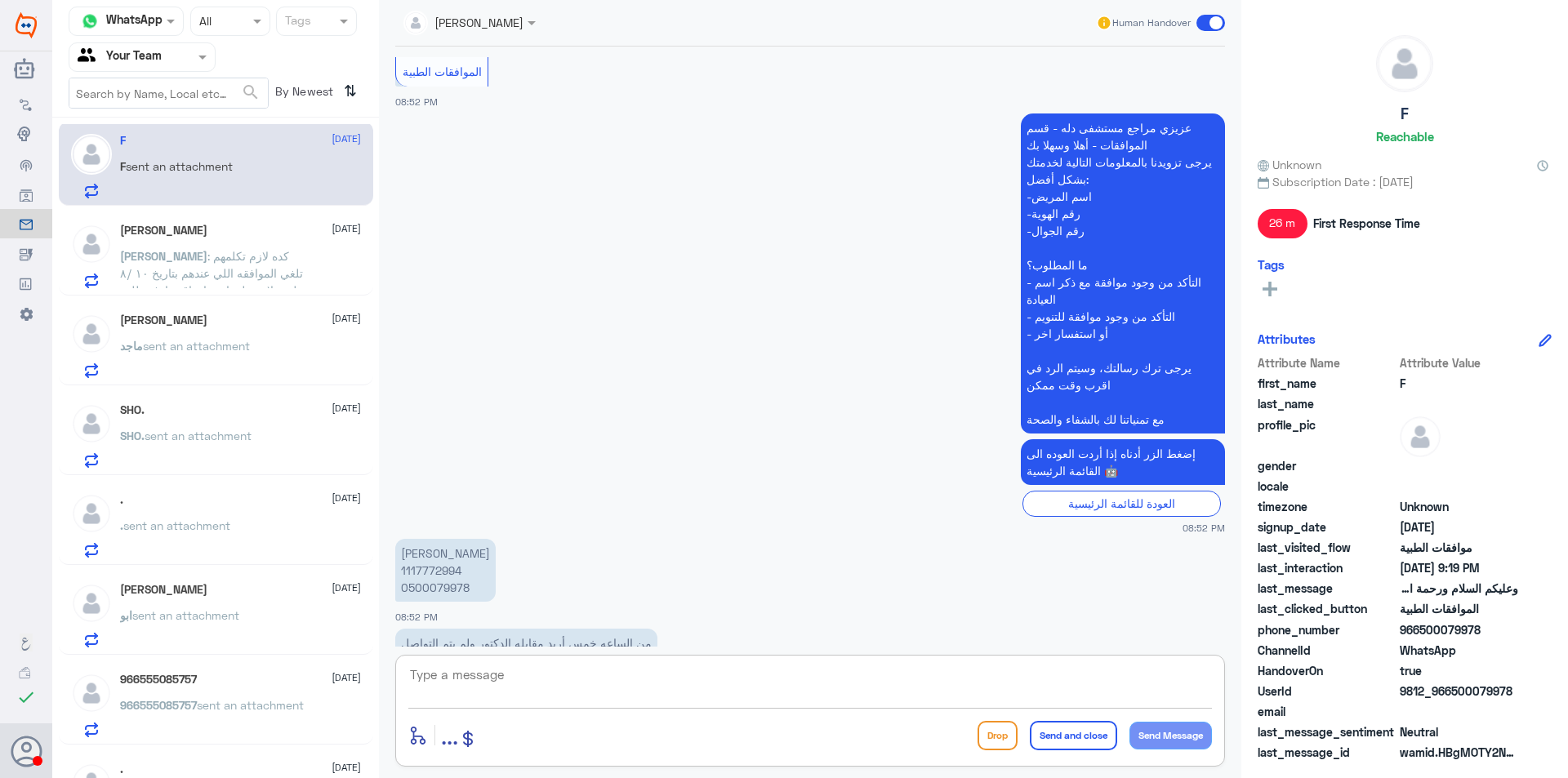
scroll to position [767, 0]
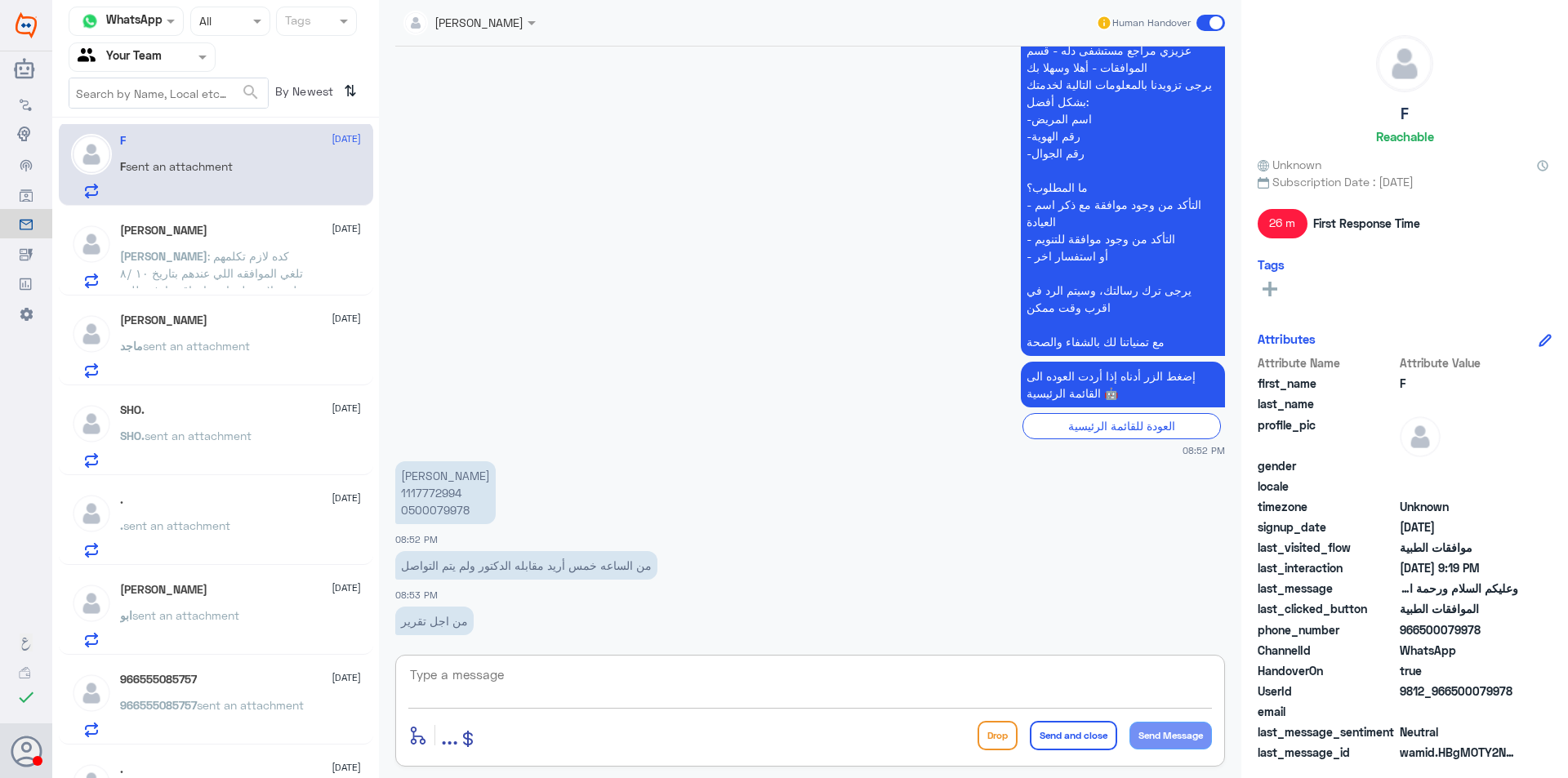
click at [570, 671] on textarea at bounding box center [810, 684] width 803 height 40
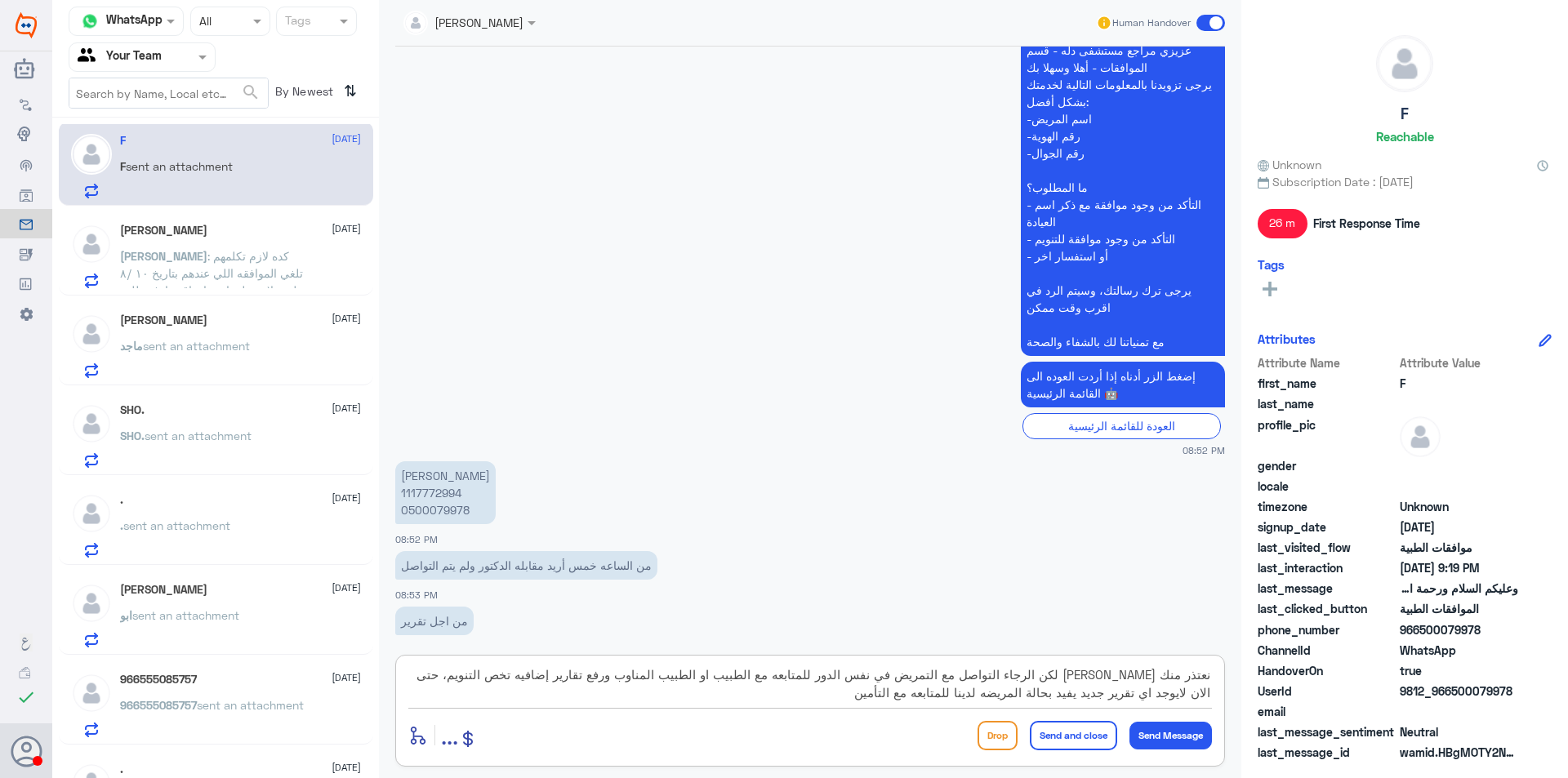
type textarea "نعتذر منك [PERSON_NAME] لكن الرجاء التواصل مع التمريض في نفس الدور للمتابعه مع …"
click at [459, 506] on p "[PERSON_NAME] 1117772994 0500079978" at bounding box center [445, 493] width 100 height 63
copy p "0500079978"
click at [1044, 697] on textarea "نعتذر منك [PERSON_NAME] لكن الرجاء التواصل مع التمريض في نفس الدور للمتابعه مع …" at bounding box center [810, 684] width 803 height 40
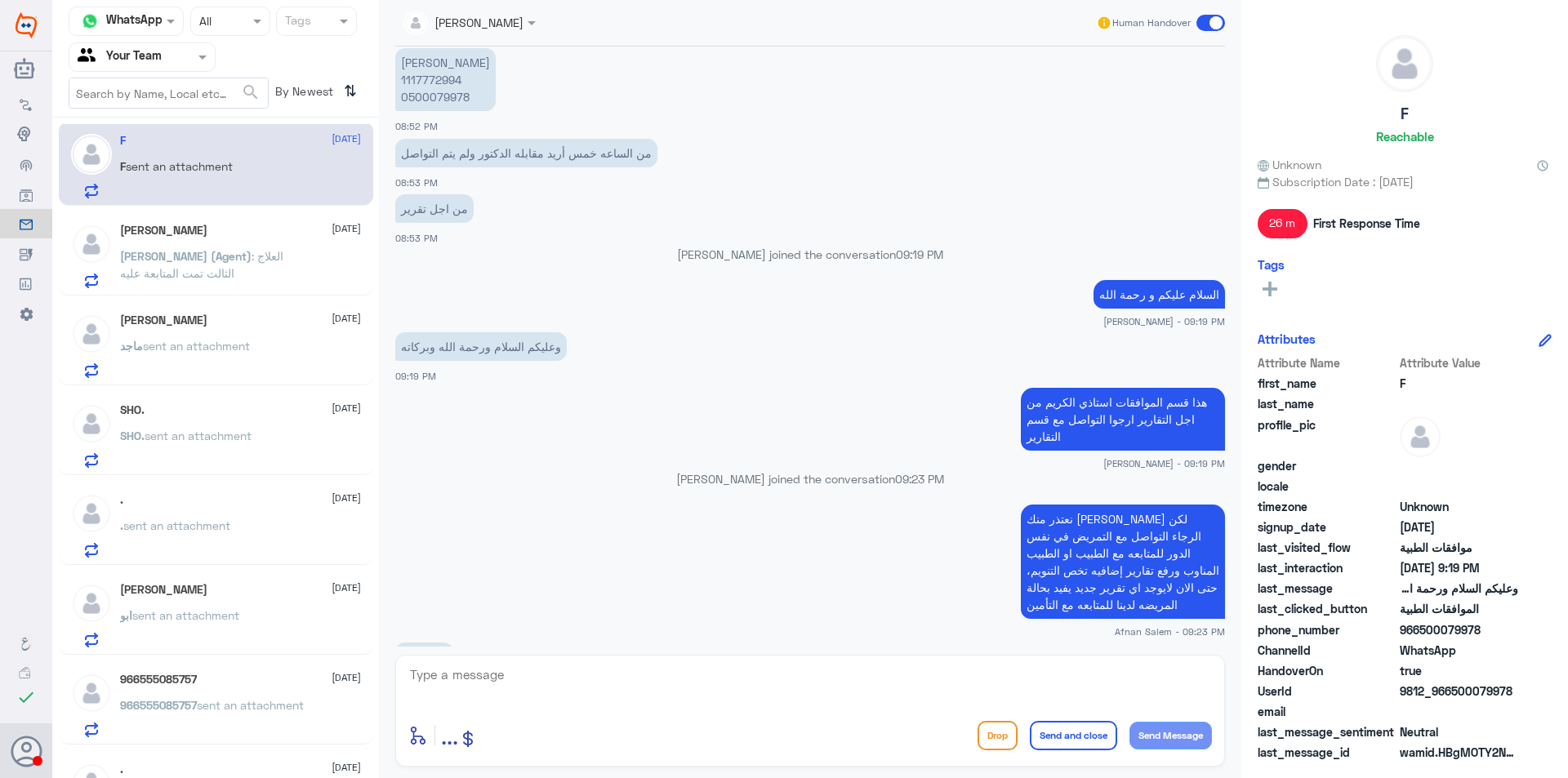
scroll to position [1205, 0]
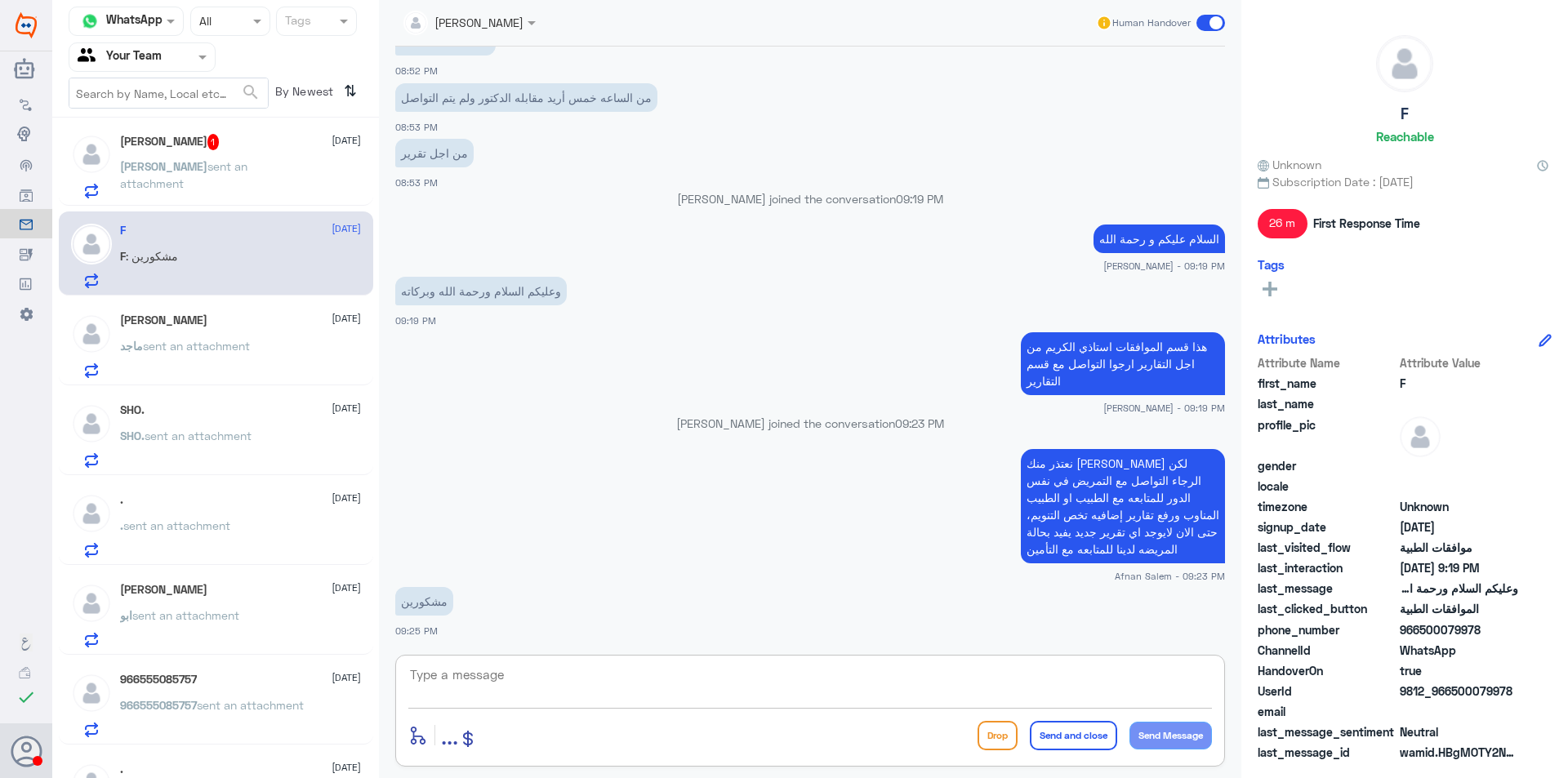
click at [1128, 671] on textarea at bounding box center [810, 684] width 803 height 40
type textarea "ب"
type textarea "نتمنى لكم دوام الصحه والعافيه"
click at [1037, 727] on button "Send and close" at bounding box center [1073, 736] width 88 height 30
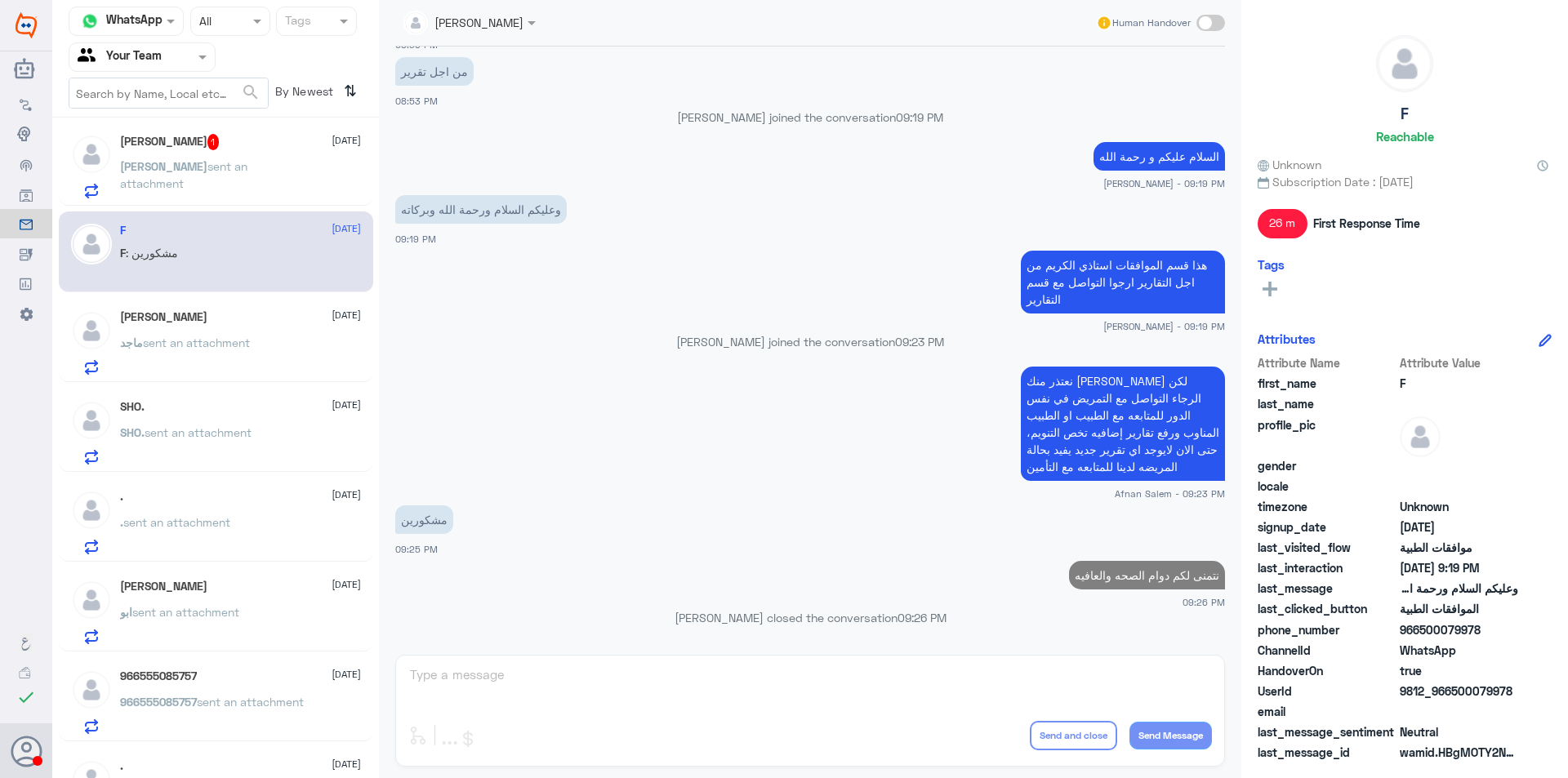
click at [285, 164] on div "[PERSON_NAME] sent an attachment" at bounding box center [240, 180] width 241 height 37
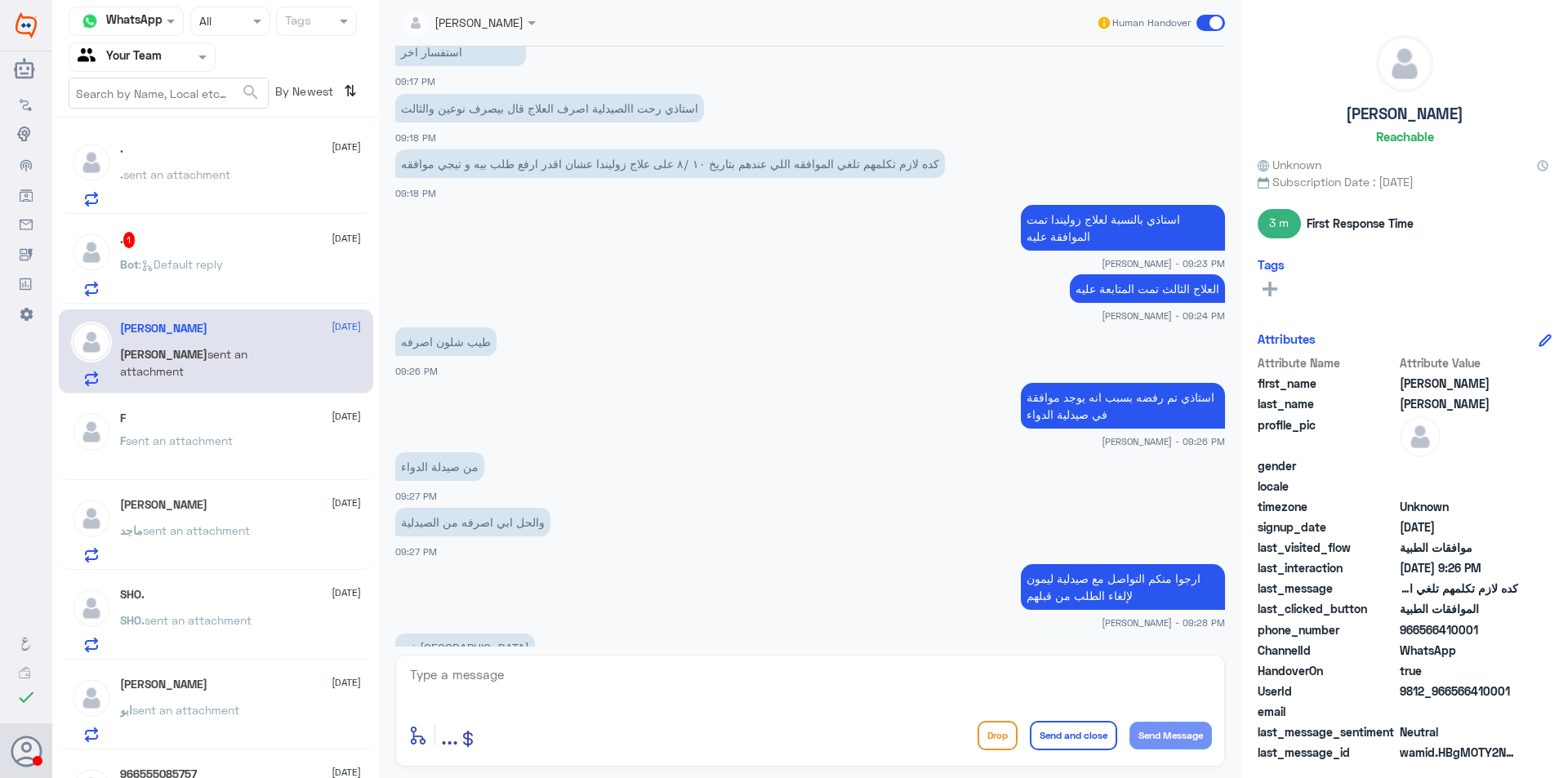
scroll to position [1586, 0]
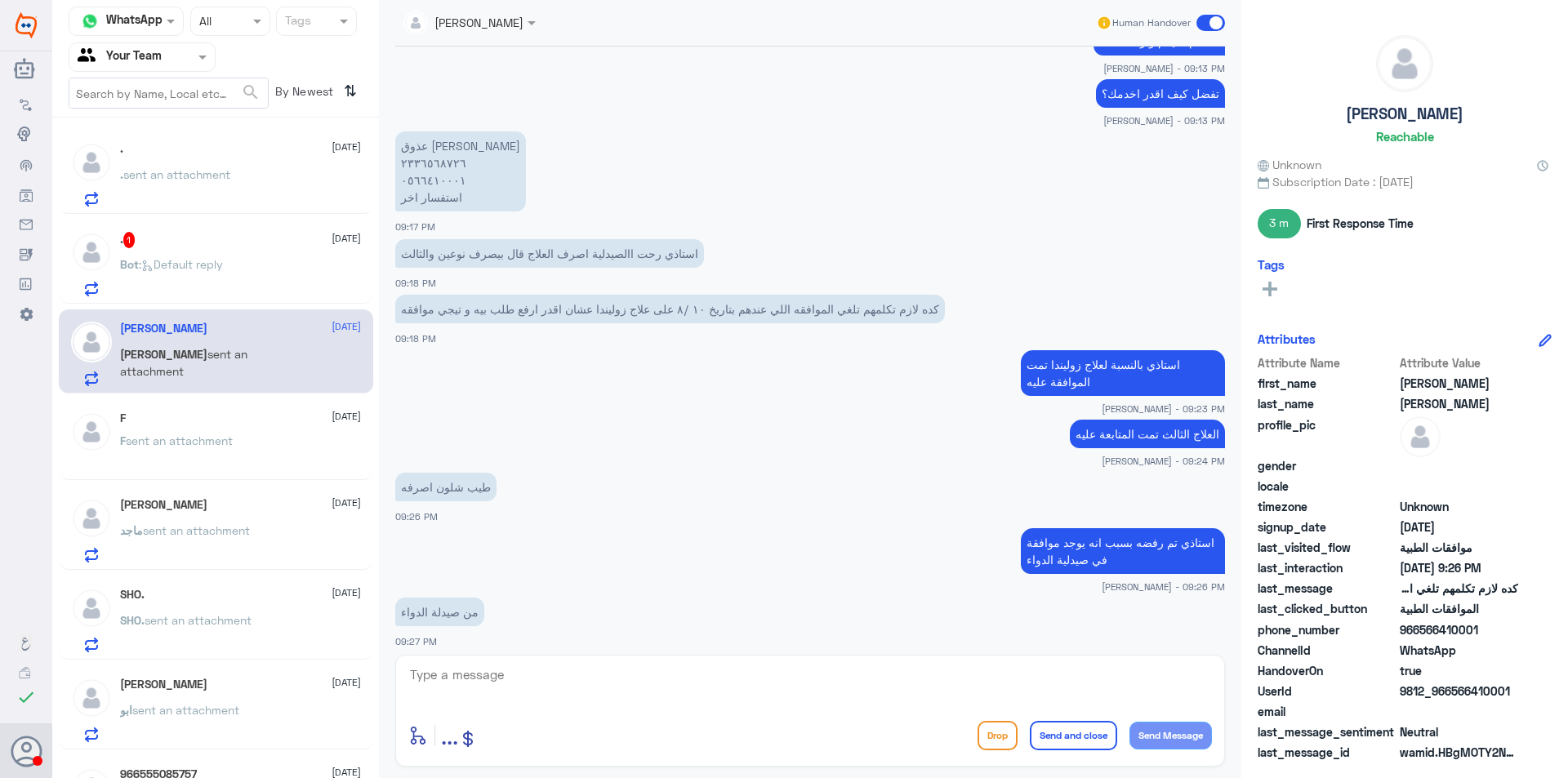
click at [433, 181] on p "عذوق [PERSON_NAME] ٢٣٣٦٥٦٨٧٢٦ ٠٥٦٦٤١٠٠٠١ استفسار اخر" at bounding box center [460, 171] width 131 height 80
copy p "٠٥٦٦٤١٠٠٠١"
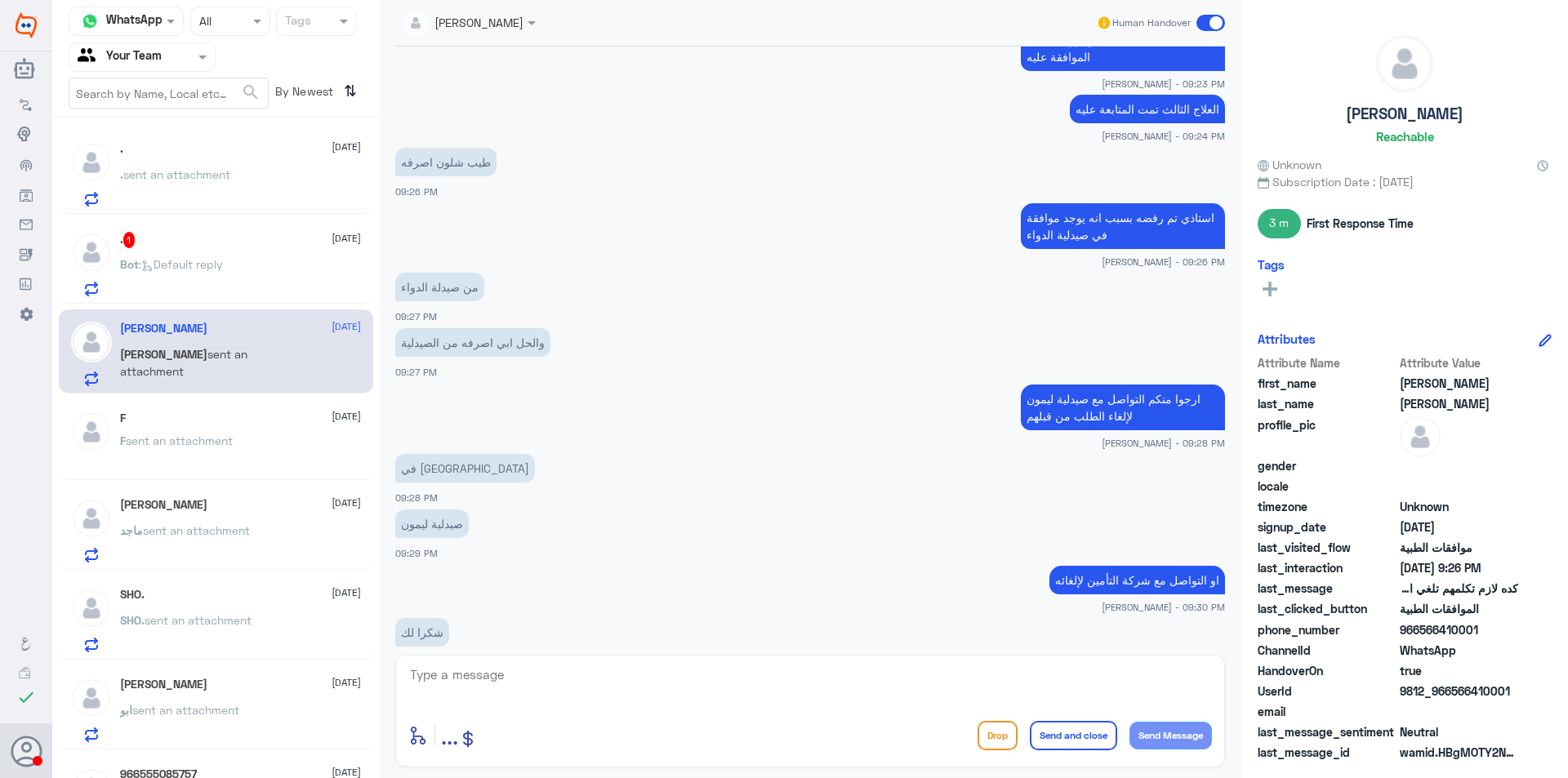
scroll to position [1913, 0]
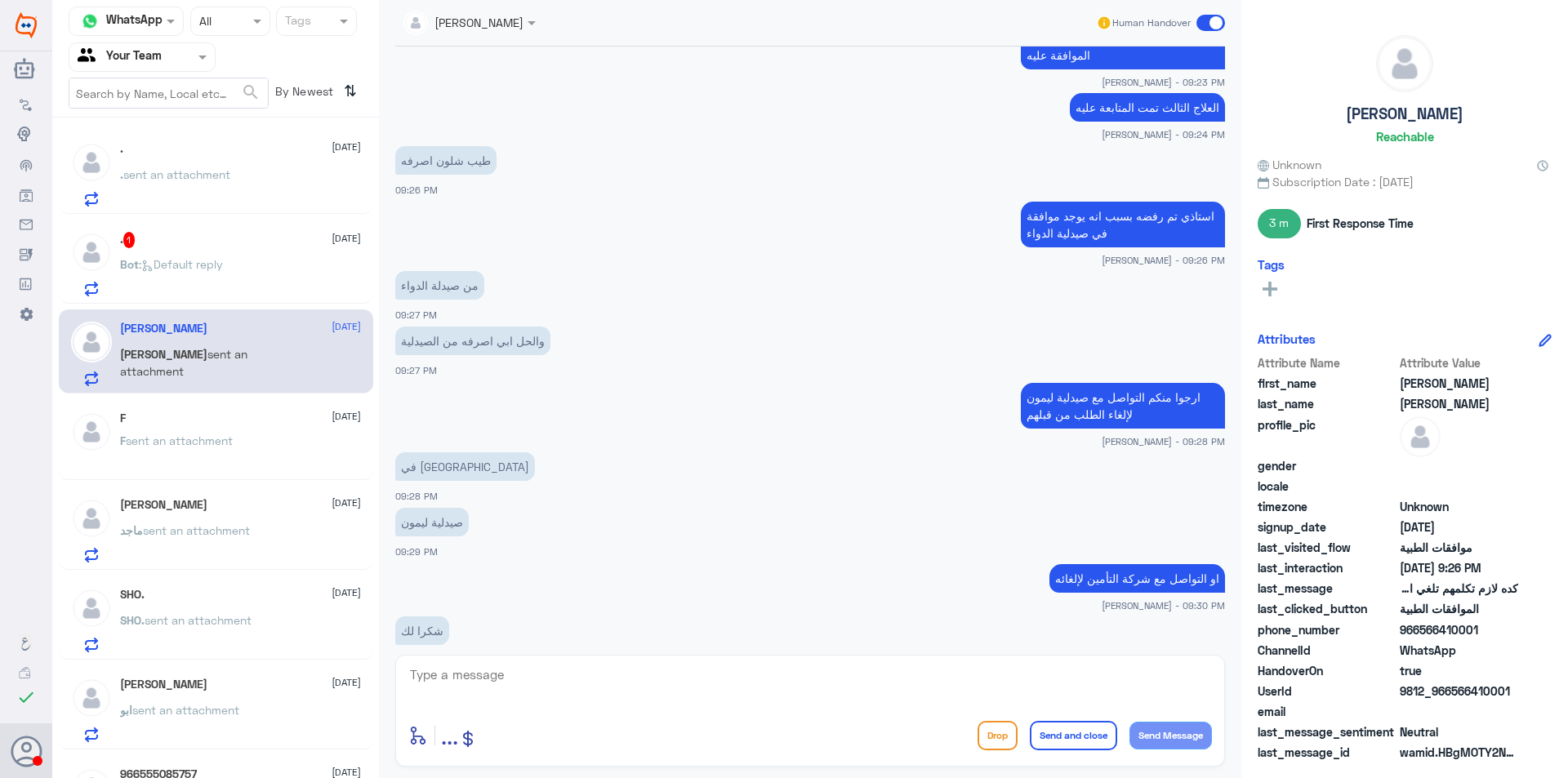
click at [247, 251] on div ". 1 [DATE] Bot : Default reply" at bounding box center [240, 264] width 241 height 64
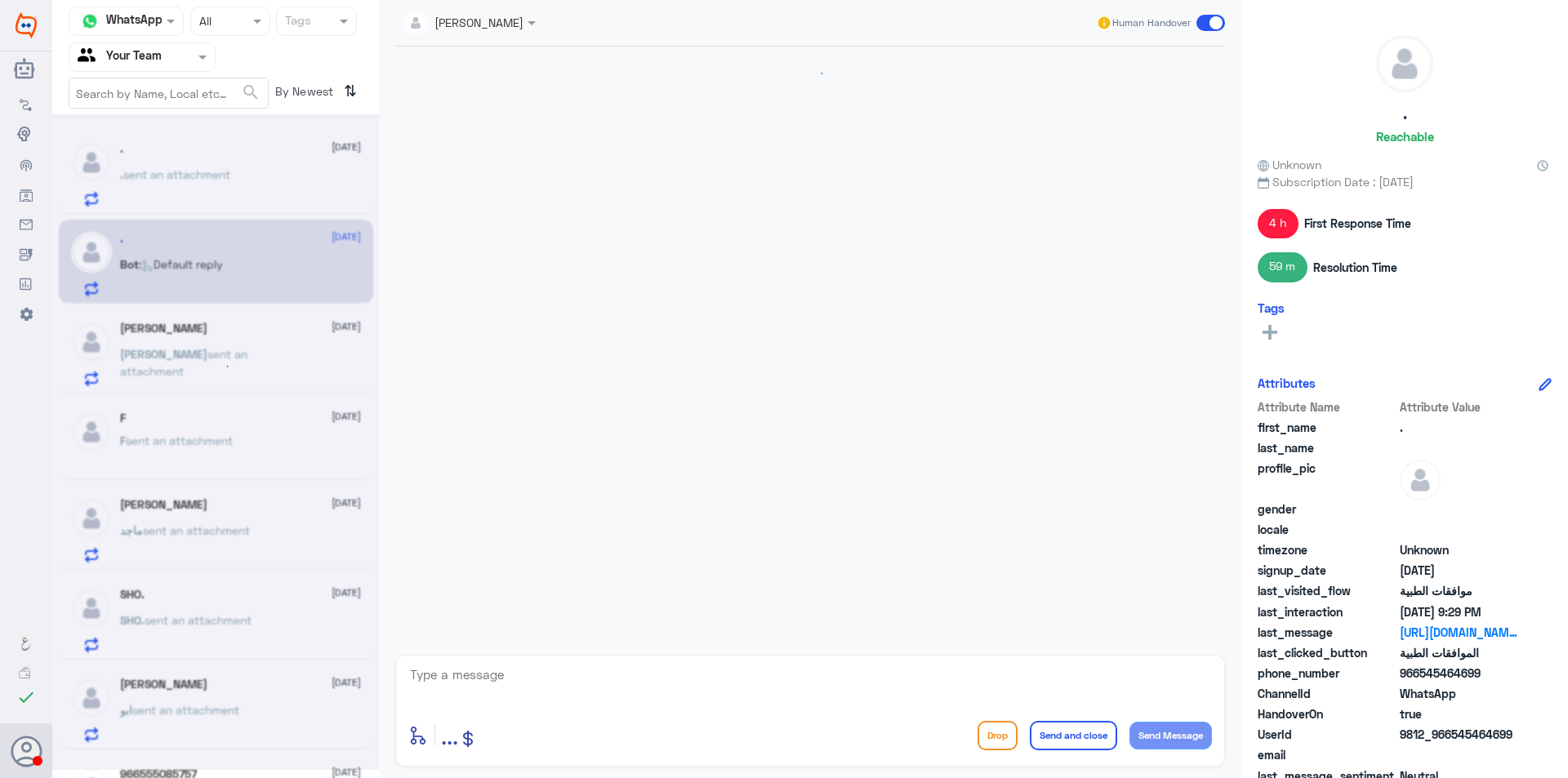
scroll to position [1313, 0]
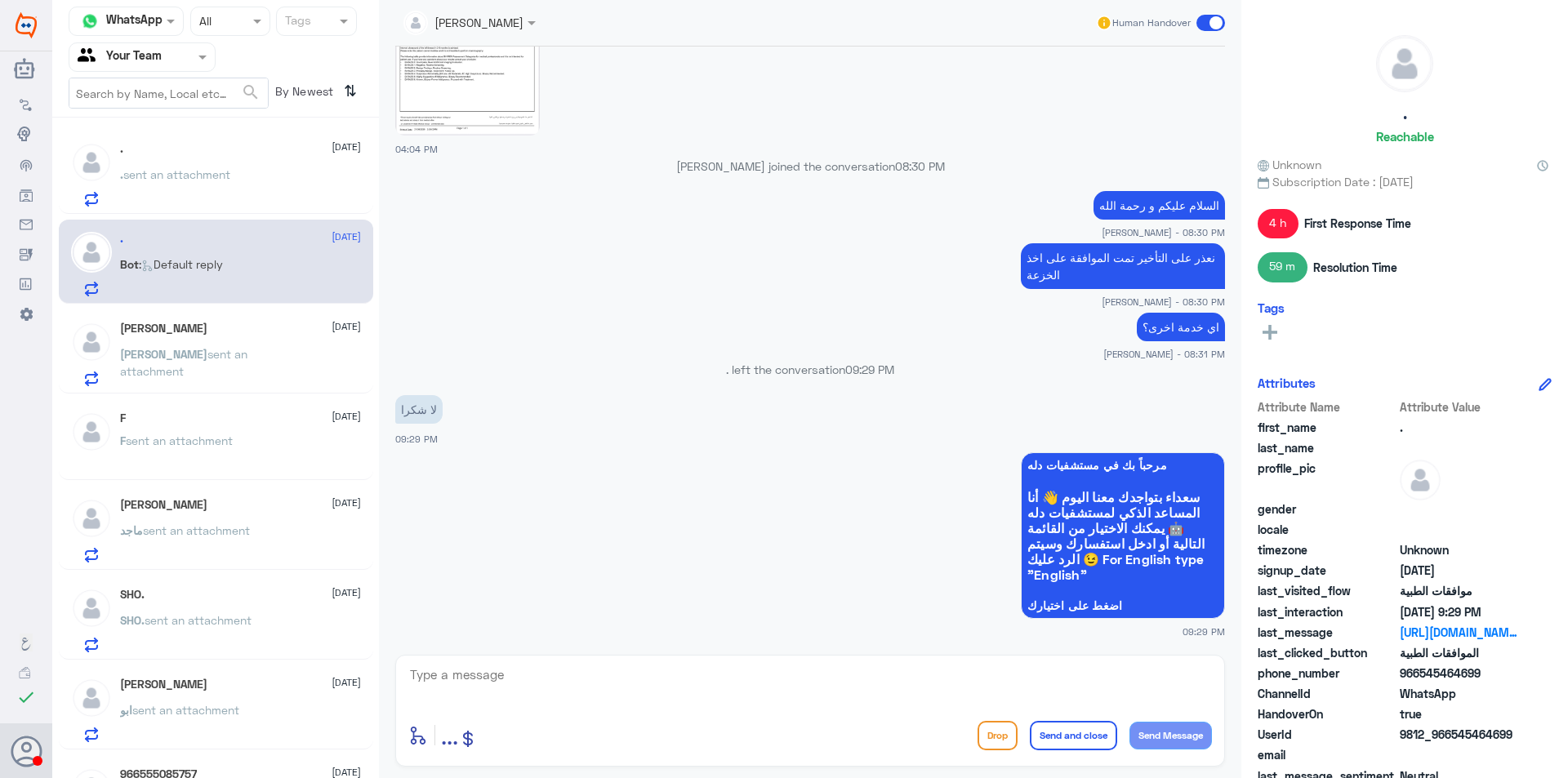
click at [245, 193] on div ". sent an attachment" at bounding box center [240, 188] width 241 height 37
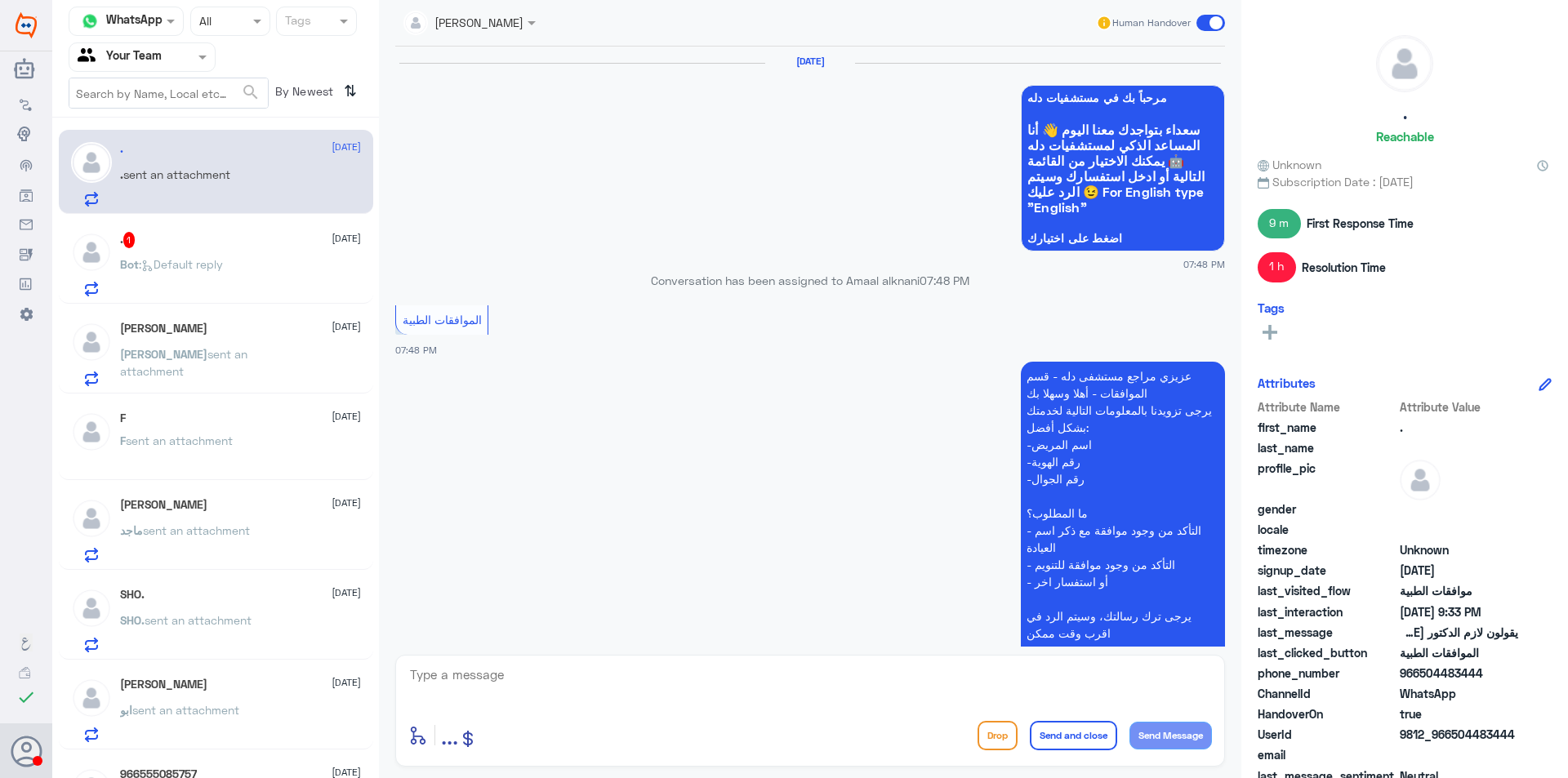
scroll to position [1005, 0]
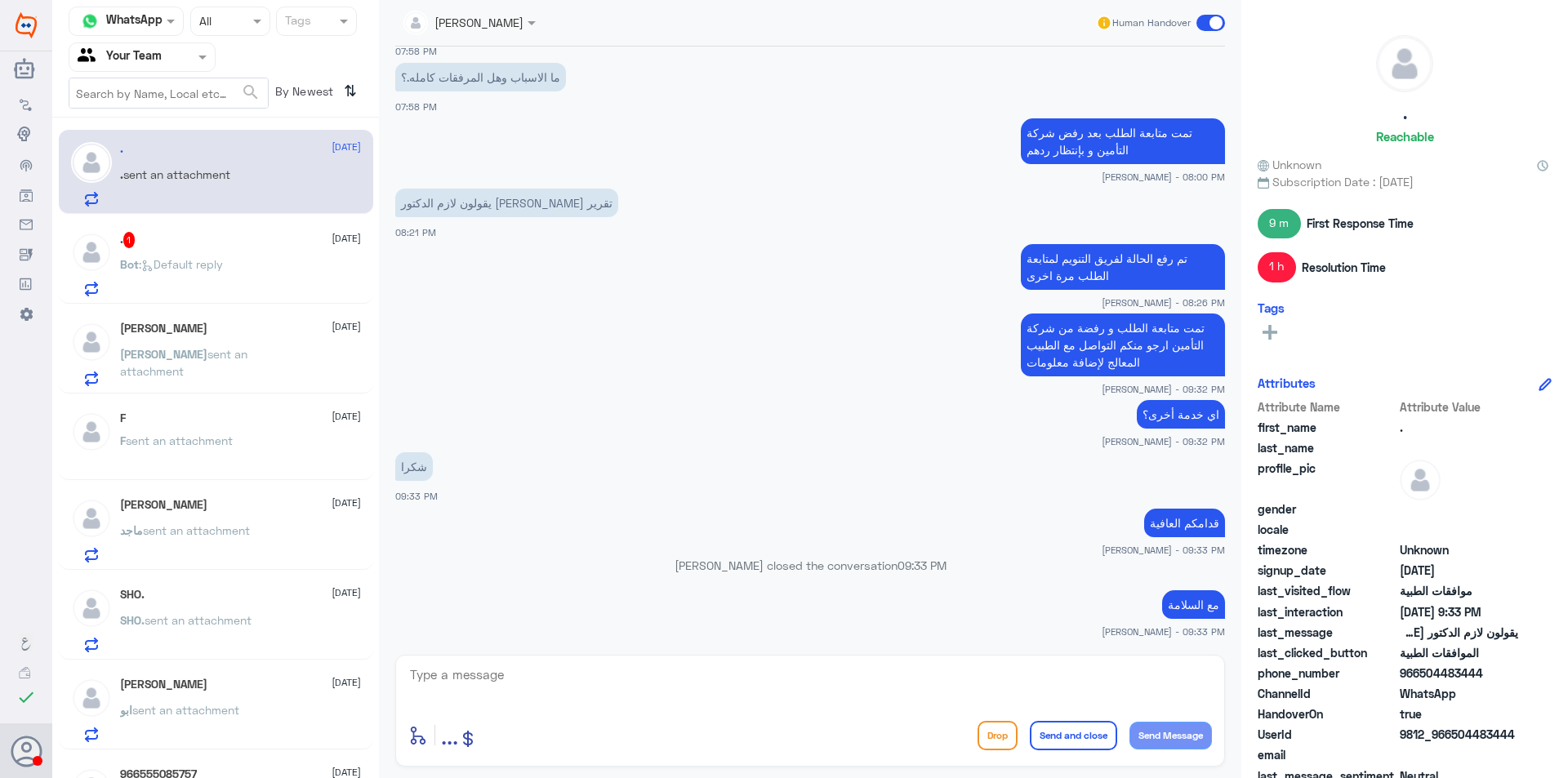
click at [239, 257] on div ". 1 [DATE] Bot : Default reply" at bounding box center [240, 264] width 241 height 64
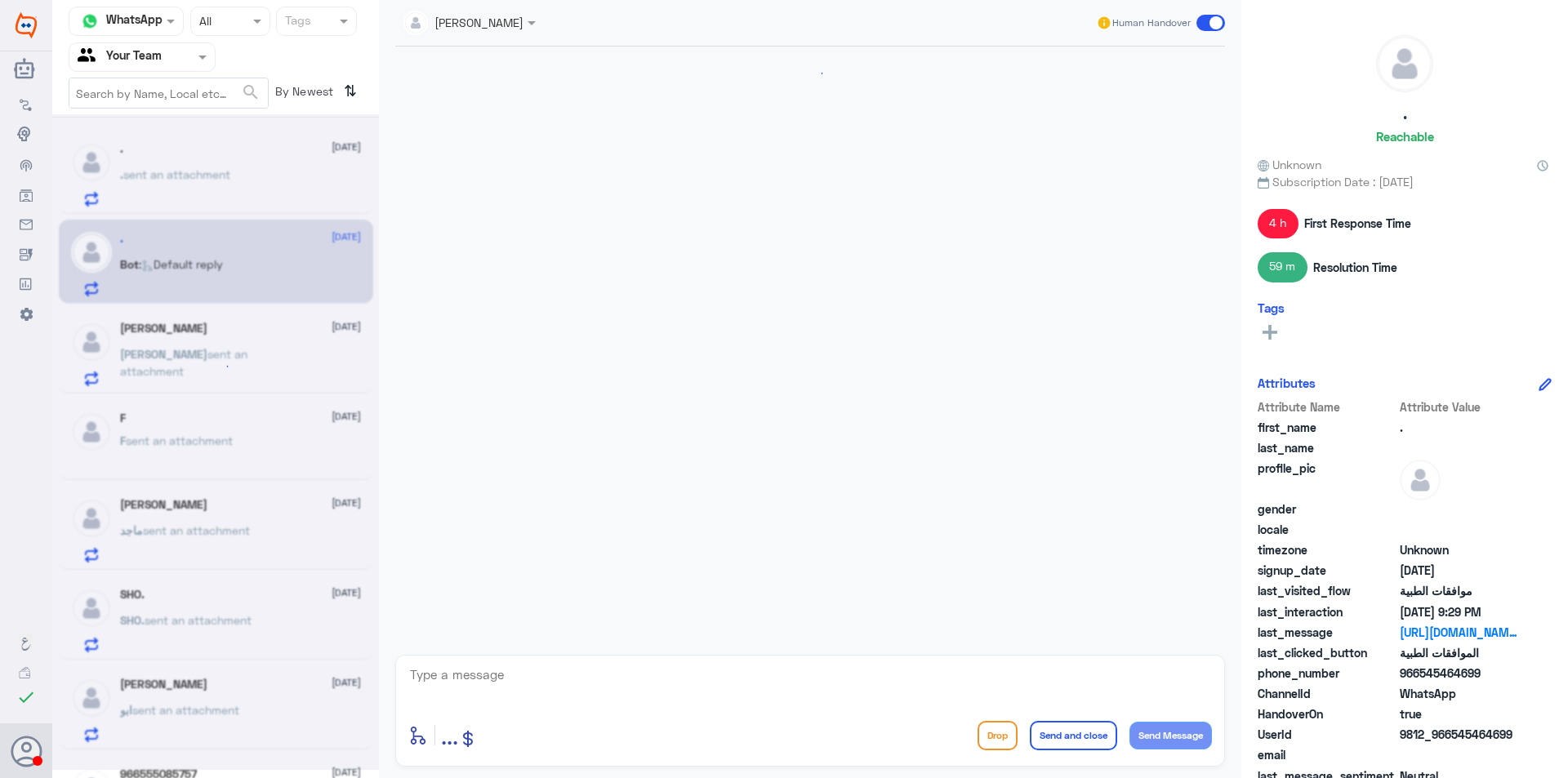
scroll to position [1313, 0]
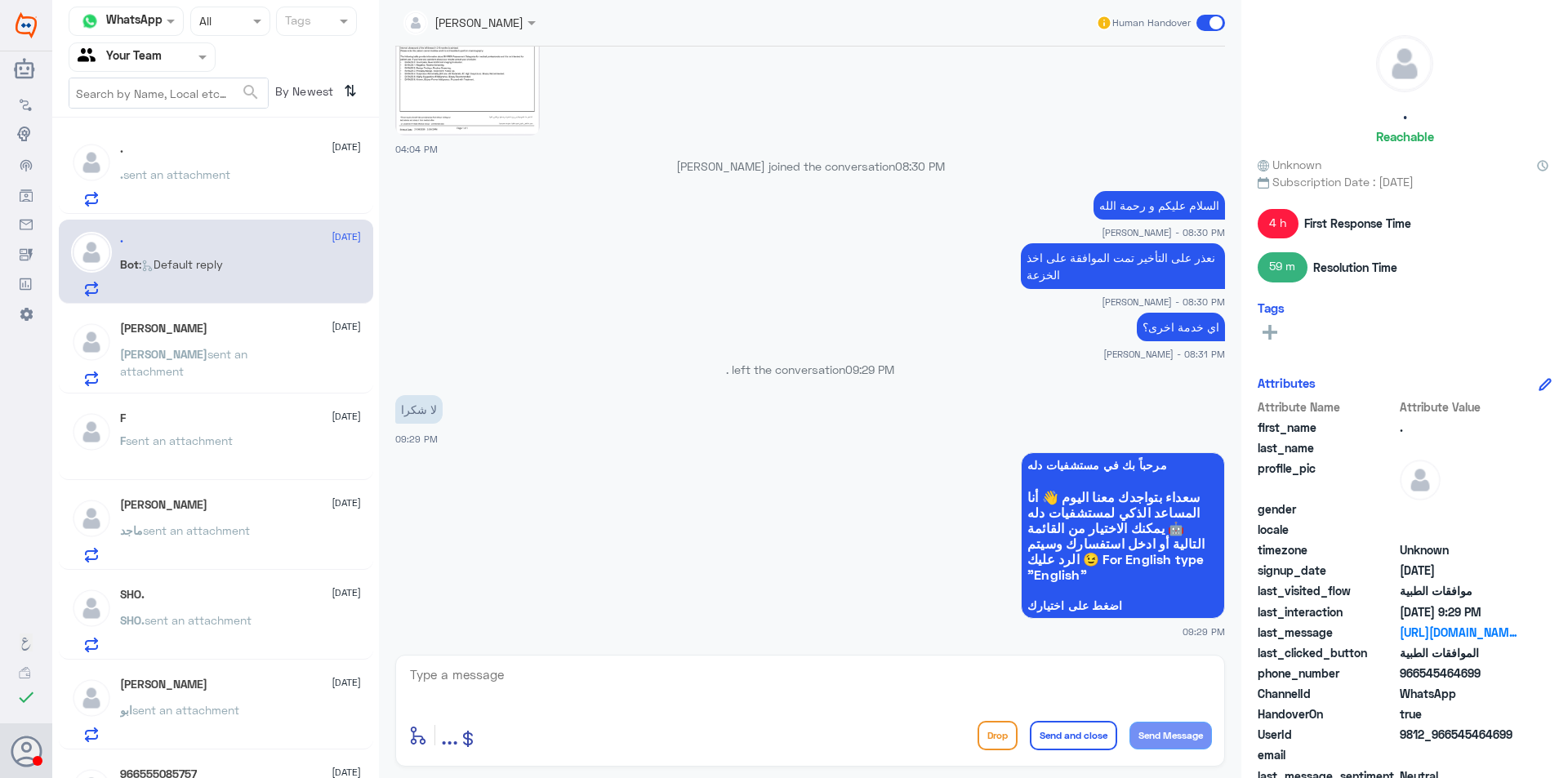
click at [236, 212] on div ". [DATE] . sent an attachment" at bounding box center [216, 171] width 314 height 84
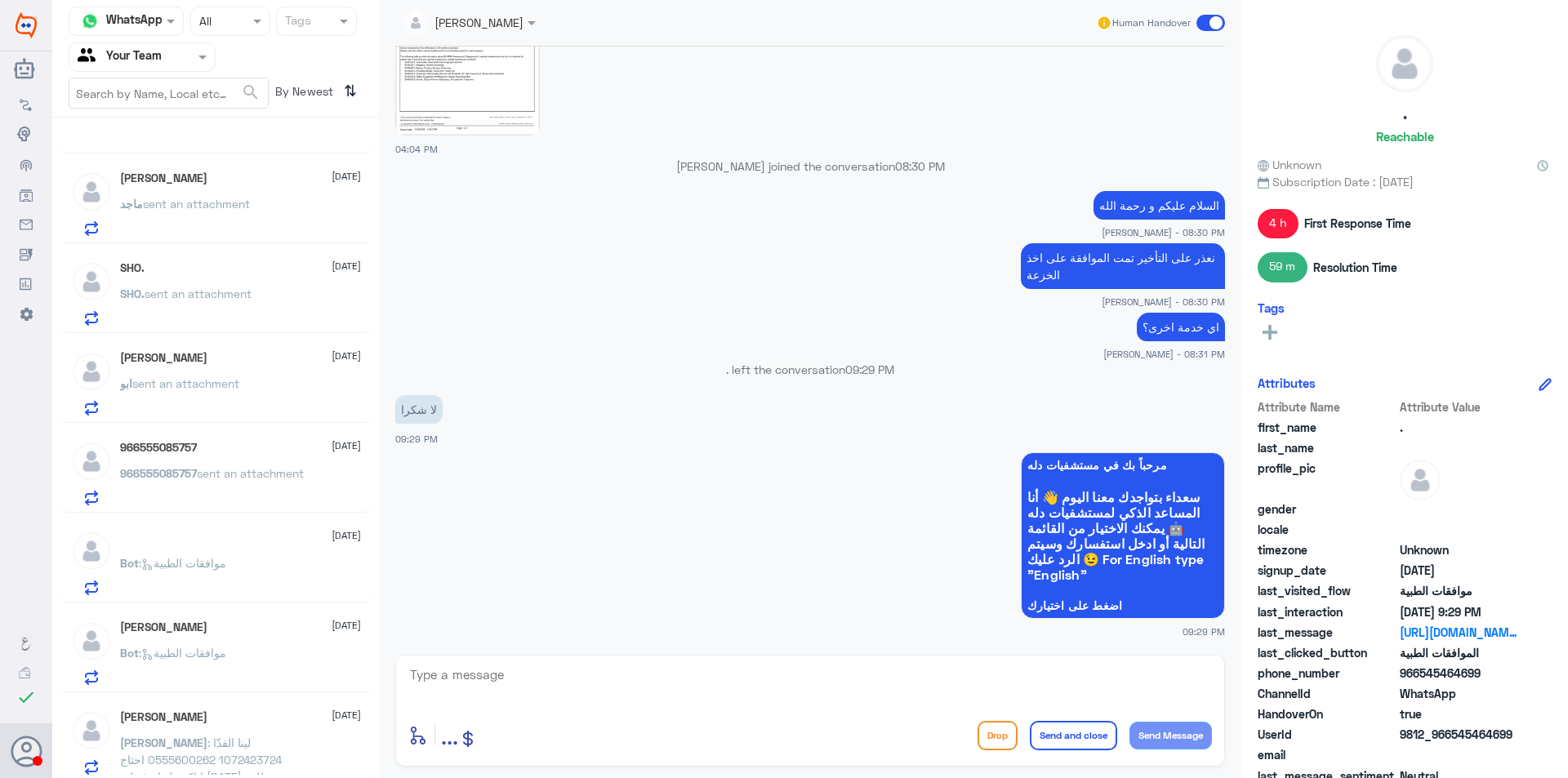
scroll to position [571, 0]
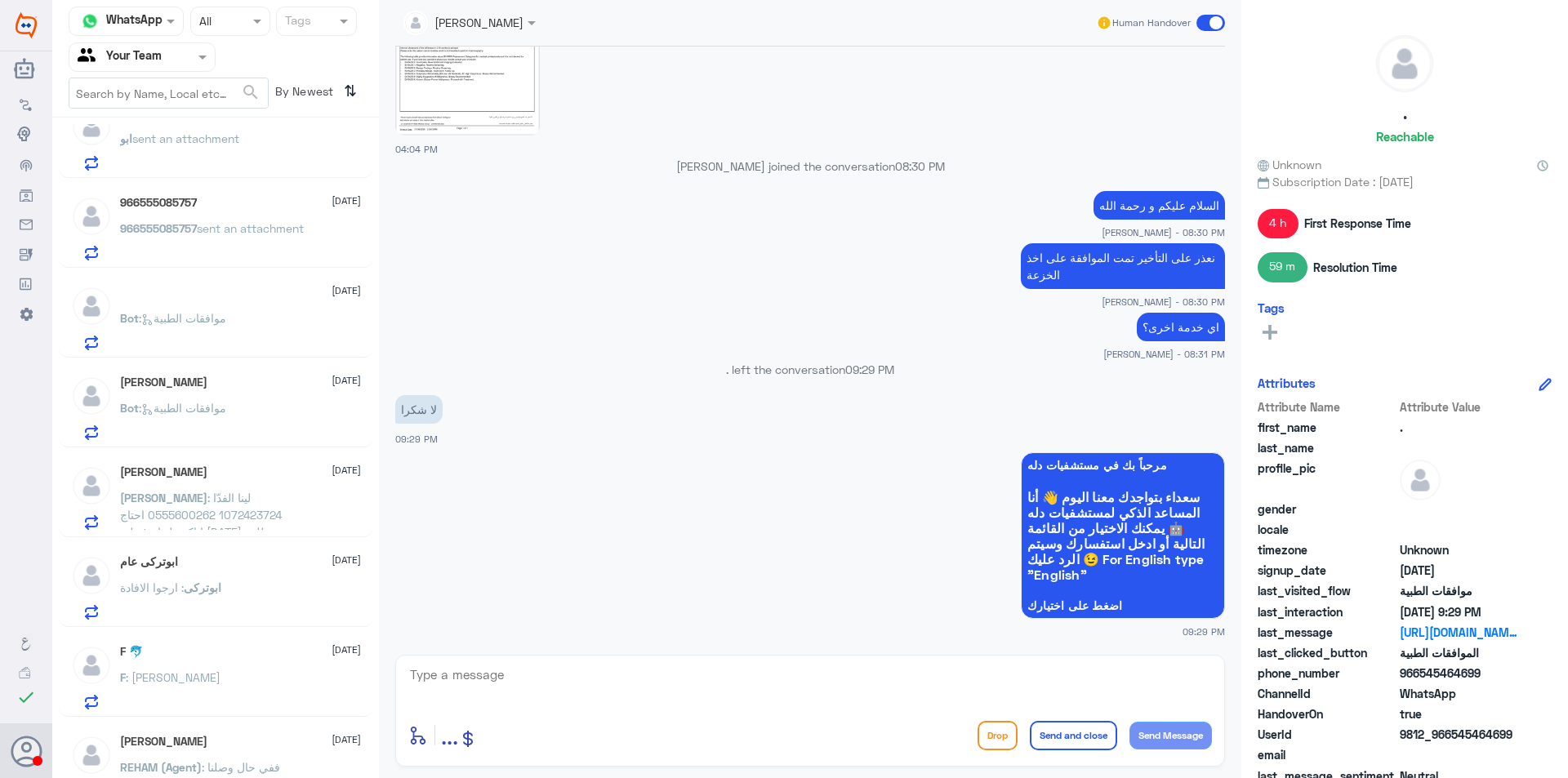
click at [155, 19] on div at bounding box center [126, 21] width 114 height 19
click at [212, 66] on div "Agent Filter Your Team" at bounding box center [142, 57] width 147 height 30
click at [181, 53] on div at bounding box center [142, 56] width 145 height 19
click at [174, 46] on div "Agent Filter Your Team" at bounding box center [132, 57] width 125 height 24
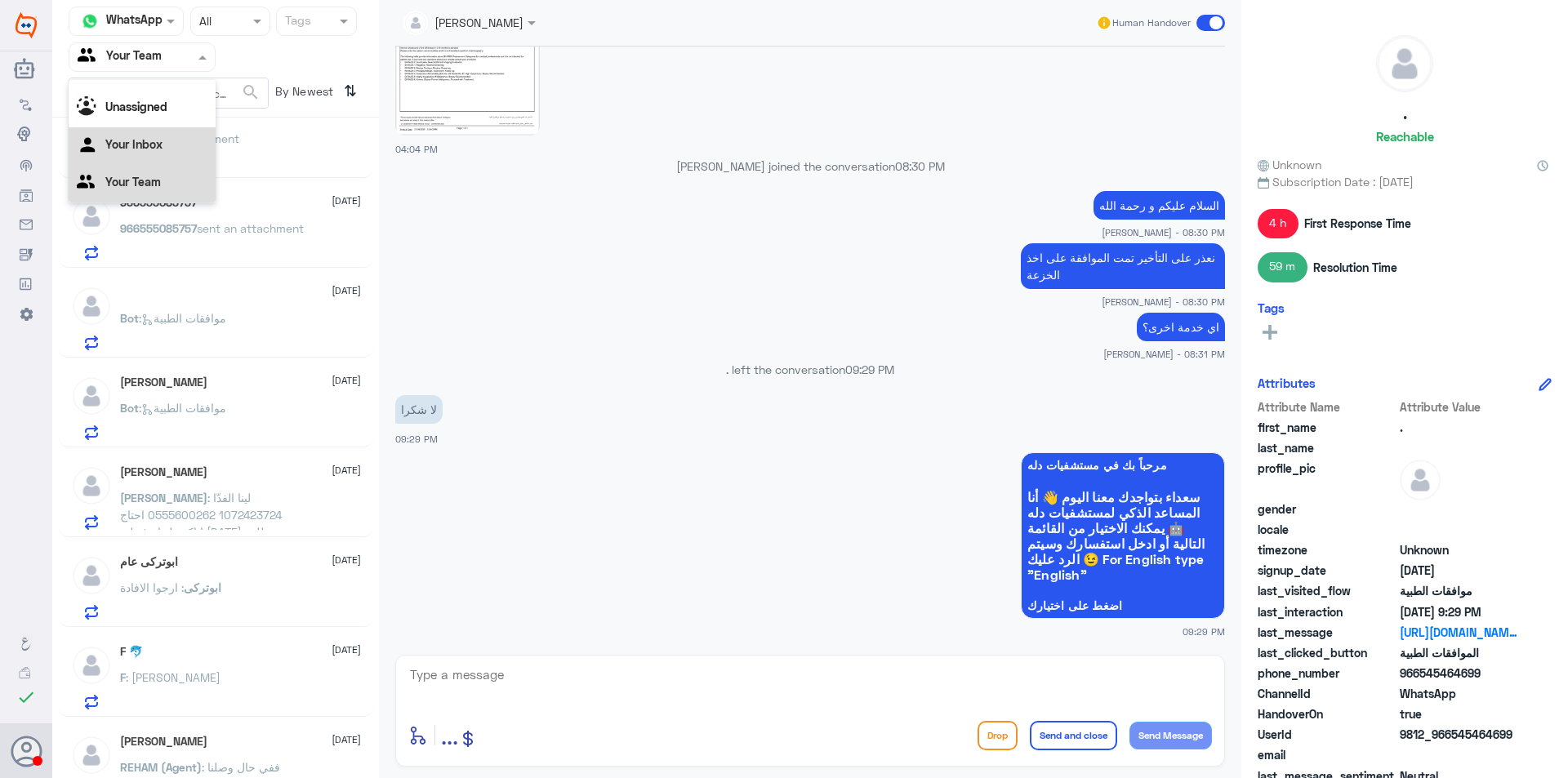
click at [160, 136] on div "Your Inbox" at bounding box center [142, 146] width 147 height 38
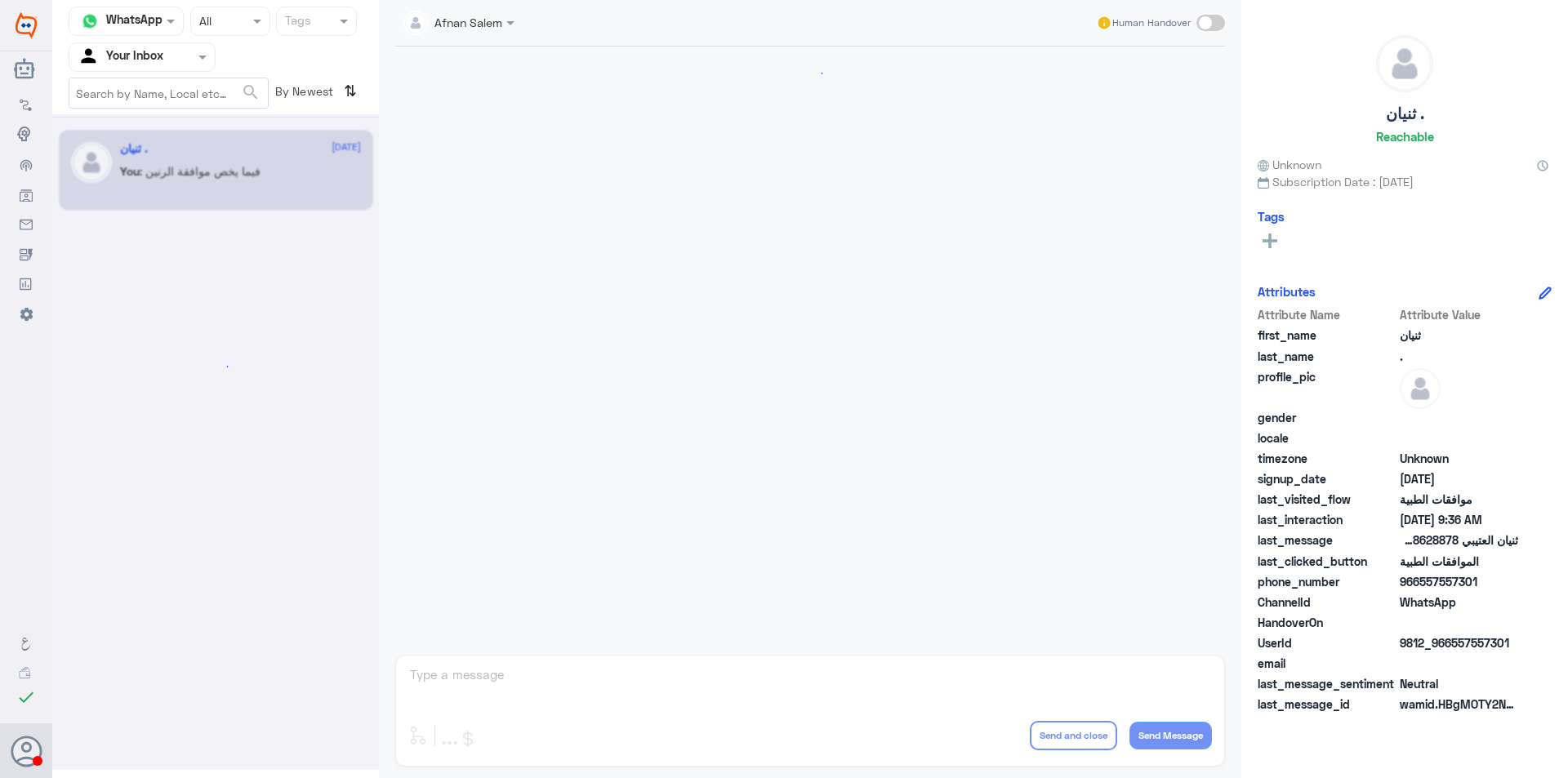
scroll to position [1696, 0]
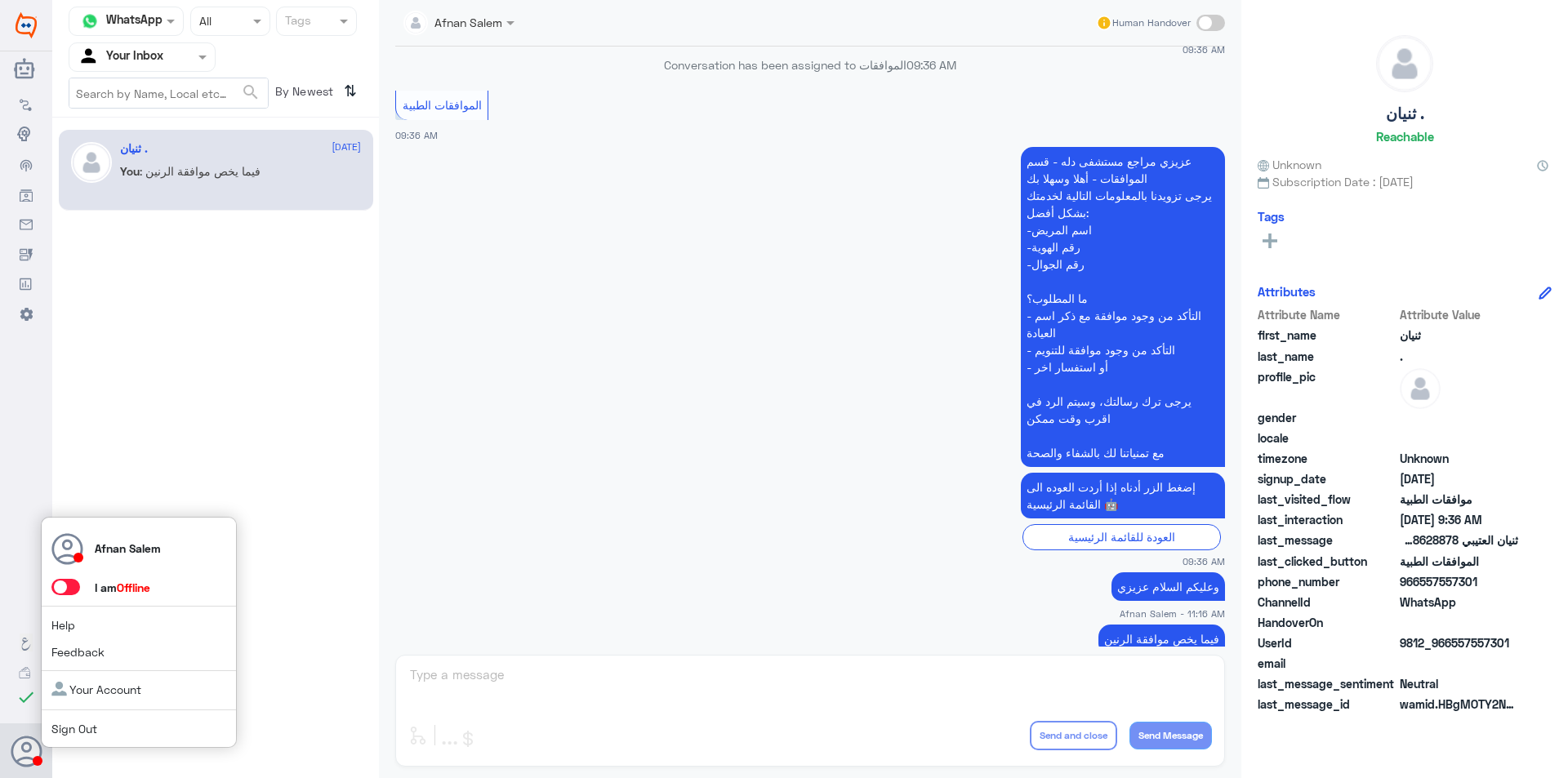
click at [68, 728] on link "Sign Out" at bounding box center [74, 728] width 46 height 14
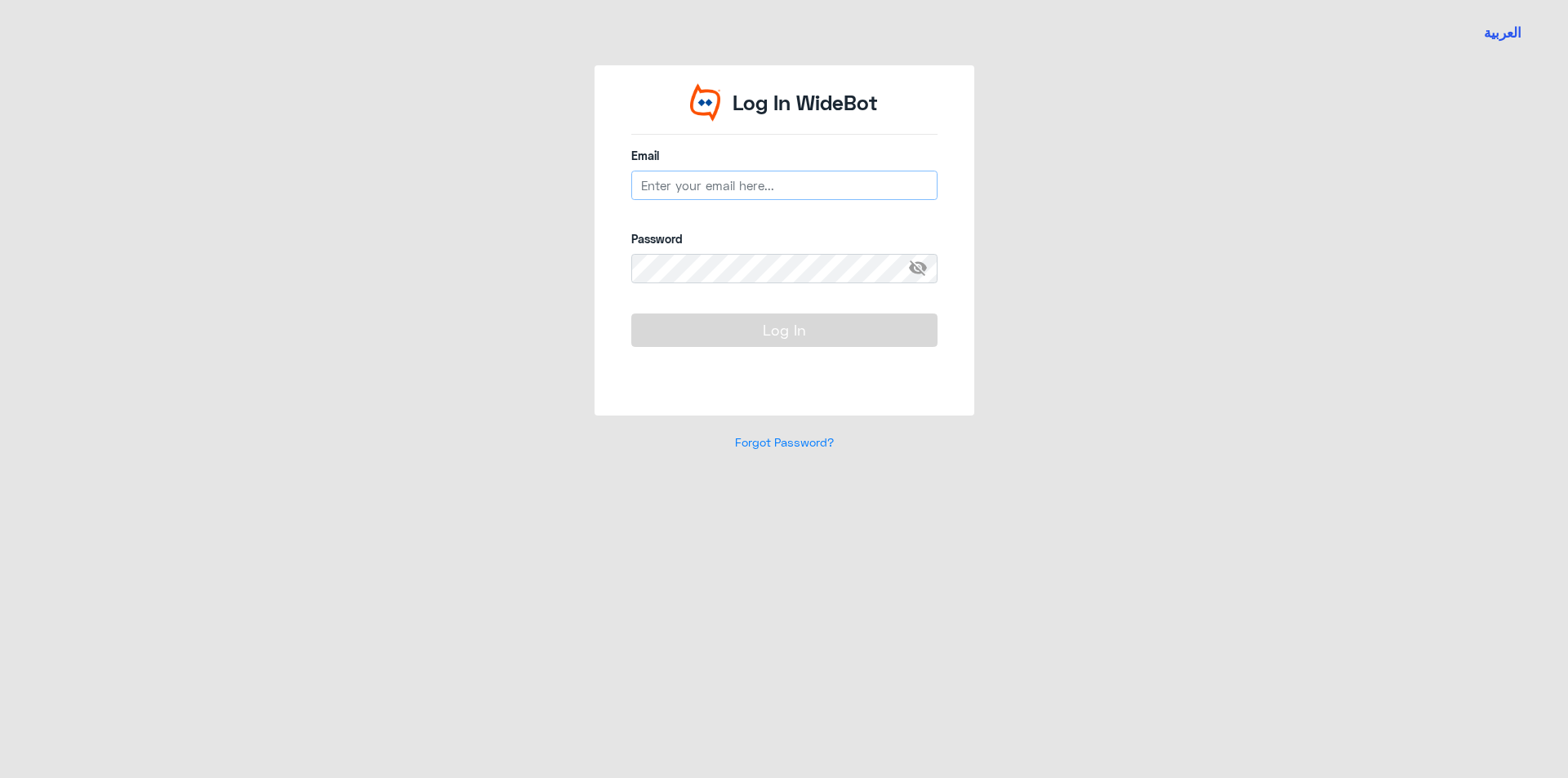
type input "[EMAIL_ADDRESS][DOMAIN_NAME]"
